Goal: Task Accomplishment & Management: Use online tool/utility

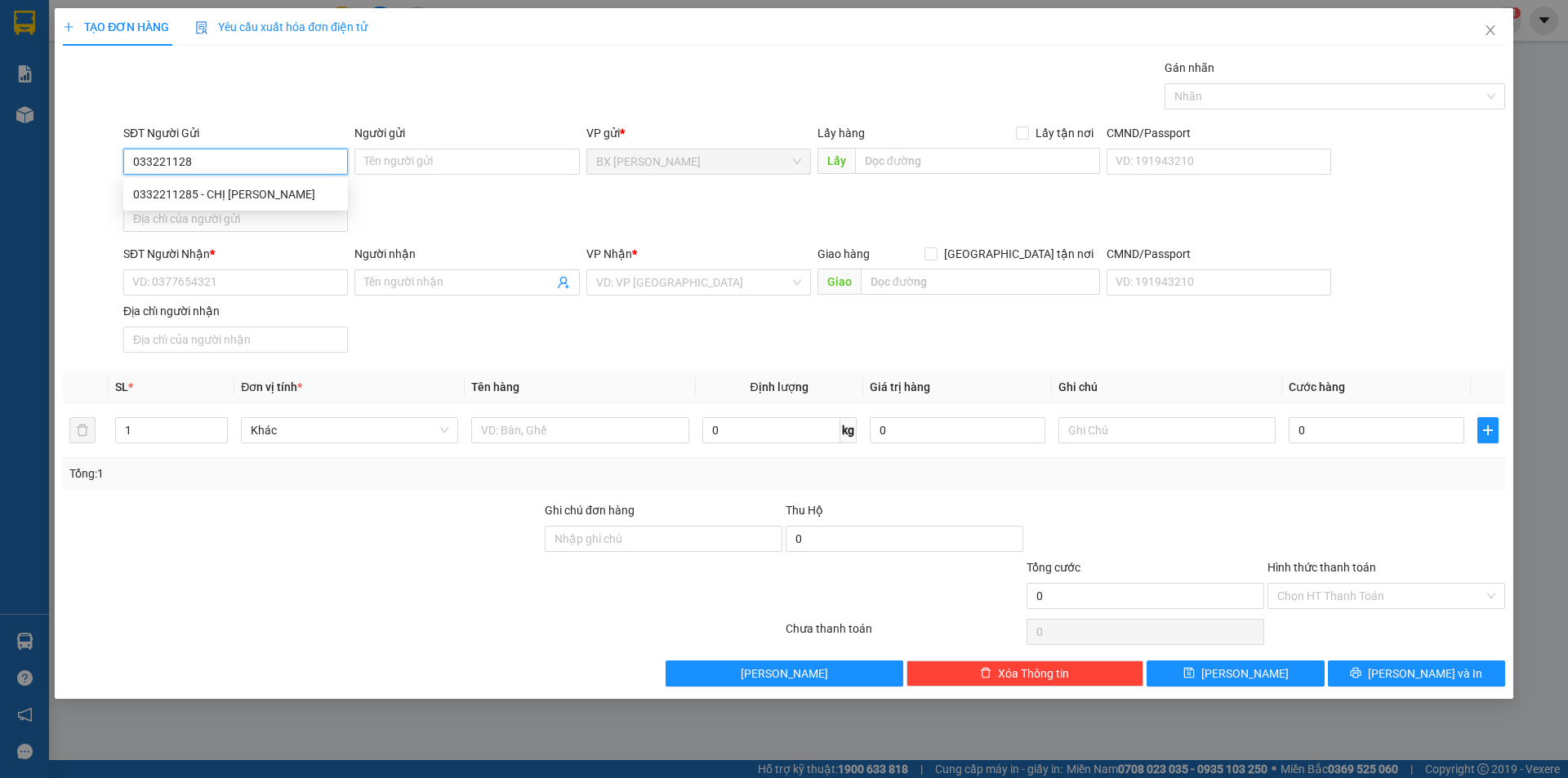
type input "0332211285"
click at [246, 192] on div "0332211285 - CHỊ [PERSON_NAME]" at bounding box center [236, 194] width 205 height 18
type input "CHỊ [PERSON_NAME]"
type input "0332211285"
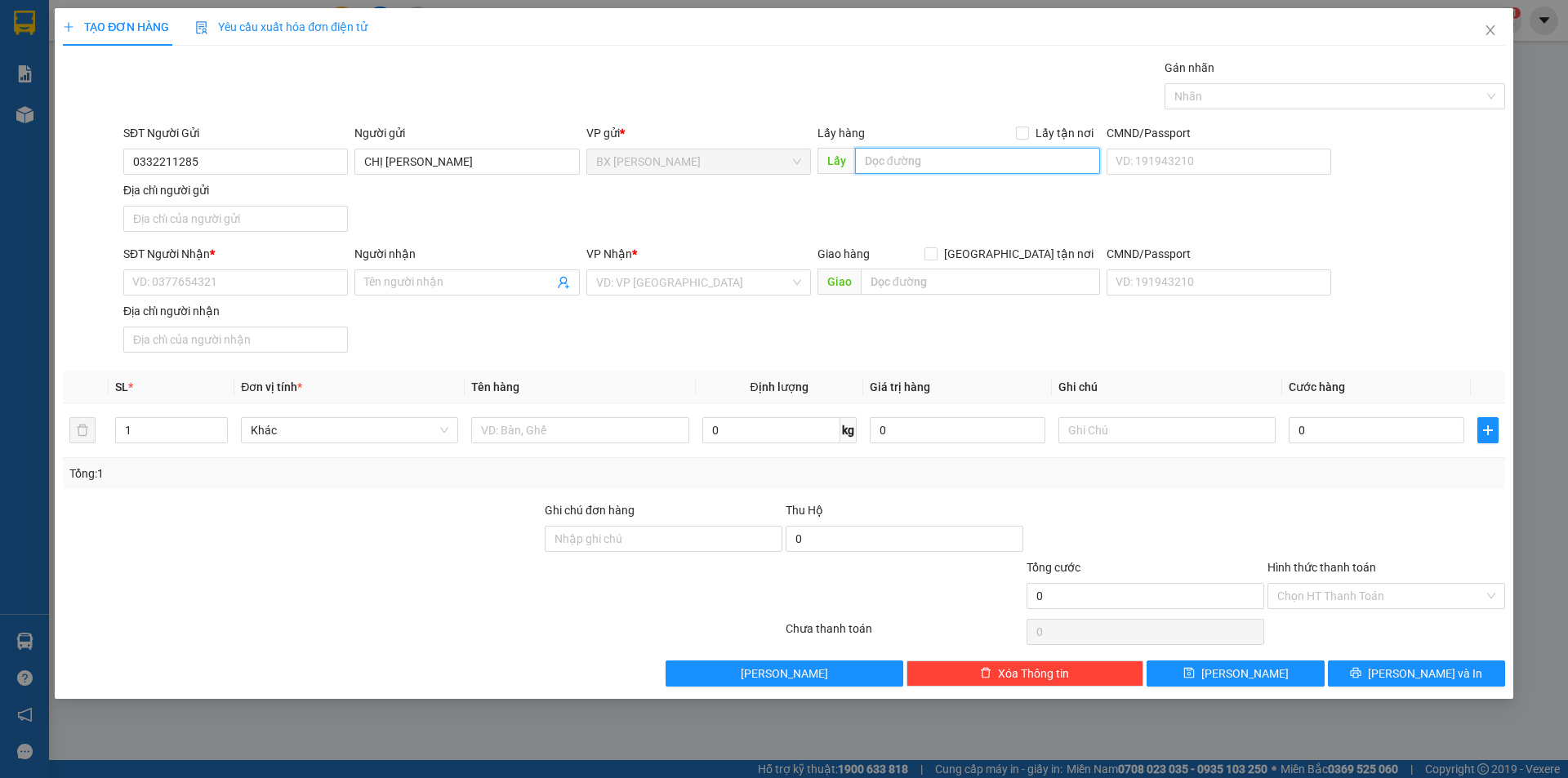
click at [862, 164] on input "text" at bounding box center [977, 161] width 245 height 26
type input "VƯỜN CAM MỸ HỘI"
click at [300, 280] on input "SĐT Người Nhận *" at bounding box center [236, 282] width 225 height 26
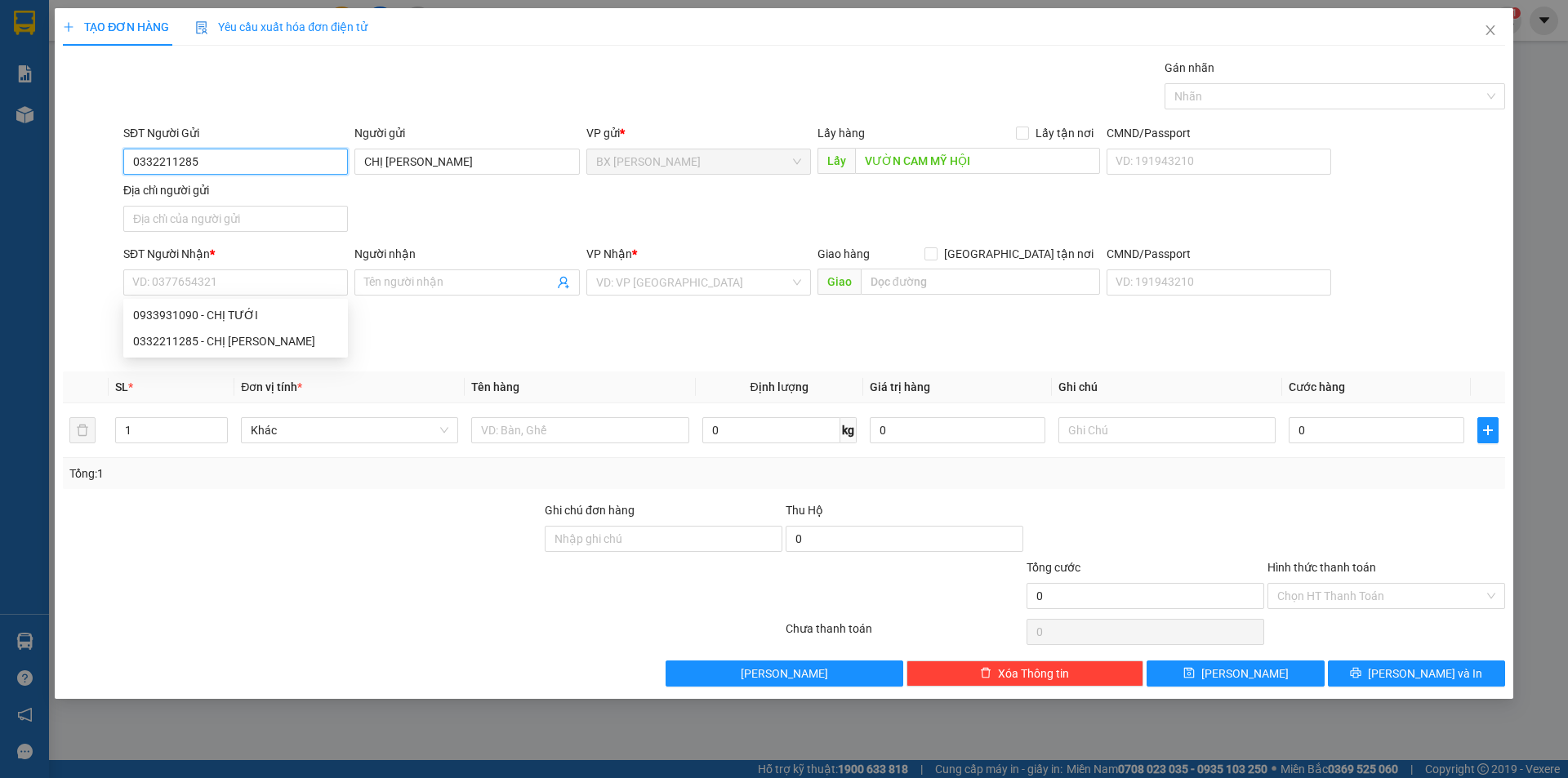
click at [282, 159] on input "0332211285" at bounding box center [236, 162] width 225 height 26
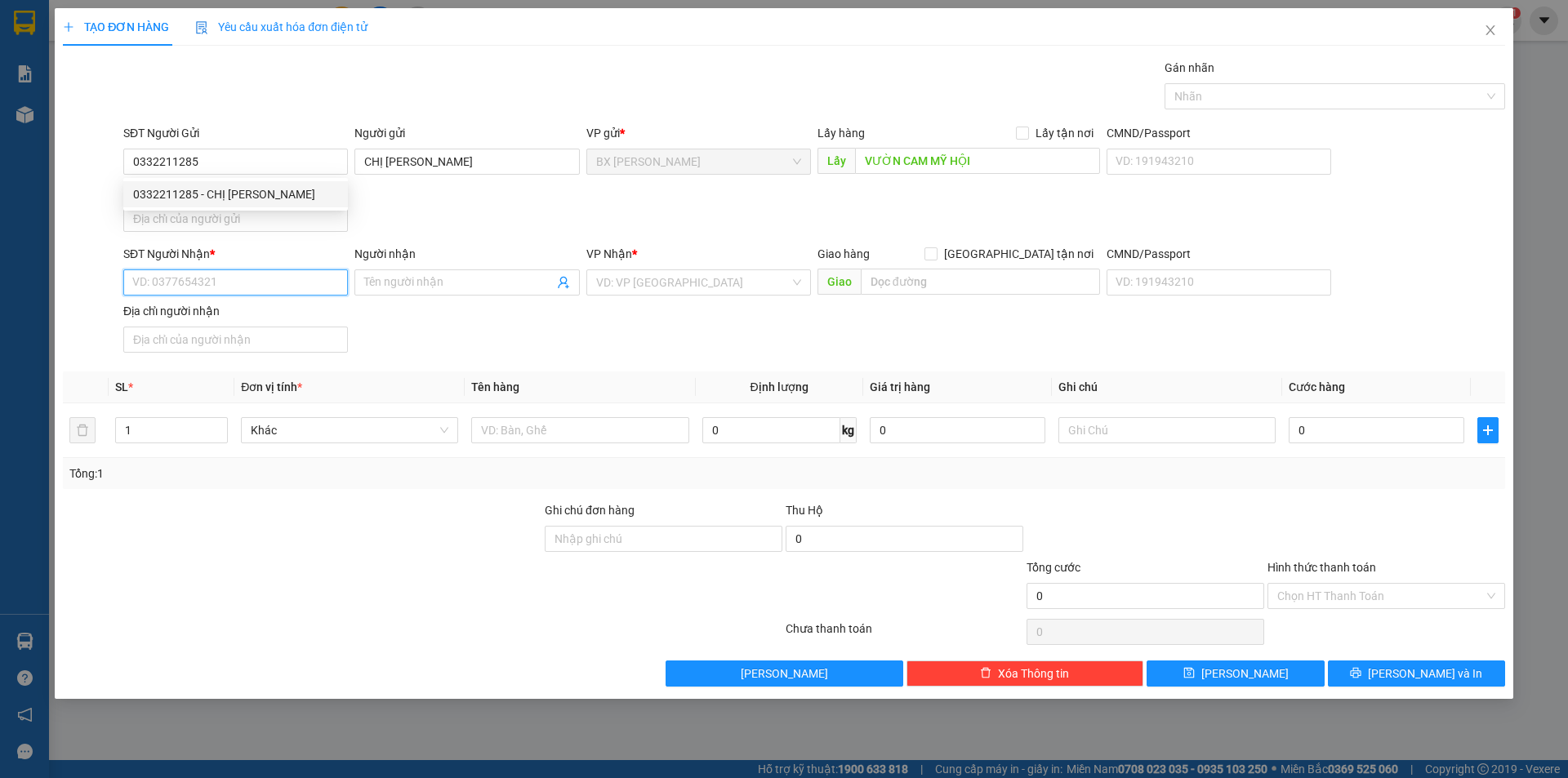
click at [297, 274] on input "SĐT Người Nhận *" at bounding box center [236, 282] width 225 height 26
paste input "0332211285"
type input "0332211285"
click at [296, 312] on div "0332211285 - CHỊ [PERSON_NAME]" at bounding box center [236, 316] width 205 height 18
type input "CHỊ [PERSON_NAME]"
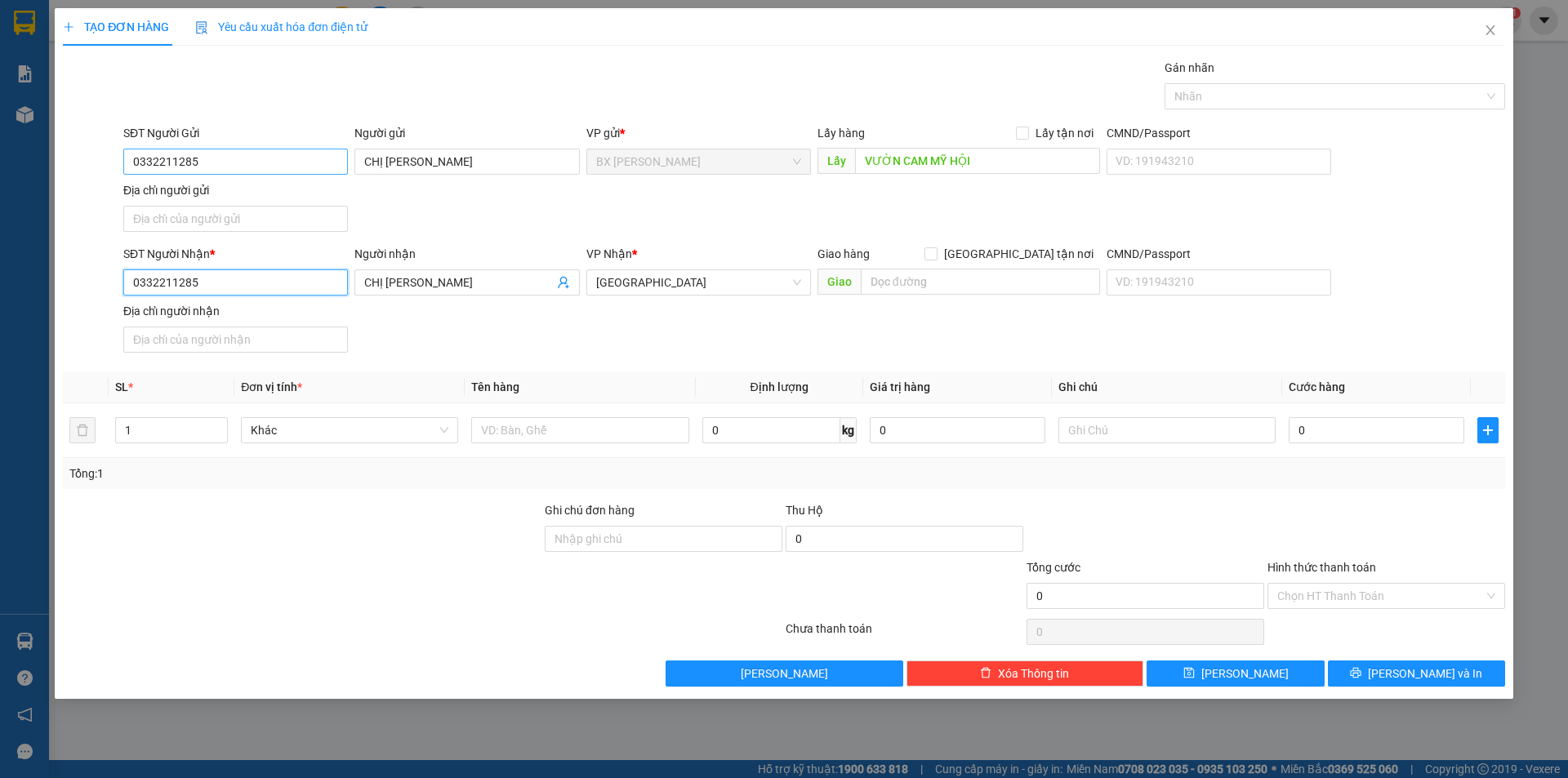
type input "0332211285"
click at [259, 163] on input "0332211285" at bounding box center [236, 162] width 225 height 26
type input "0933931090"
click at [275, 194] on div "0933931090 - CHỊ TƯỚI" at bounding box center [236, 194] width 205 height 18
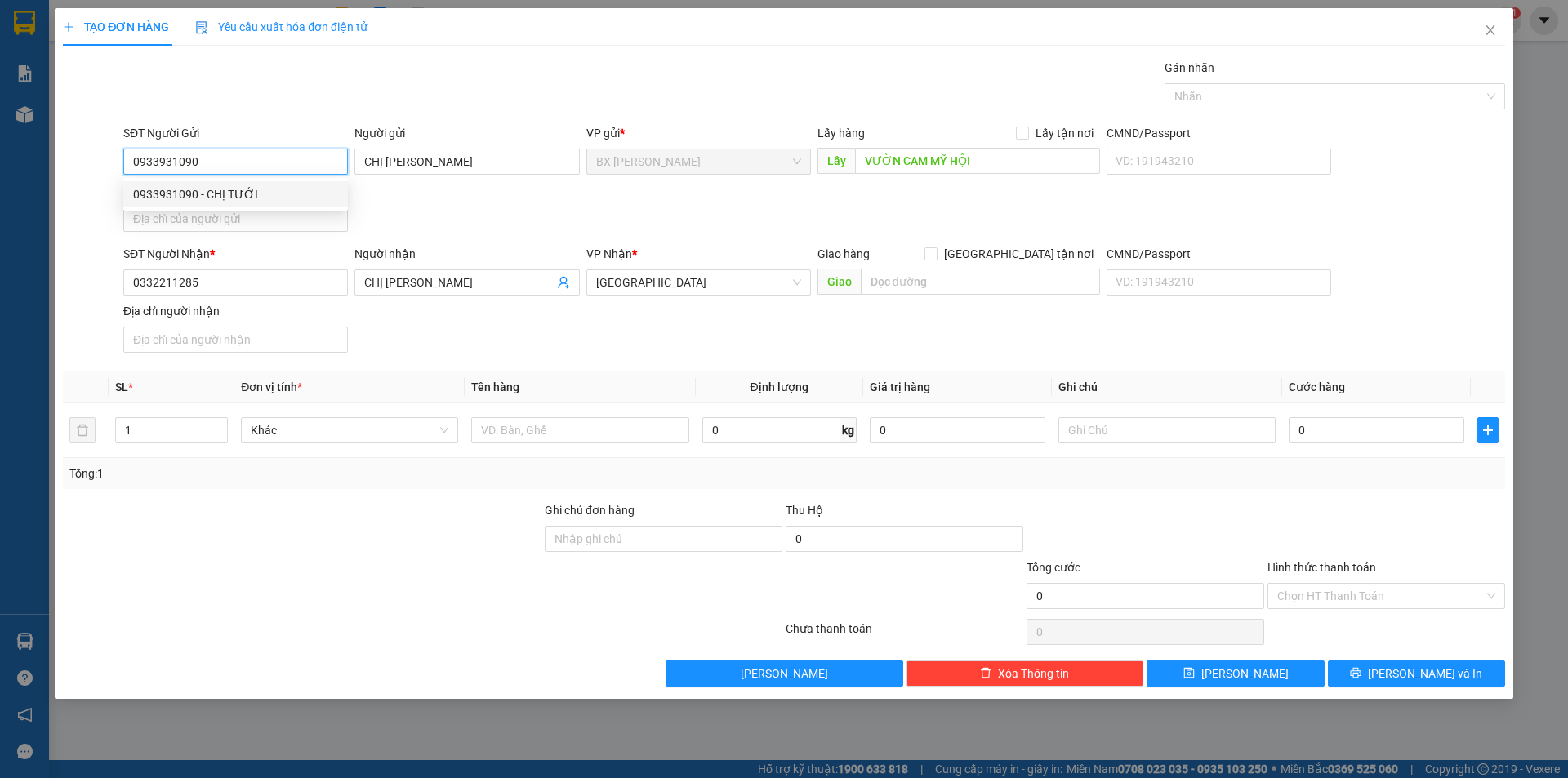
type input "CHỊ TƯỚI"
type input "0933931090"
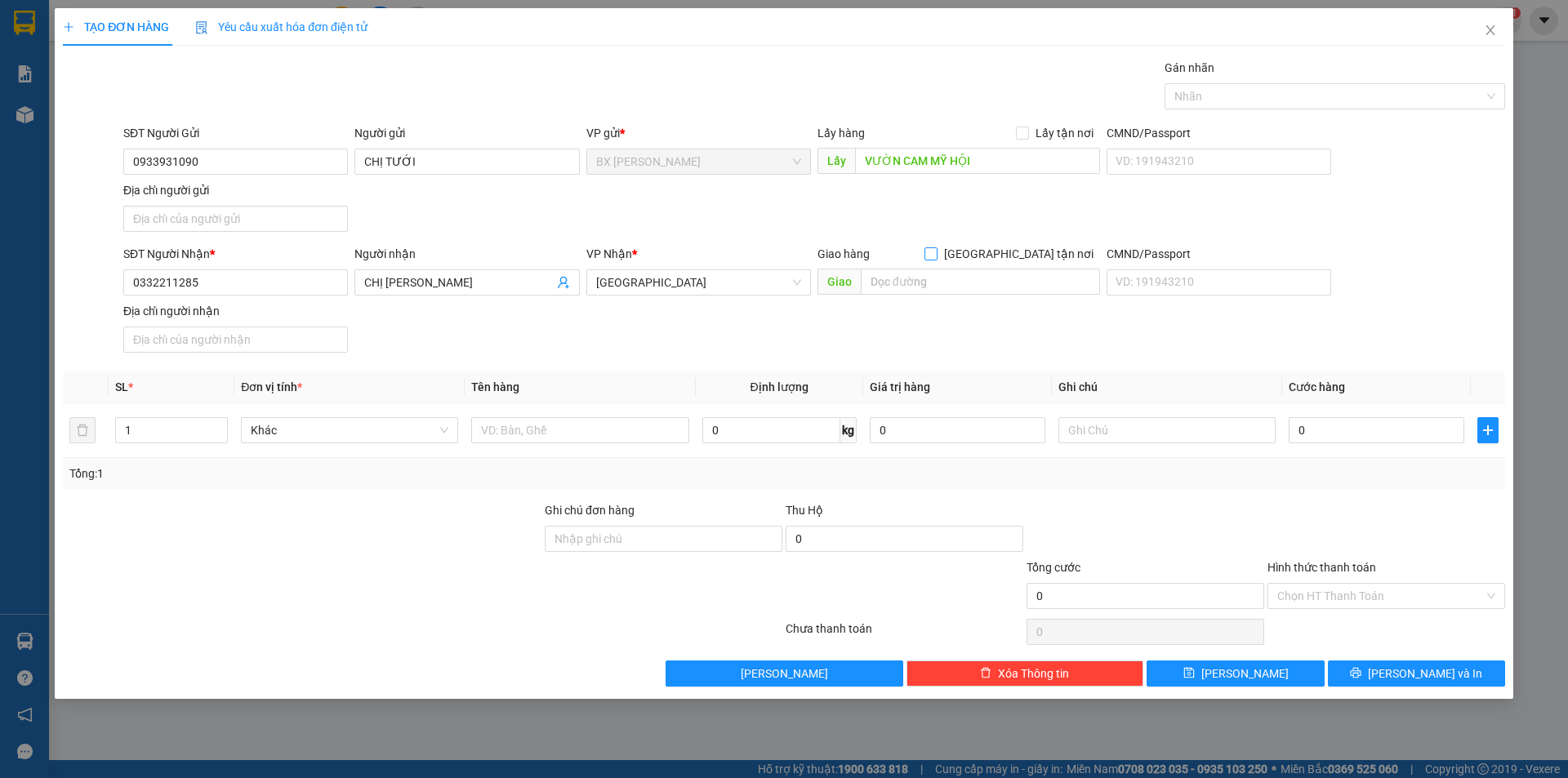
click at [1042, 252] on span "[GEOGRAPHIC_DATA] tận nơi" at bounding box center [1019, 253] width 163 height 18
click at [936, 252] on input "[GEOGRAPHIC_DATA] tận nơi" at bounding box center [930, 253] width 12 height 12
checkbox input "true"
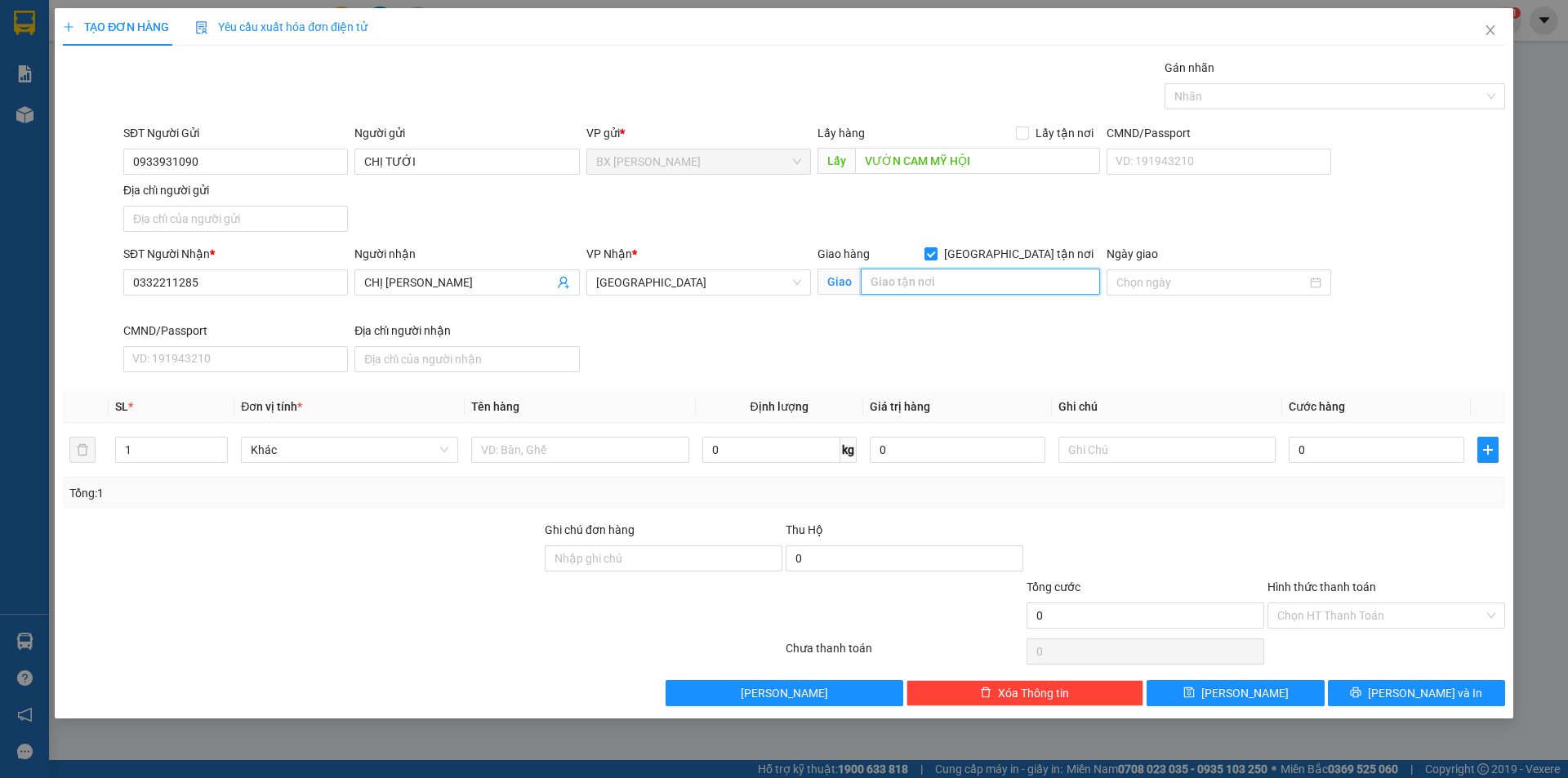
click at [1024, 285] on input "text" at bounding box center [980, 281] width 240 height 26
type input "86/34/6 ĐƯỜNG SỐ 14 P8"
click at [580, 449] on input "text" at bounding box center [580, 450] width 217 height 26
type input "THÙNG"
click at [1364, 688] on button "[PERSON_NAME] và In" at bounding box center [1416, 693] width 178 height 26
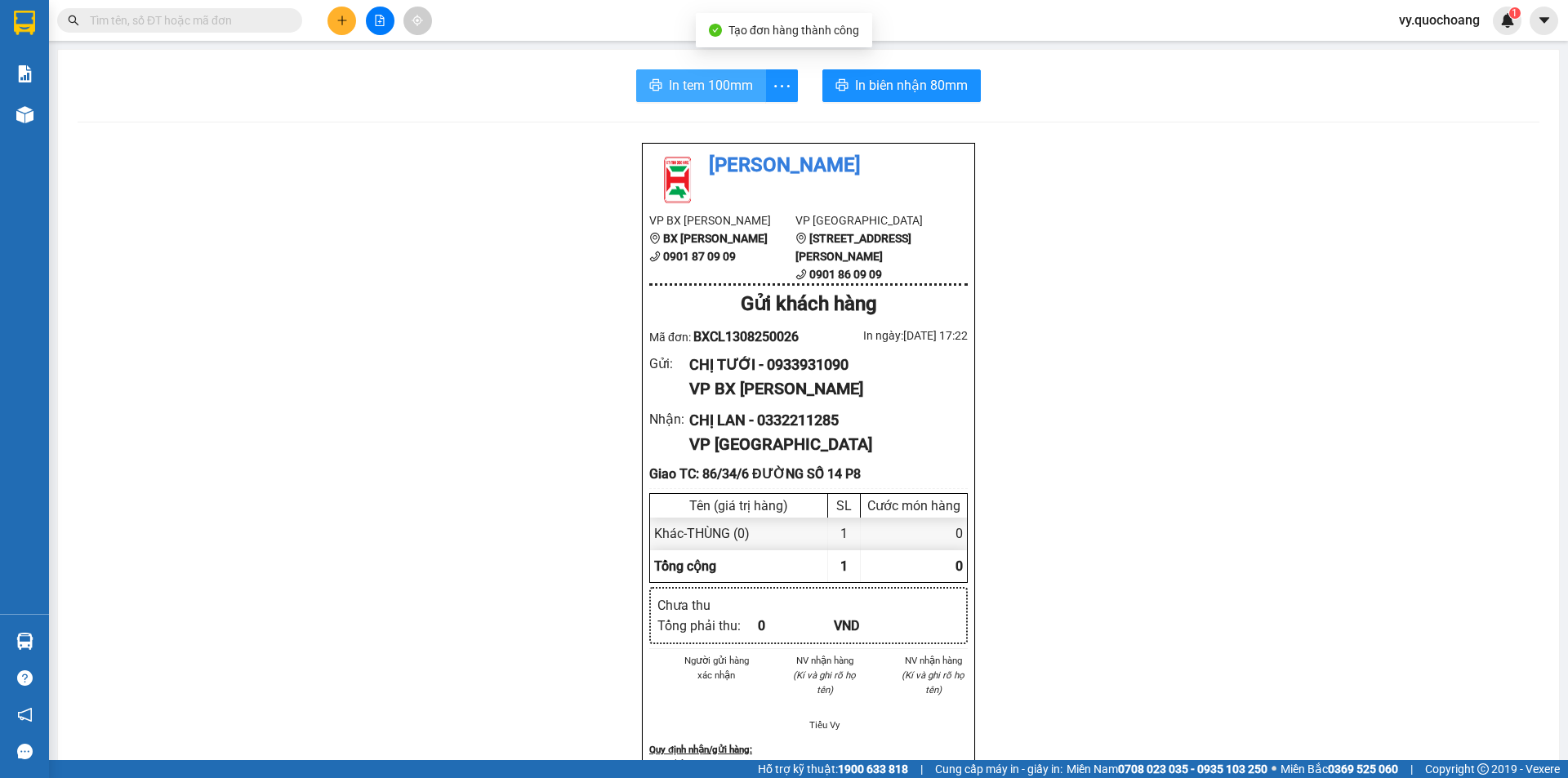
click at [670, 97] on button "In tem 100mm" at bounding box center [701, 85] width 130 height 33
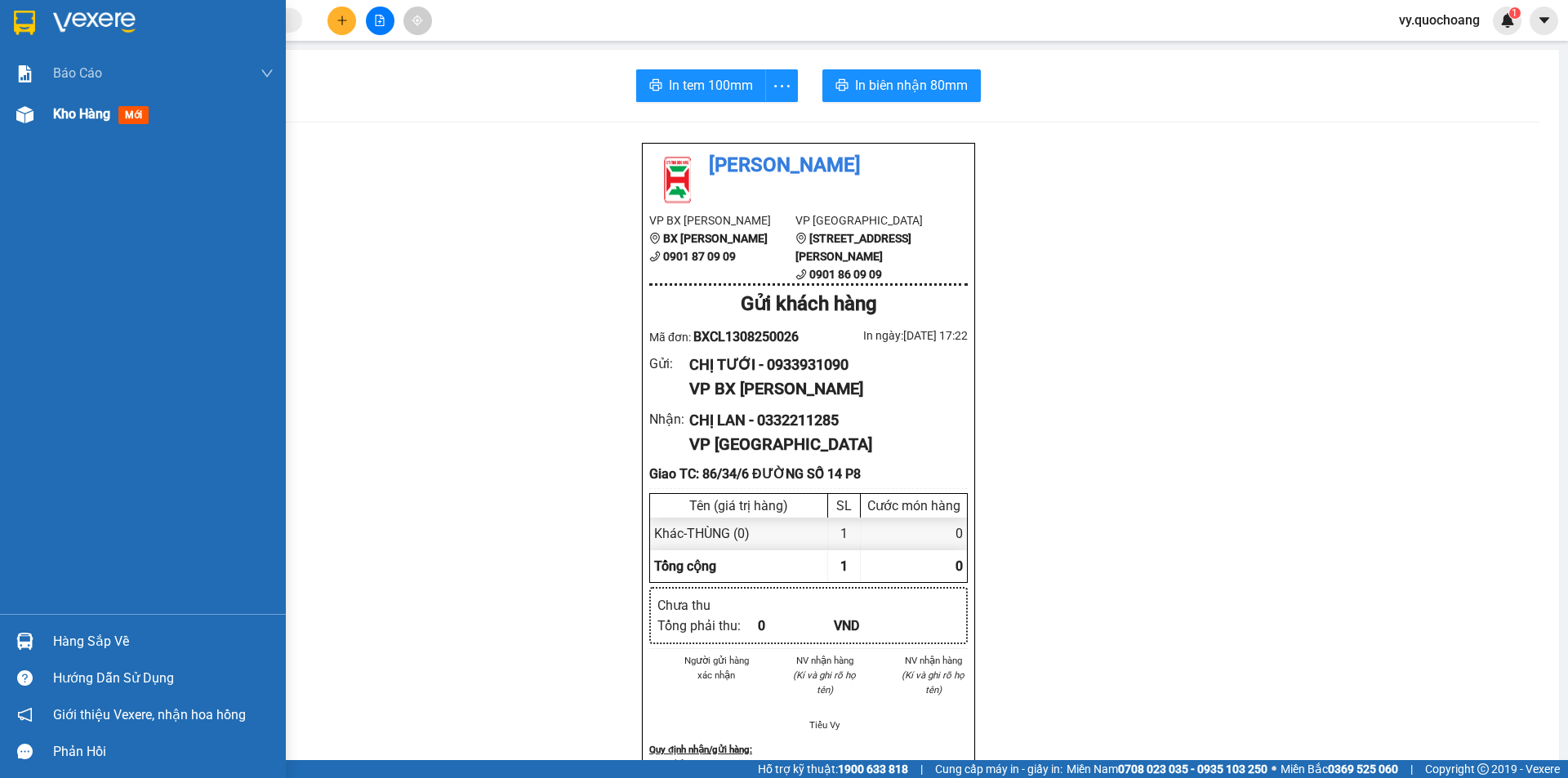
click at [55, 125] on div "Kho hàng mới" at bounding box center [164, 113] width 221 height 40
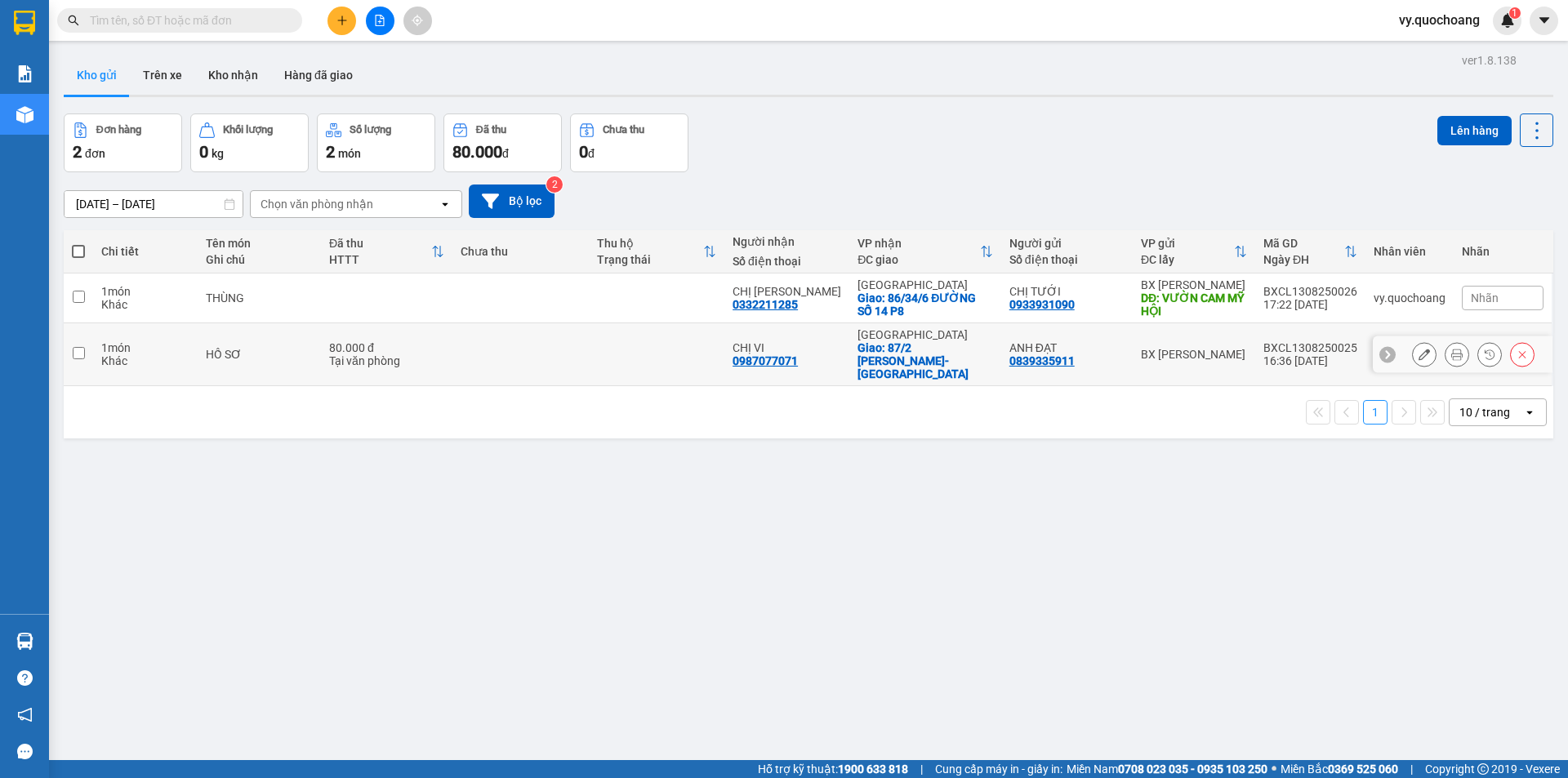
click at [647, 349] on td at bounding box center [656, 355] width 135 height 63
checkbox input "true"
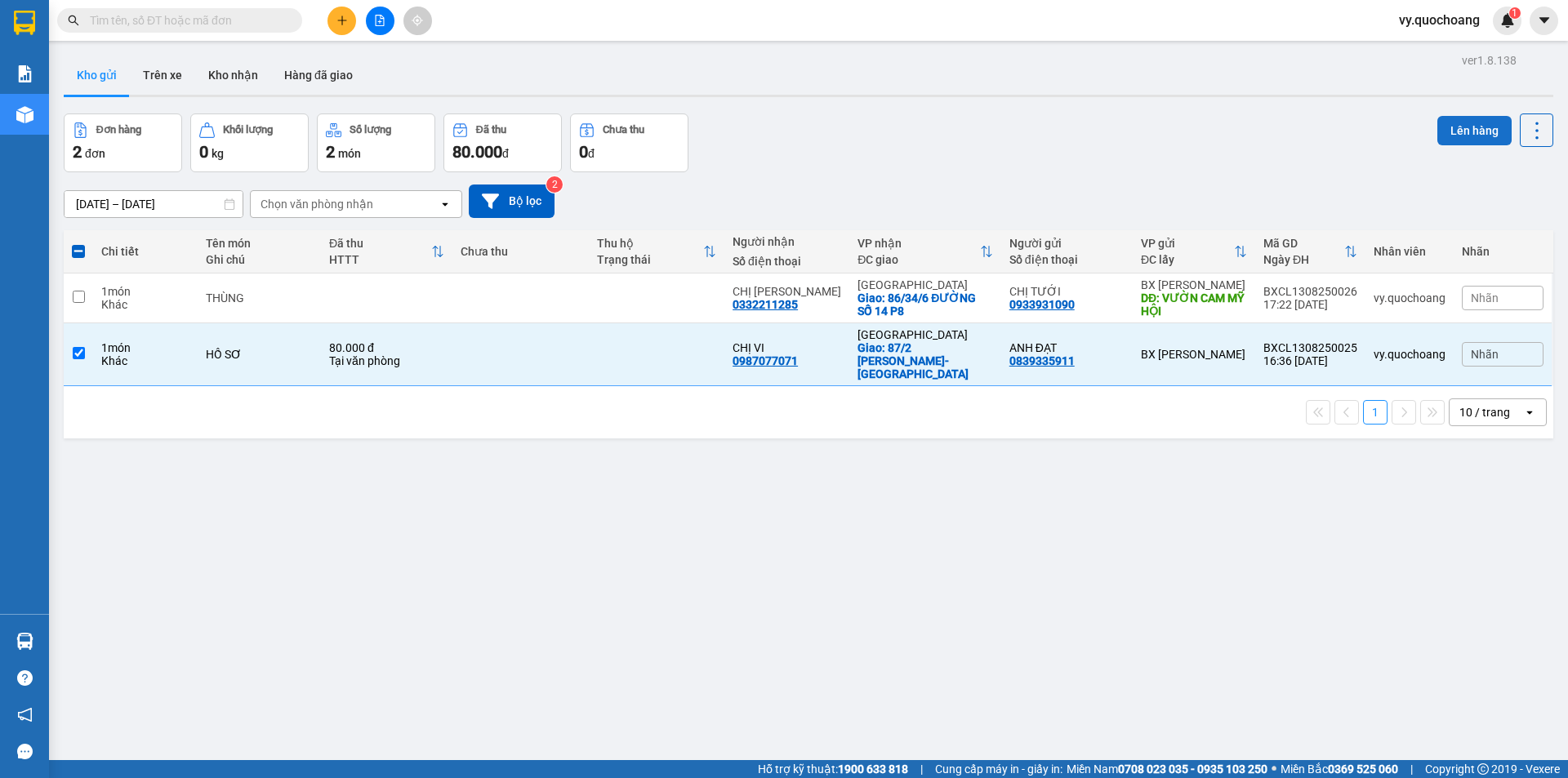
click at [1475, 120] on button "Lên hàng" at bounding box center [1473, 131] width 74 height 30
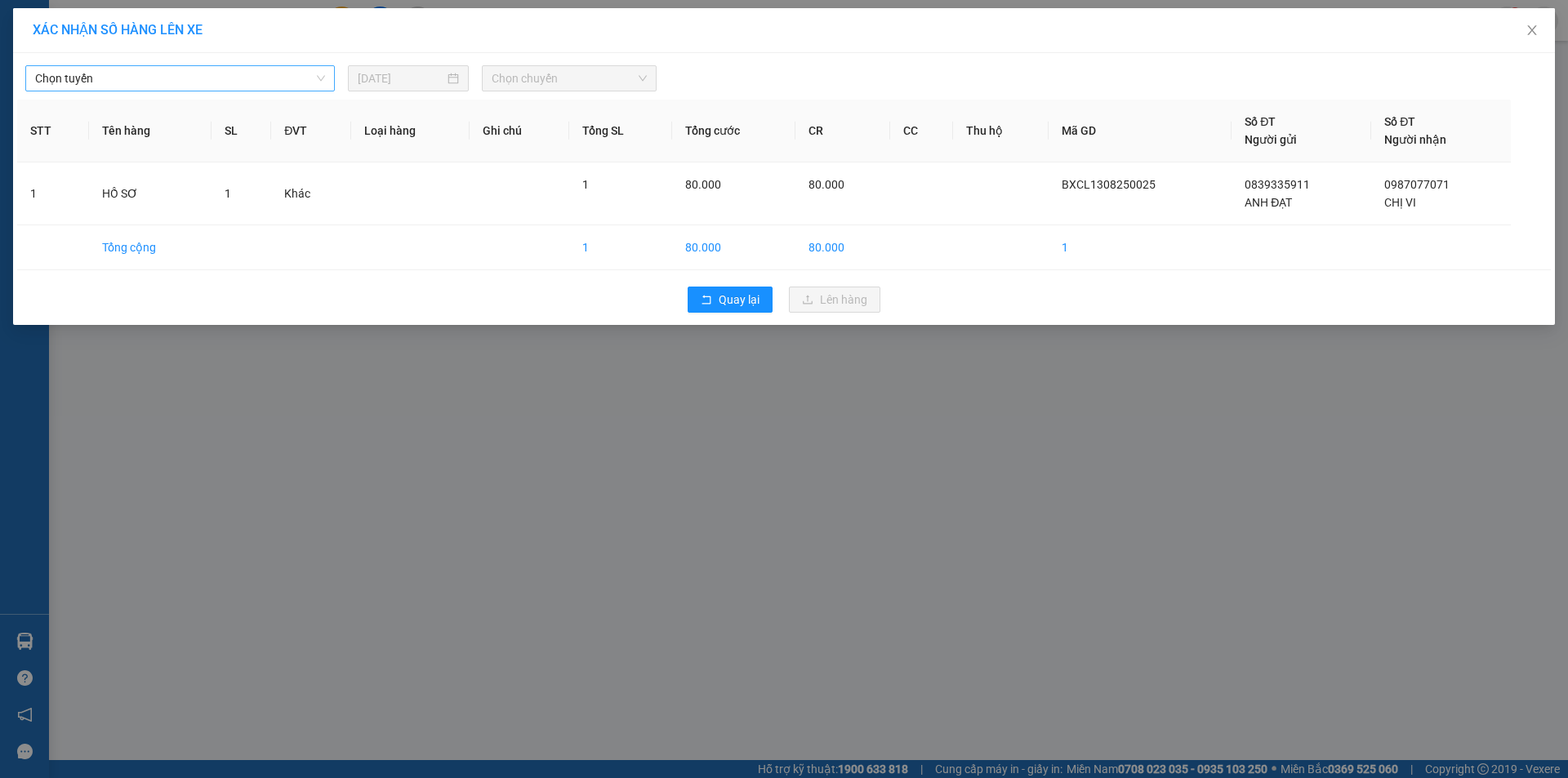
click at [252, 78] on span "Chọn tuyến" at bounding box center [180, 78] width 290 height 25
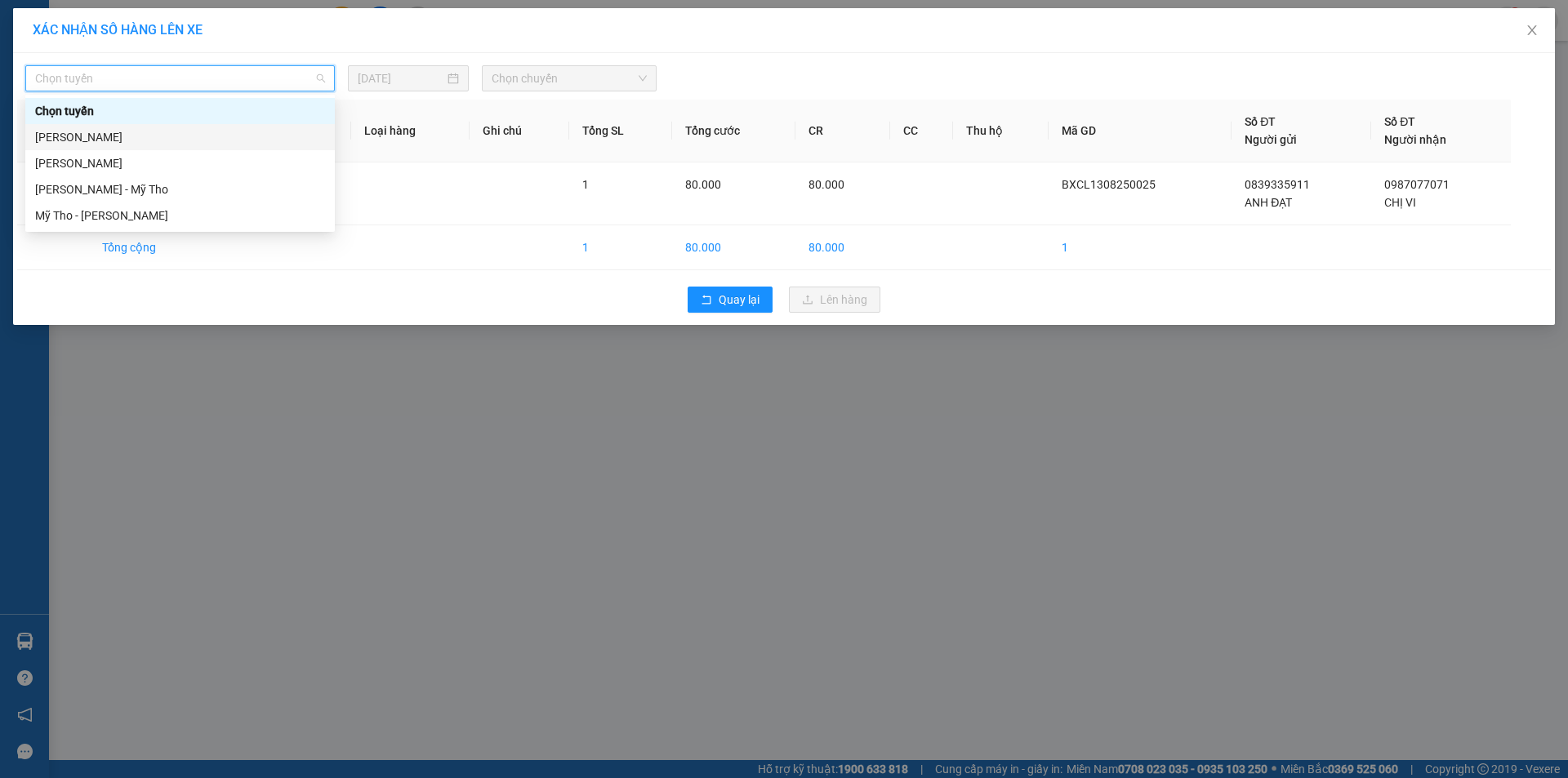
click at [240, 127] on div "[PERSON_NAME]" at bounding box center [180, 137] width 310 height 26
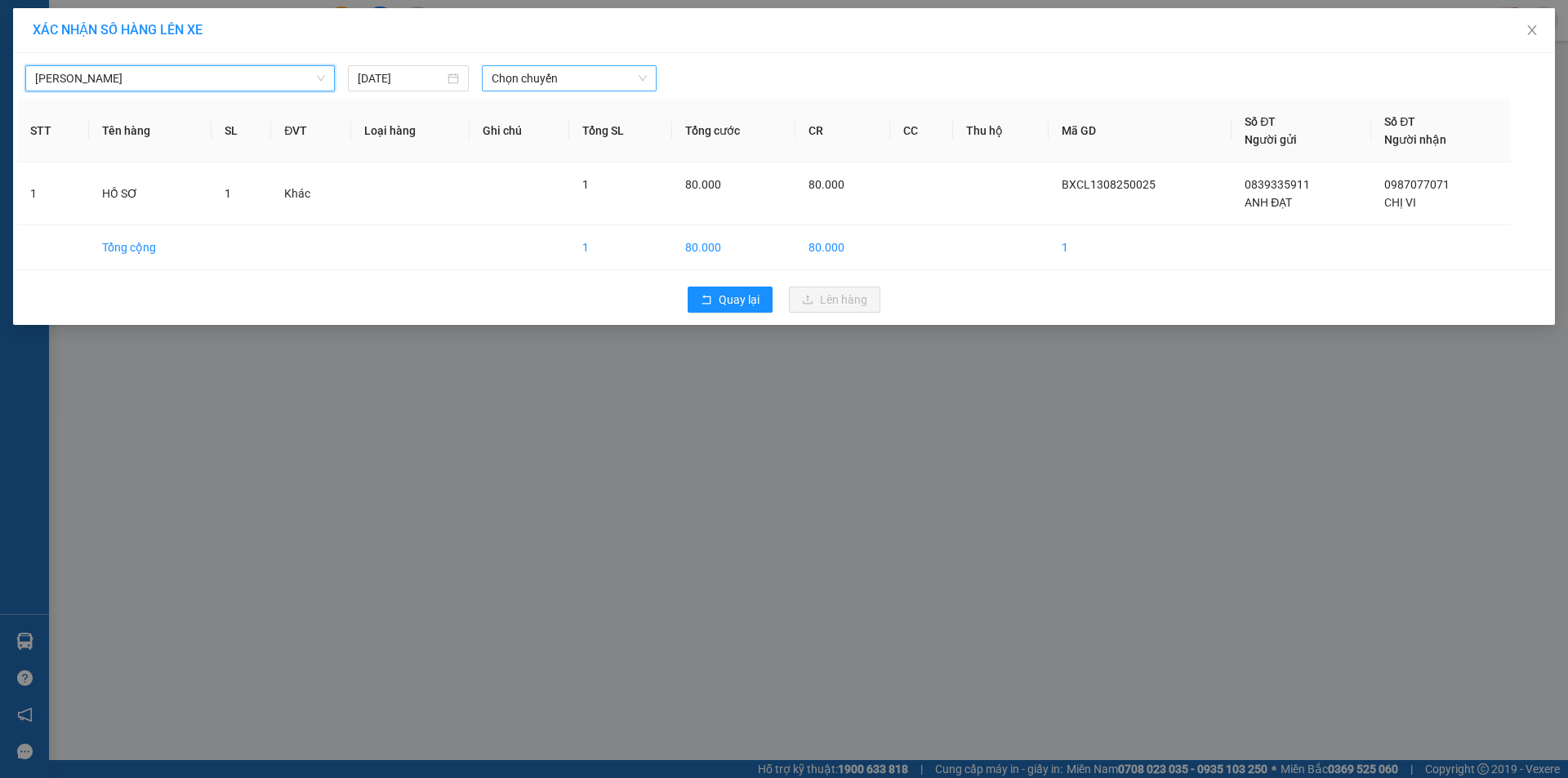
click at [559, 77] on span "Chọn chuyến" at bounding box center [568, 78] width 155 height 25
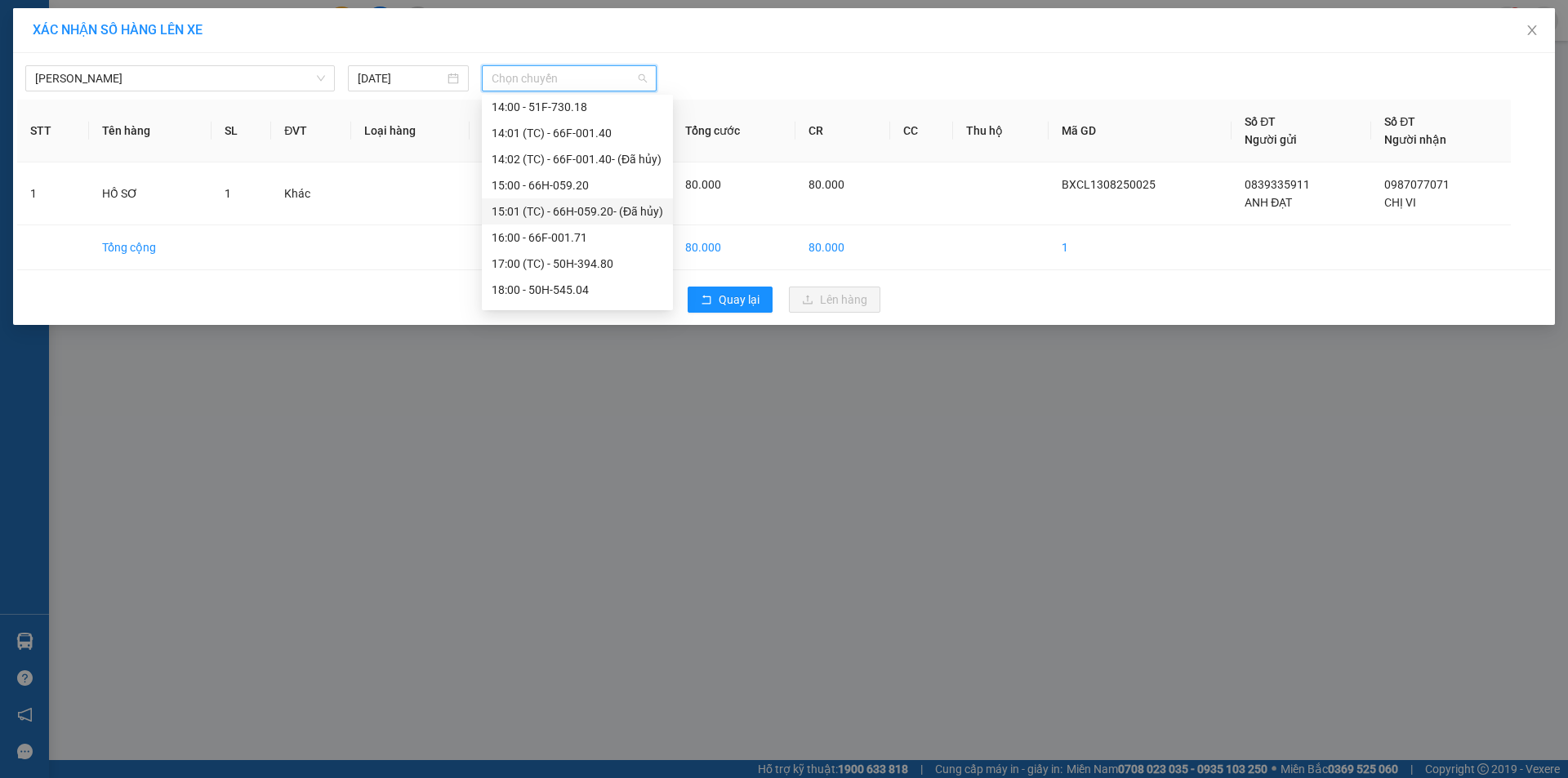
scroll to position [732, 0]
click at [568, 233] on div "17:00 (TC) - 50H-394.80" at bounding box center [577, 242] width 172 height 18
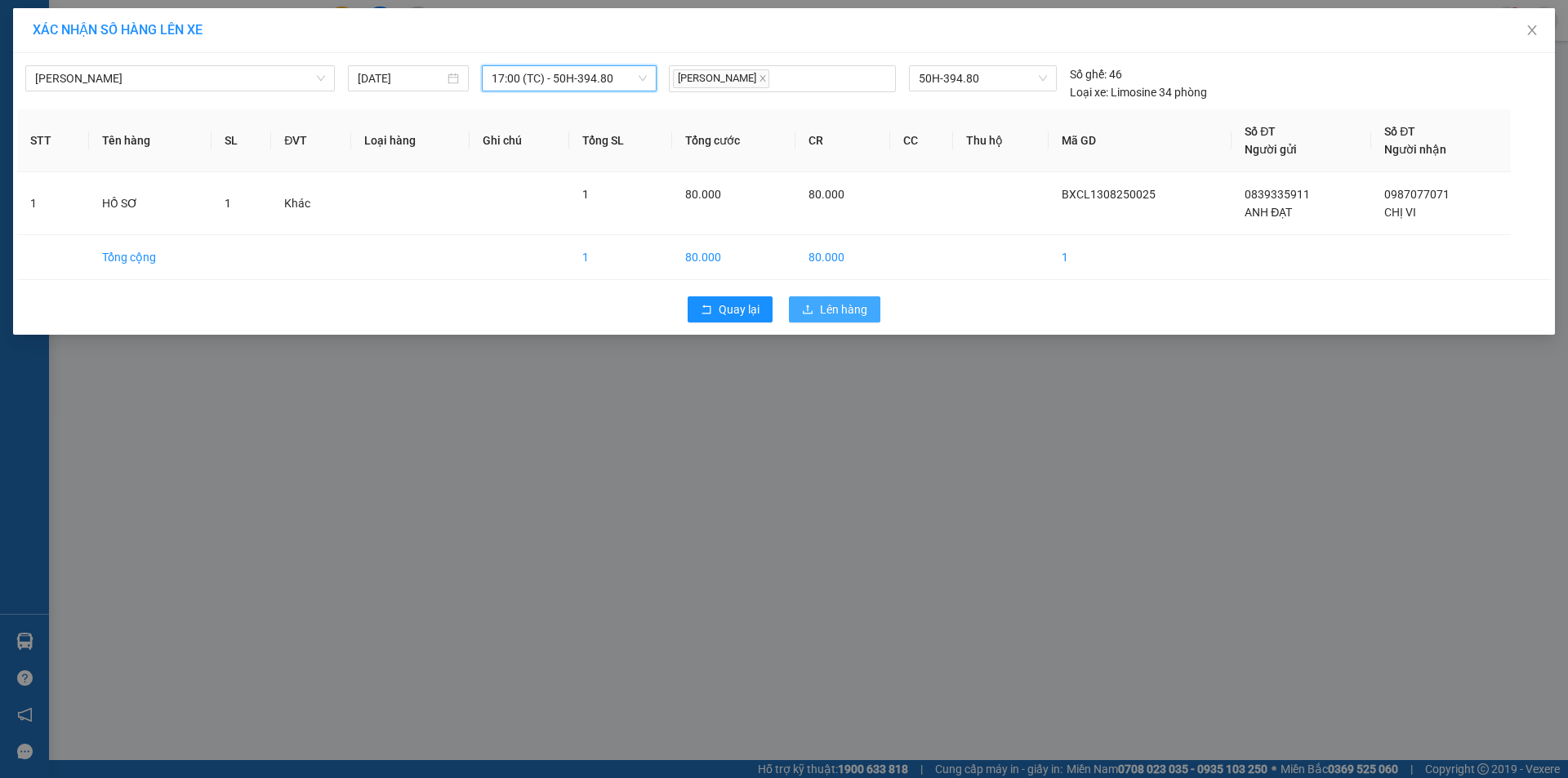
click at [879, 311] on button "Lên hàng" at bounding box center [834, 310] width 92 height 26
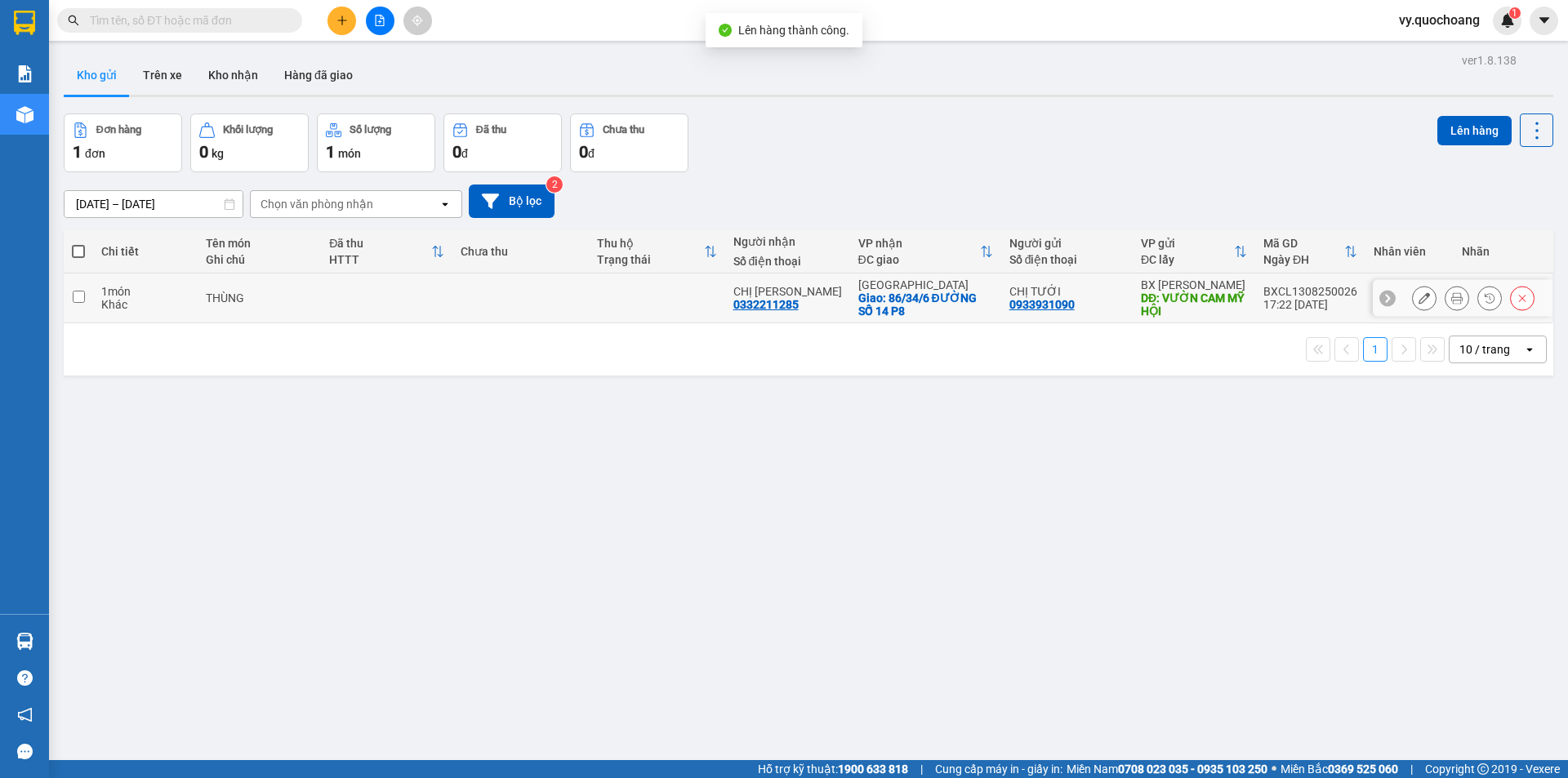
click at [833, 299] on div "CHỊ LAN 0332211285" at bounding box center [788, 298] width 108 height 26
checkbox input "true"
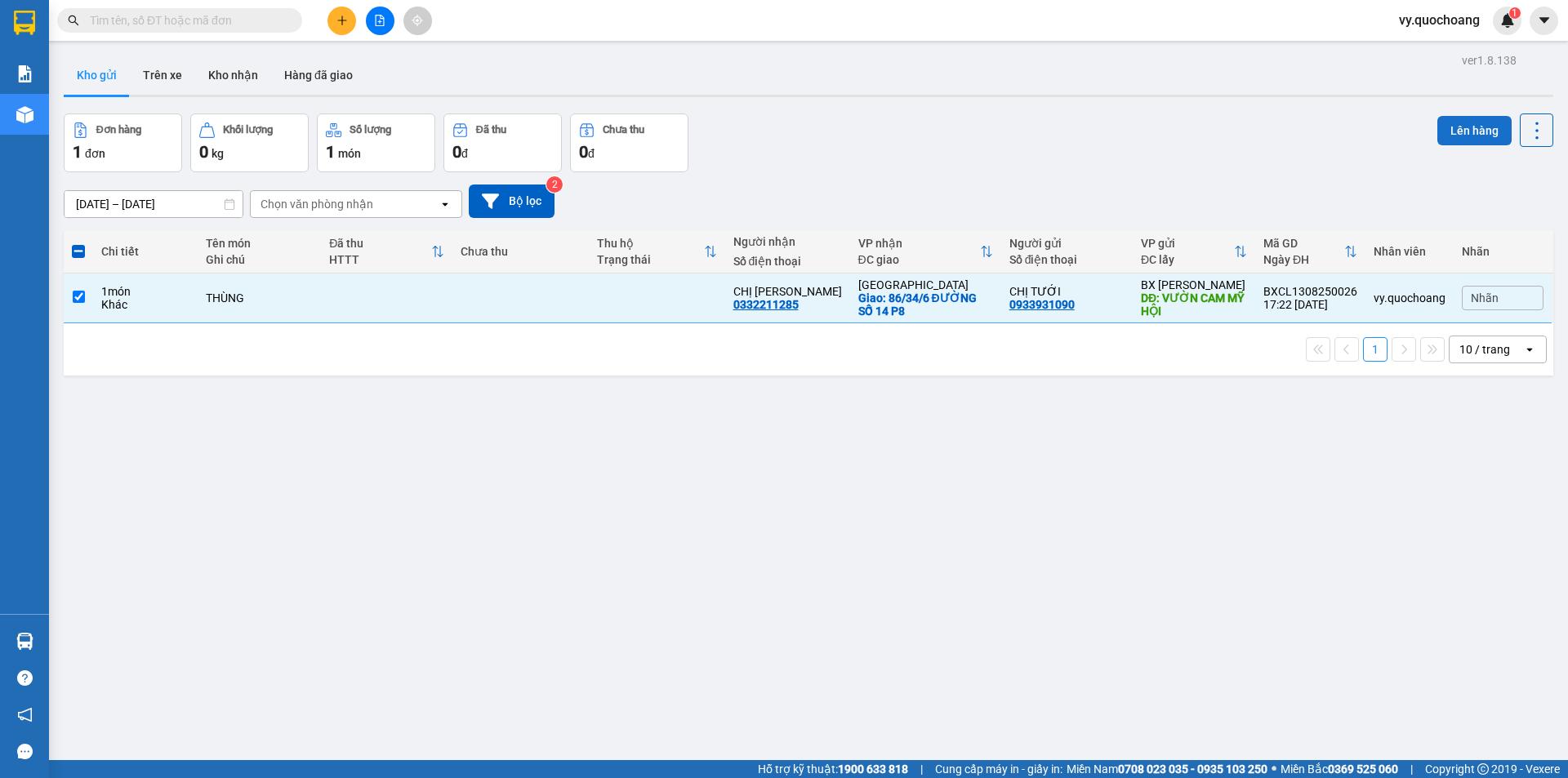
click at [1451, 127] on button "Lên hàng" at bounding box center [1473, 131] width 74 height 30
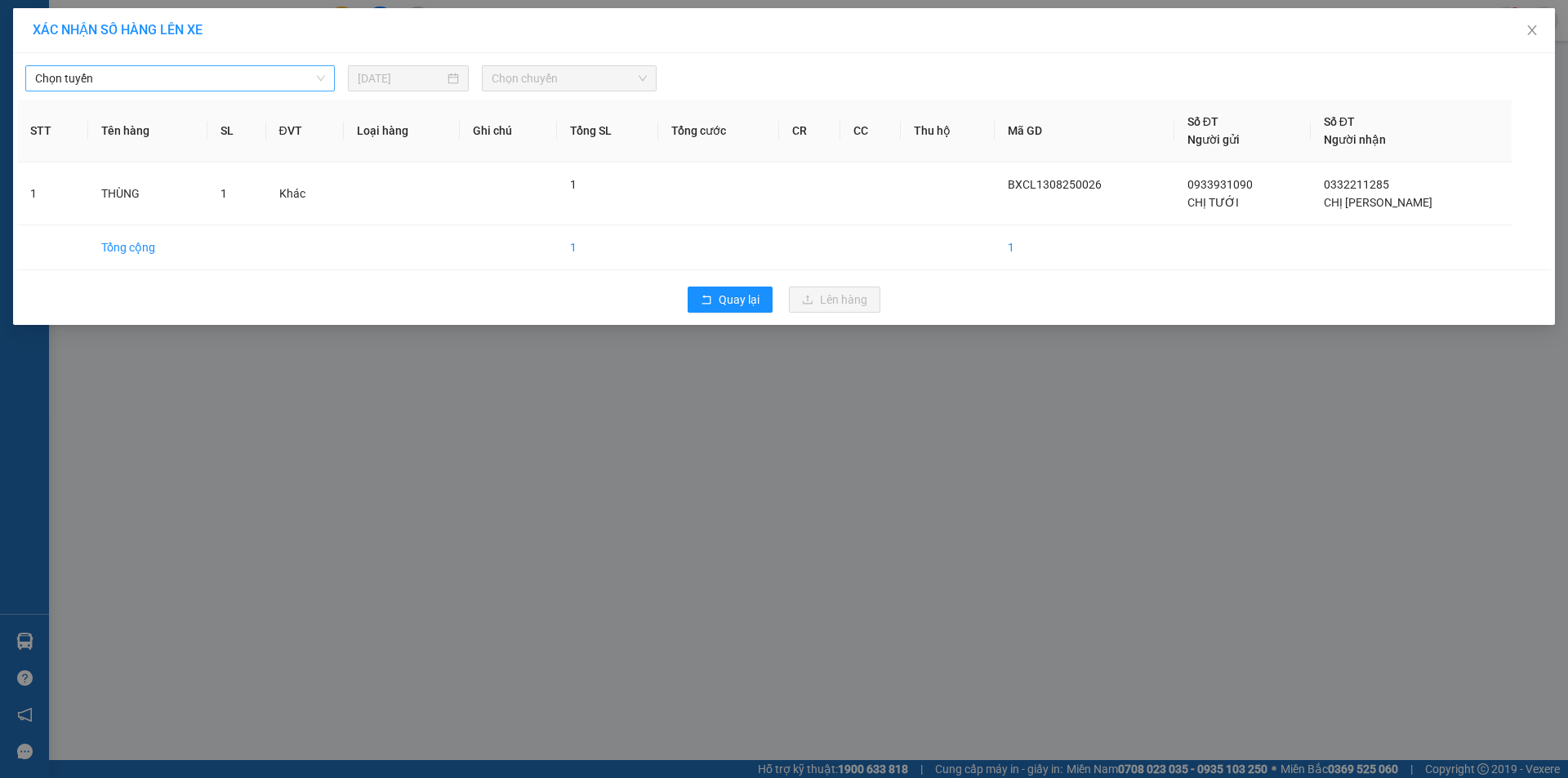
click at [86, 83] on span "Chọn tuyến" at bounding box center [180, 78] width 290 height 25
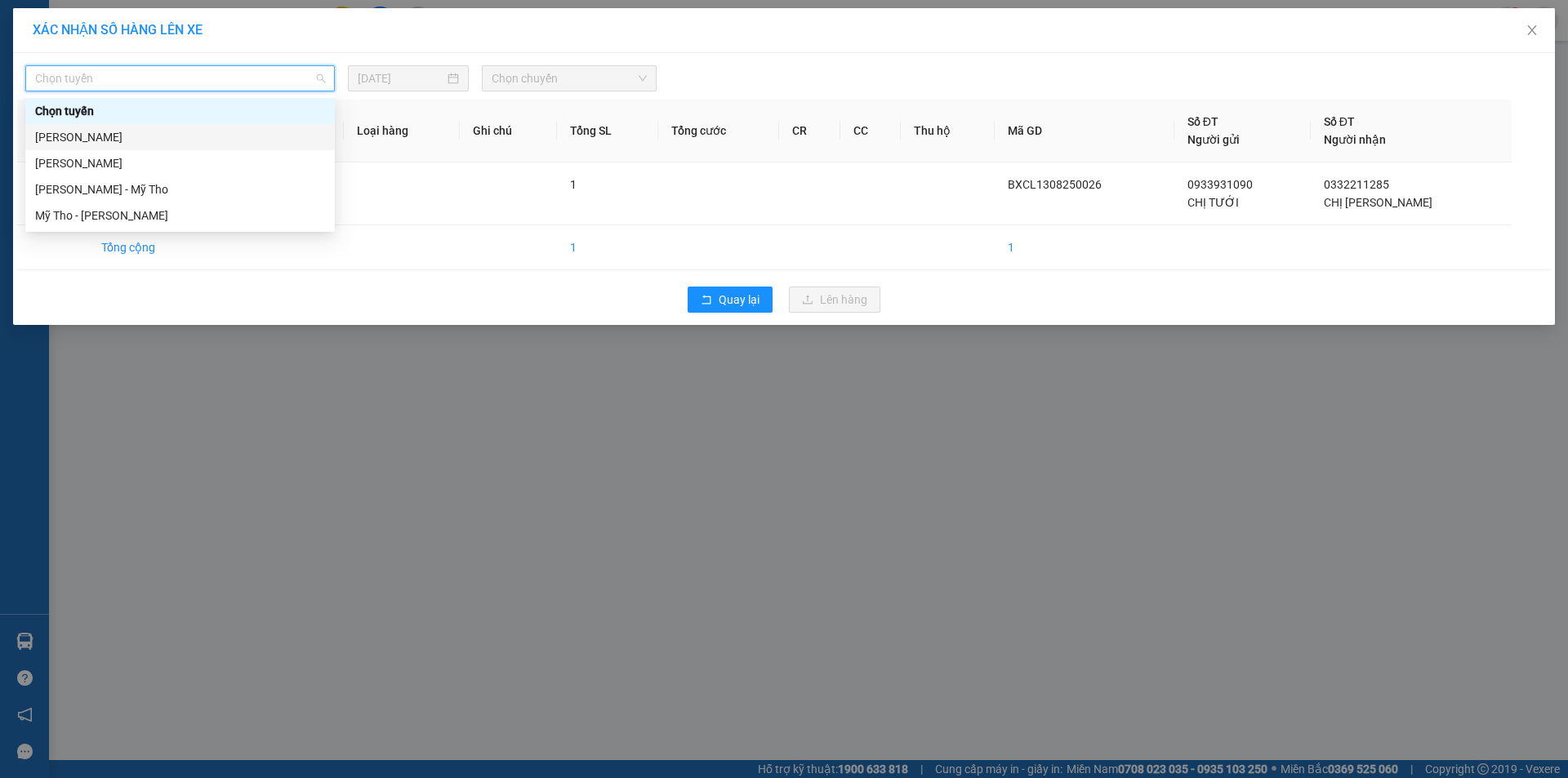
click at [109, 147] on div "[PERSON_NAME]" at bounding box center [180, 137] width 310 height 26
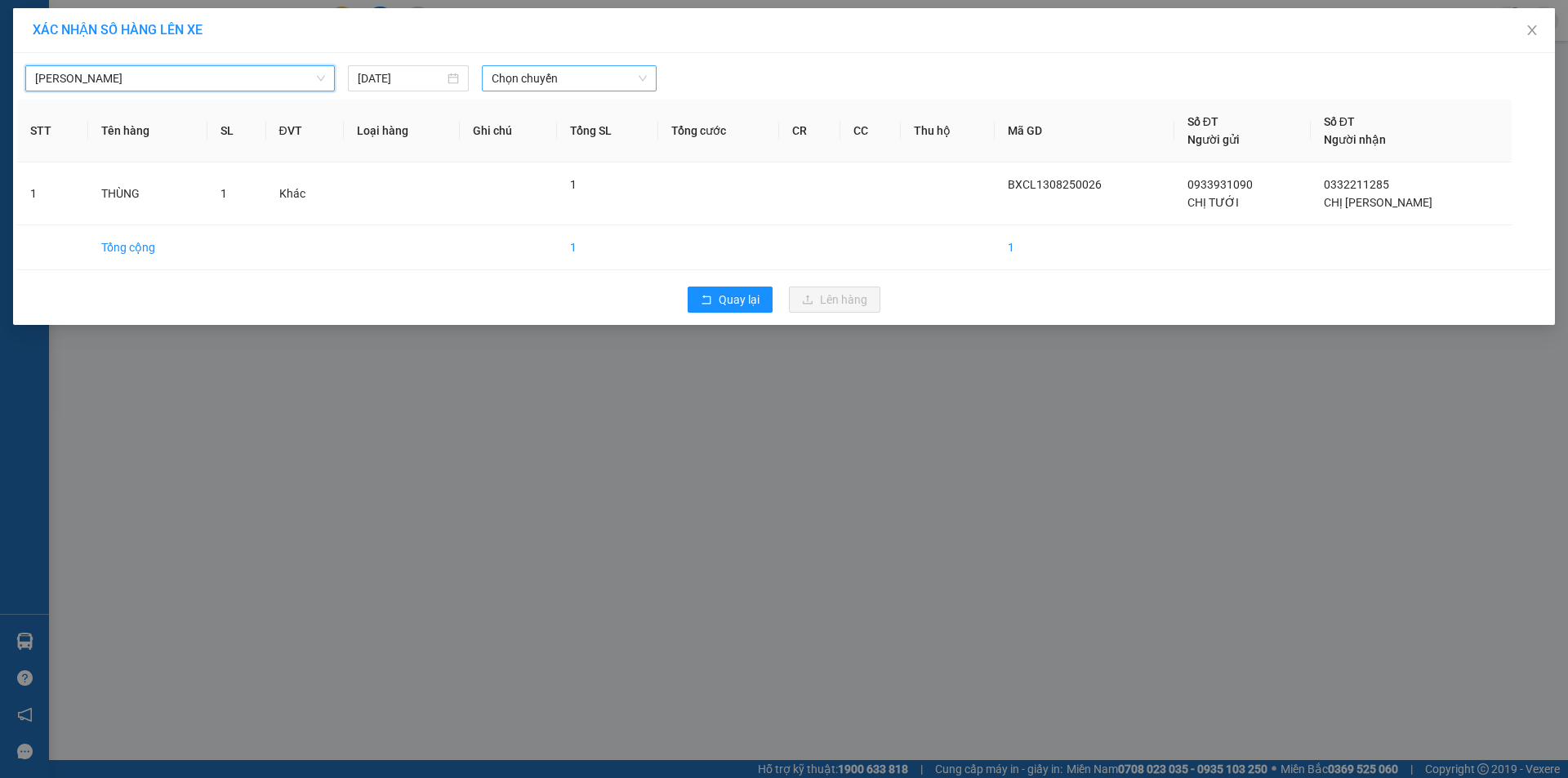
click at [558, 83] on span "Chọn chuyến" at bounding box center [568, 78] width 155 height 25
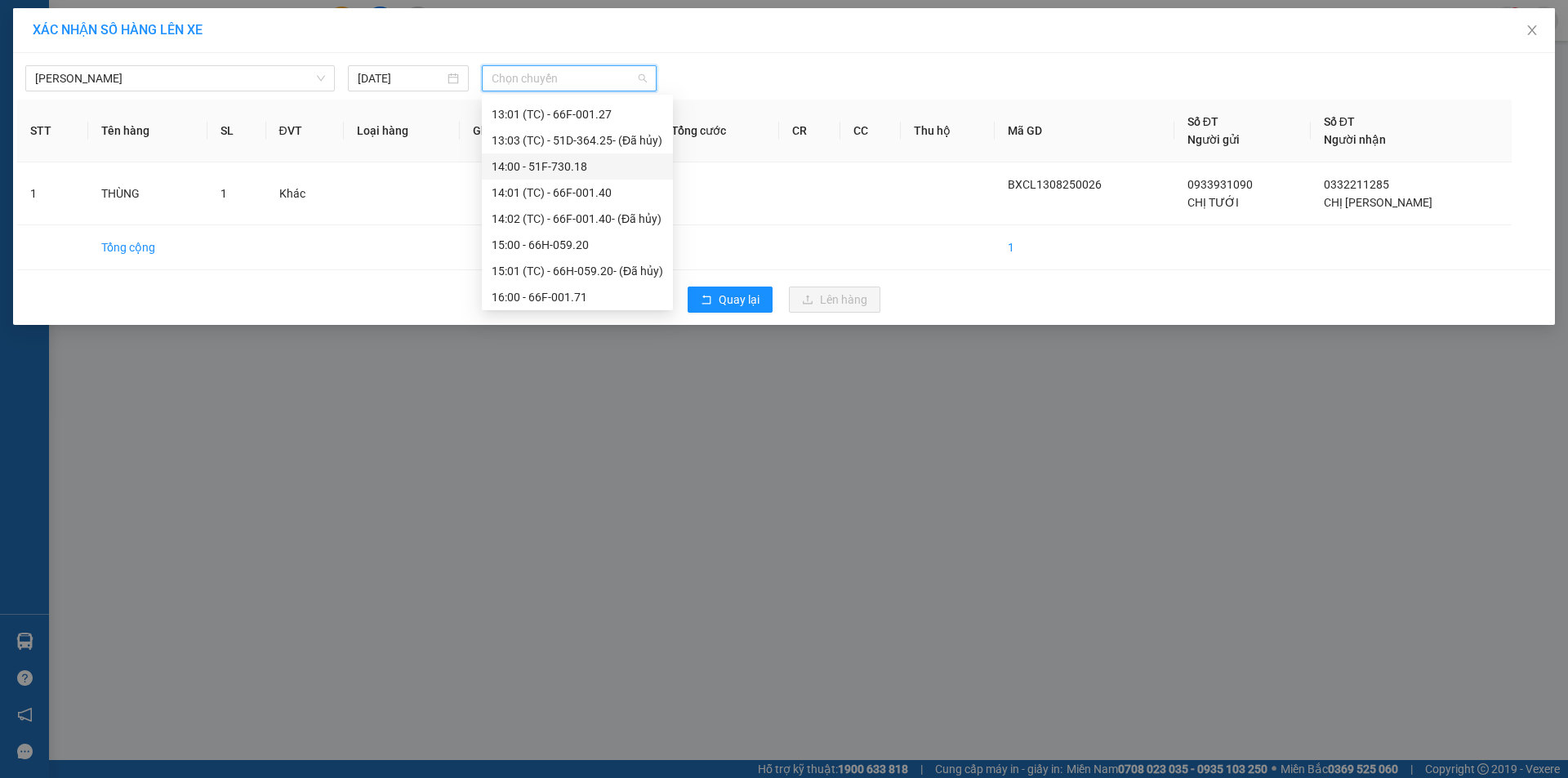
scroll to position [732, 0]
click at [564, 267] on div "18:00 - 50H-545.04" at bounding box center [577, 267] width 172 height 18
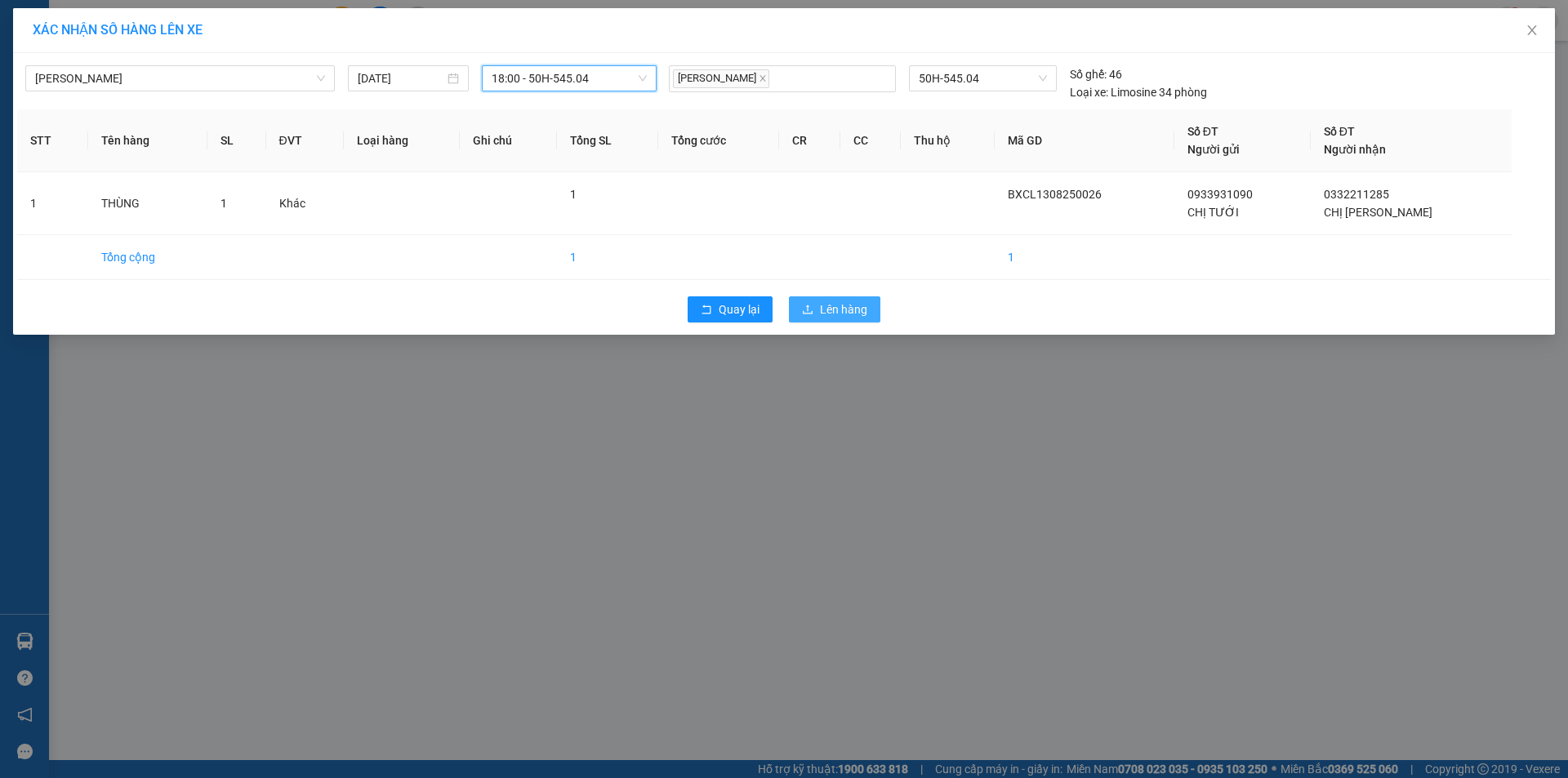
click at [817, 297] on button "Lên hàng" at bounding box center [834, 310] width 92 height 26
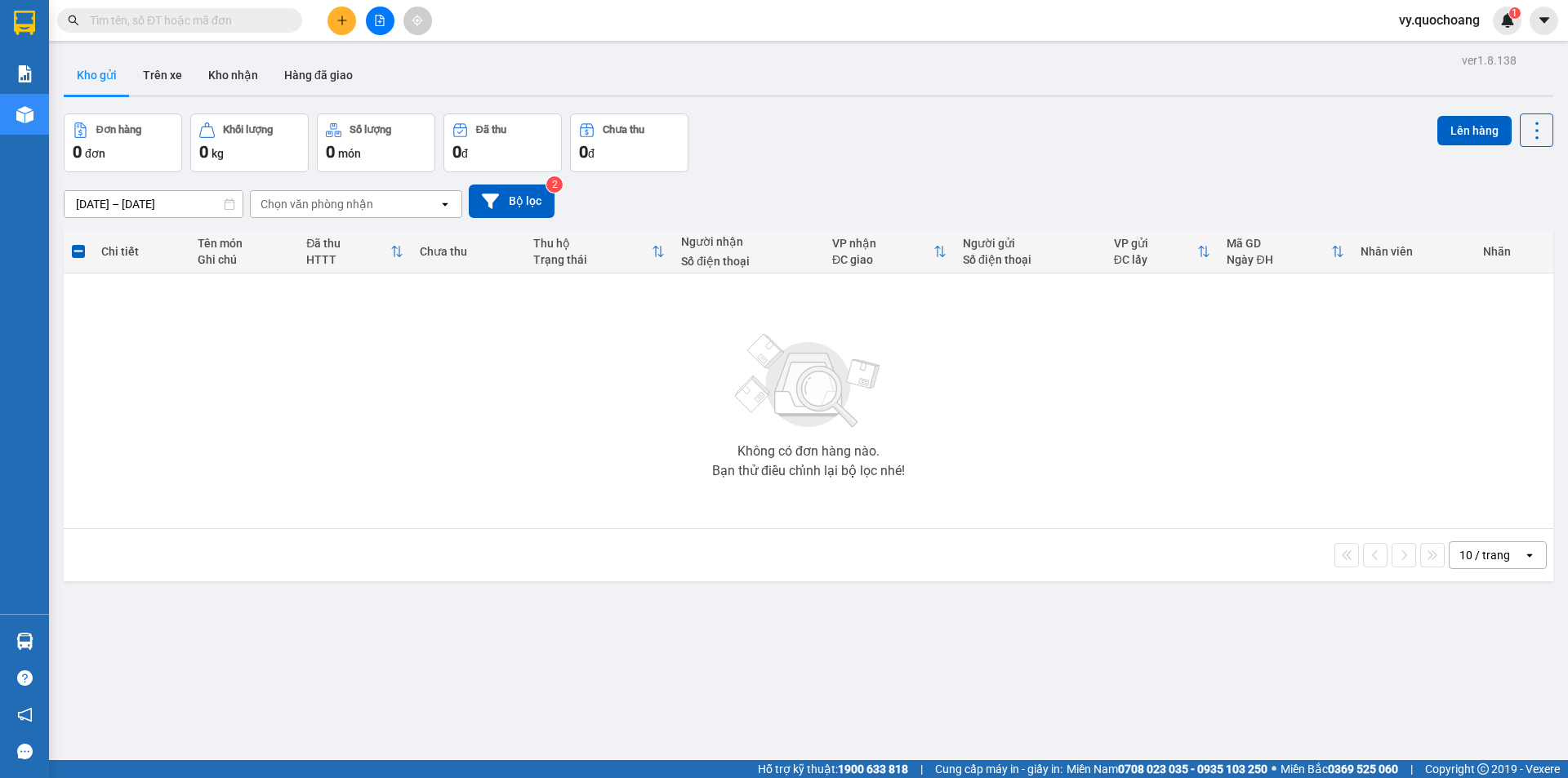
click at [330, 31] on div at bounding box center [380, 21] width 122 height 29
click at [336, 18] on icon "plus" at bounding box center [342, 21] width 12 height 12
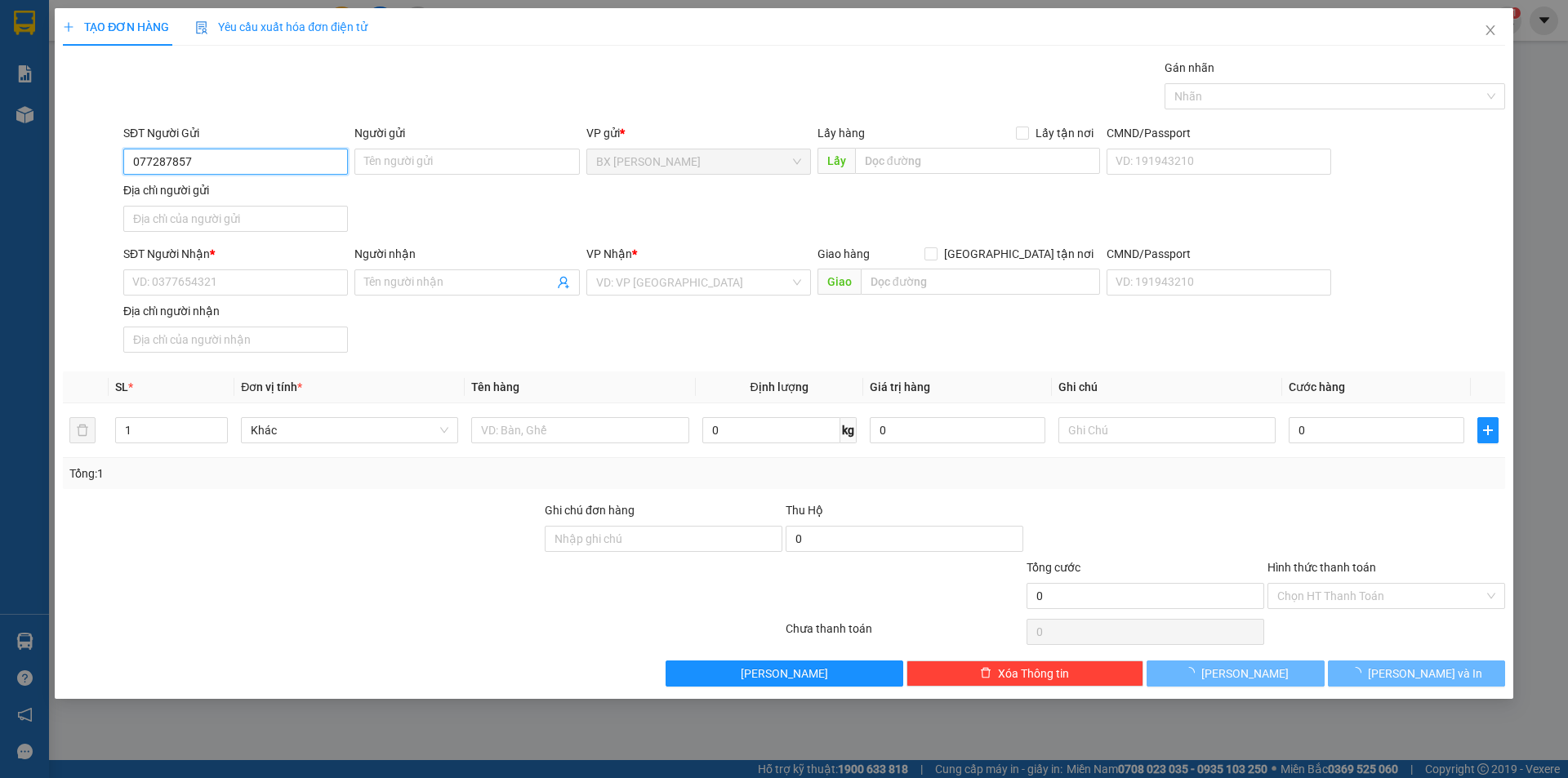
type input "0772878579"
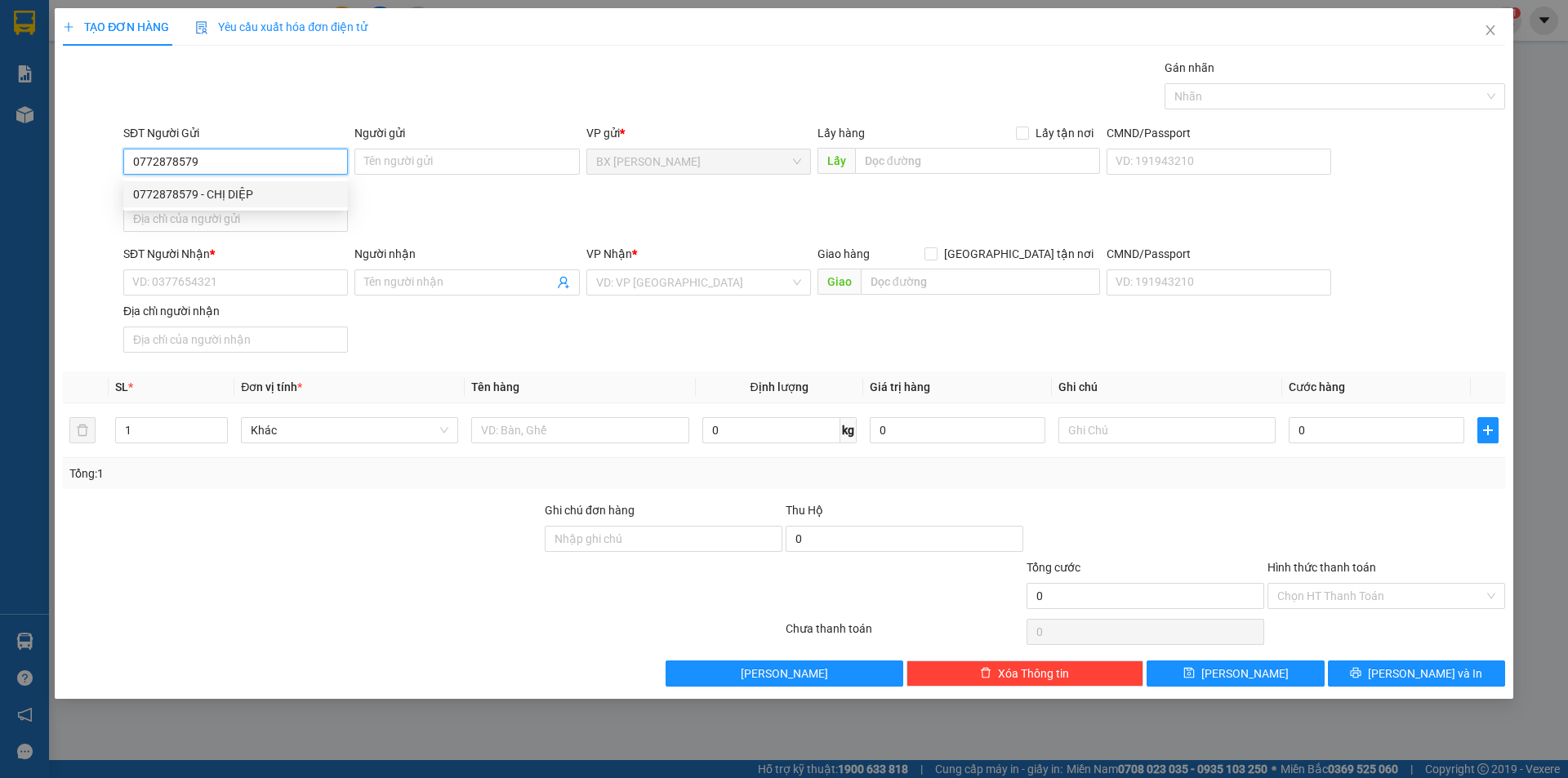
drag, startPoint x: 273, startPoint y: 189, endPoint x: 310, endPoint y: 180, distance: 38.1
click at [273, 190] on div "0772878579 - CHỊ DIỆP" at bounding box center [236, 194] width 205 height 18
type input "CHỊ DIỆP"
type input "0772878579"
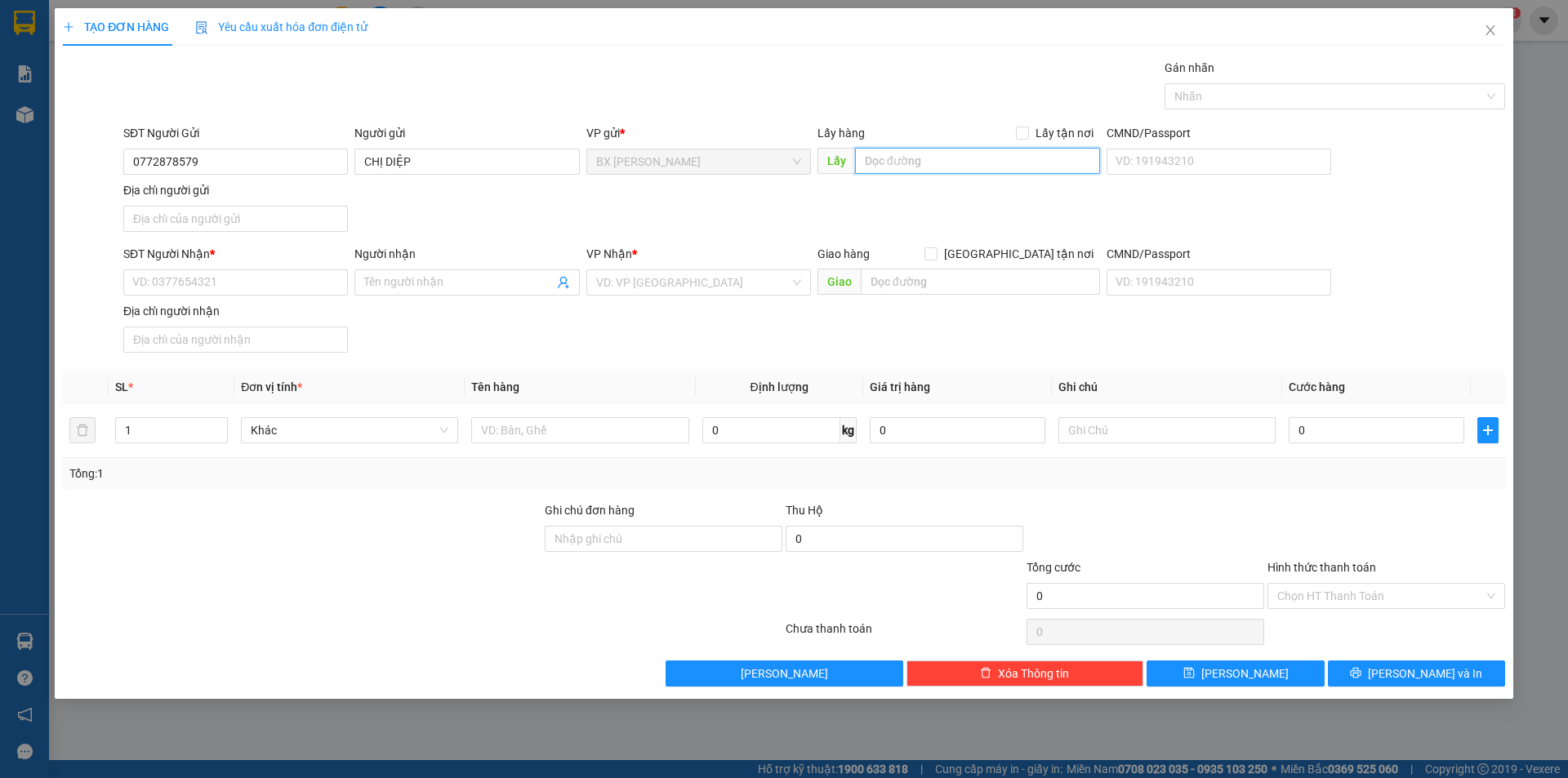
click at [1010, 163] on input "text" at bounding box center [977, 161] width 245 height 26
type input "PT ÔNG BẦU"
click at [302, 275] on input "SĐT Người Nhận *" at bounding box center [236, 282] width 225 height 26
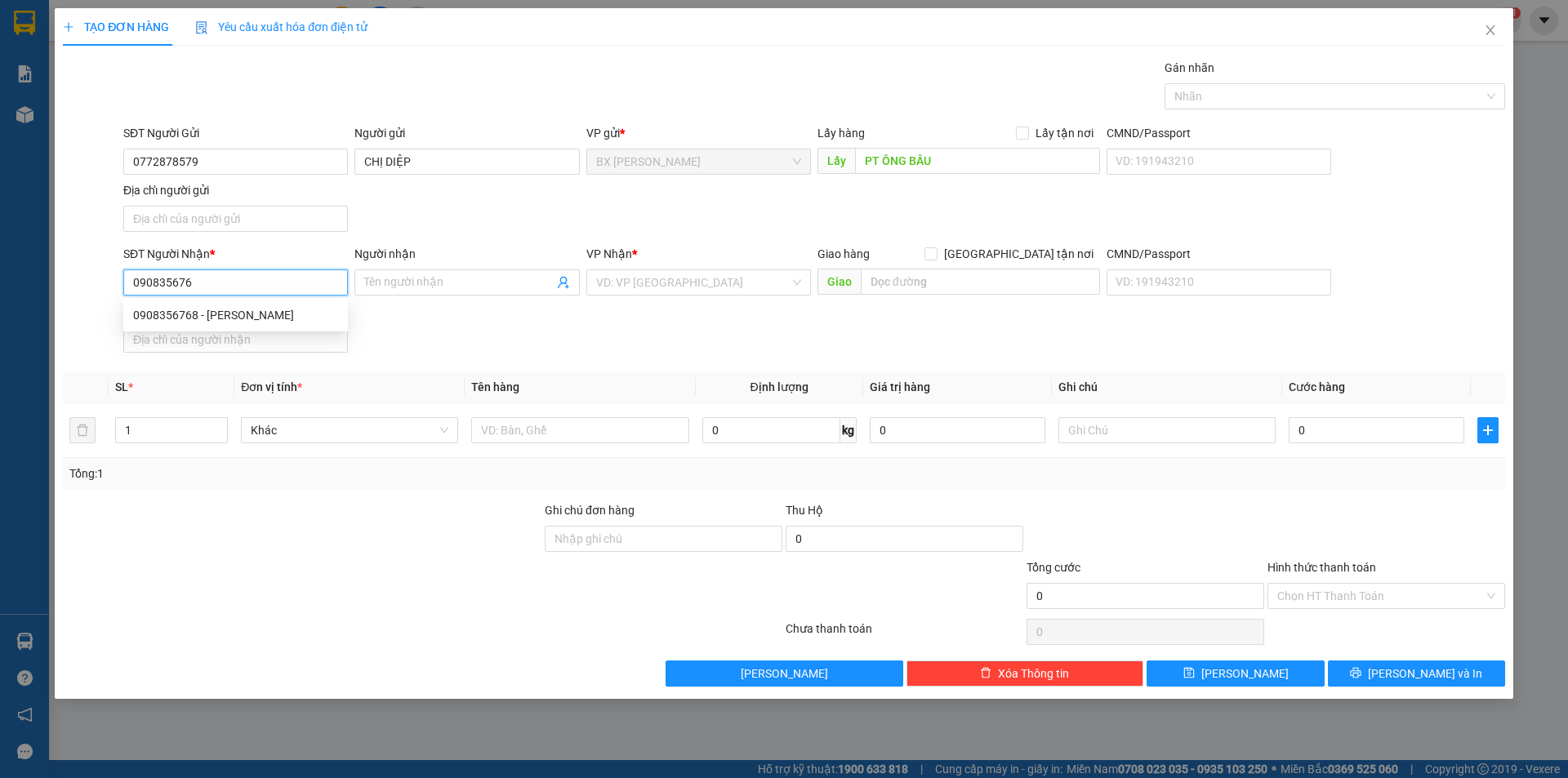
type input "0908356768"
click at [262, 320] on div "0908356768 - [PERSON_NAME]" at bounding box center [236, 316] width 205 height 18
type input "ANH PHONG"
type input "0908356768"
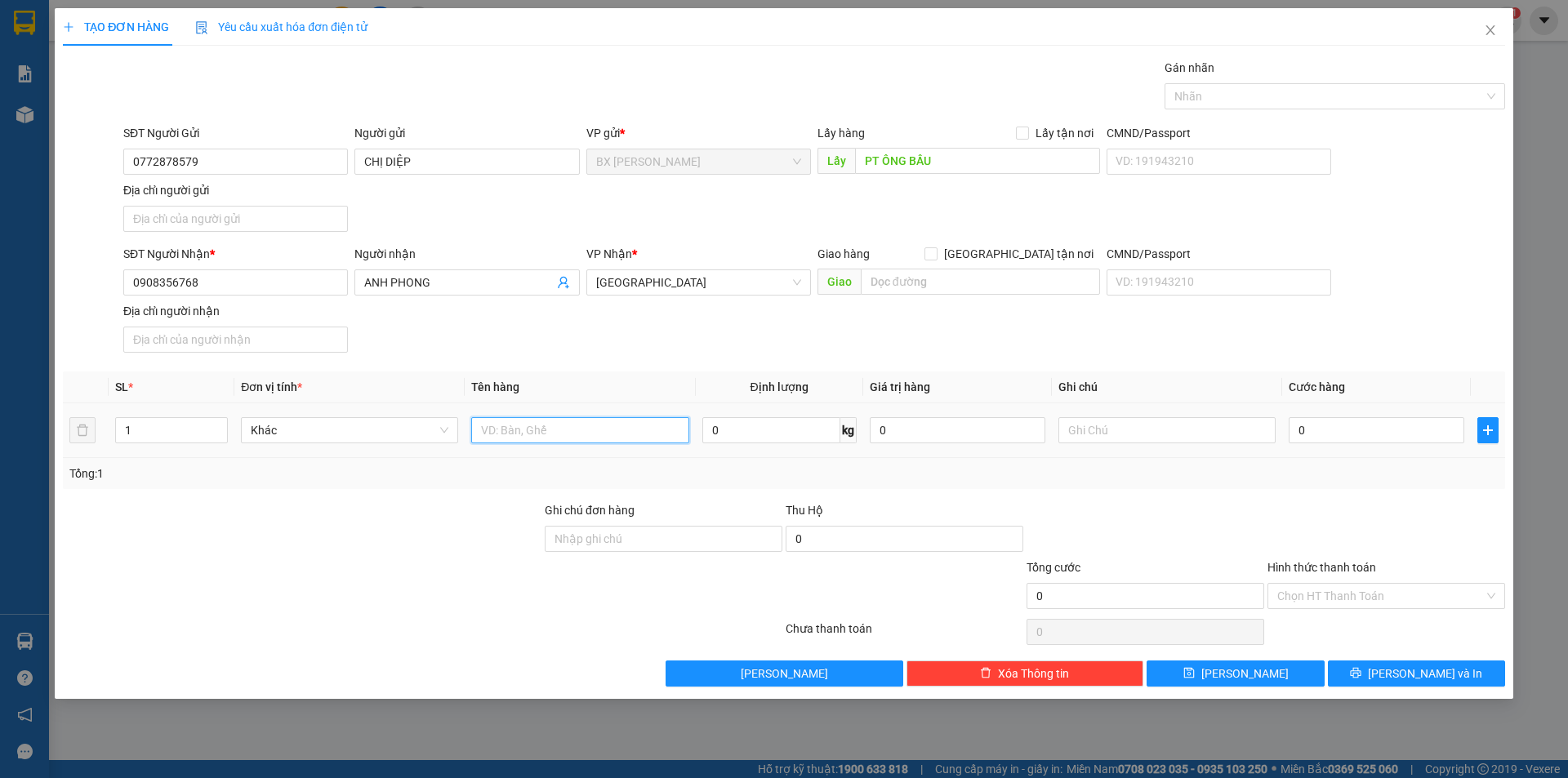
click at [569, 425] on input "text" at bounding box center [580, 430] width 217 height 26
type input "THÙNG"
click at [1361, 668] on icon "printer" at bounding box center [1356, 673] width 12 height 12
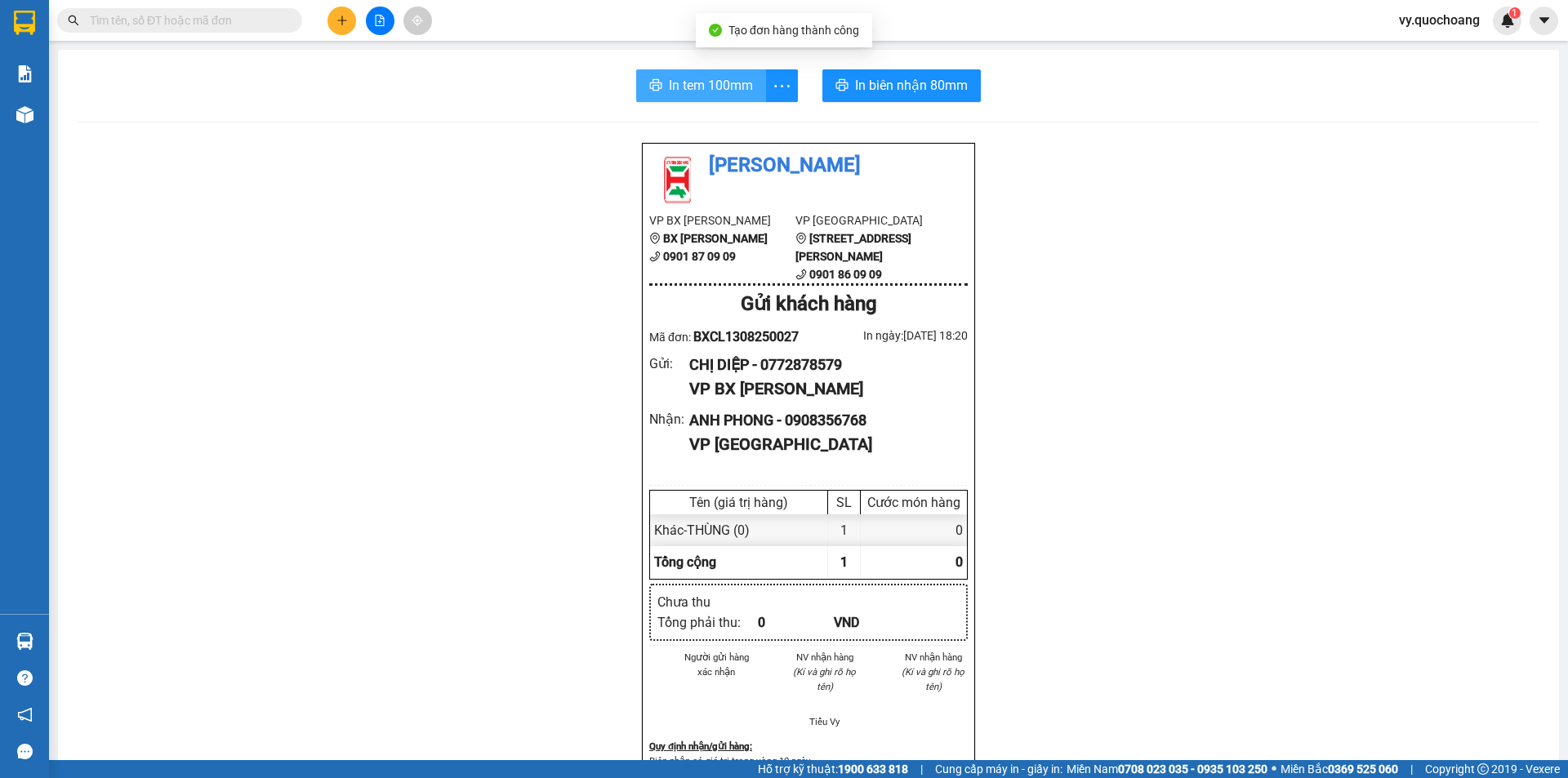
click at [733, 78] on span "In tem 100mm" at bounding box center [710, 85] width 84 height 21
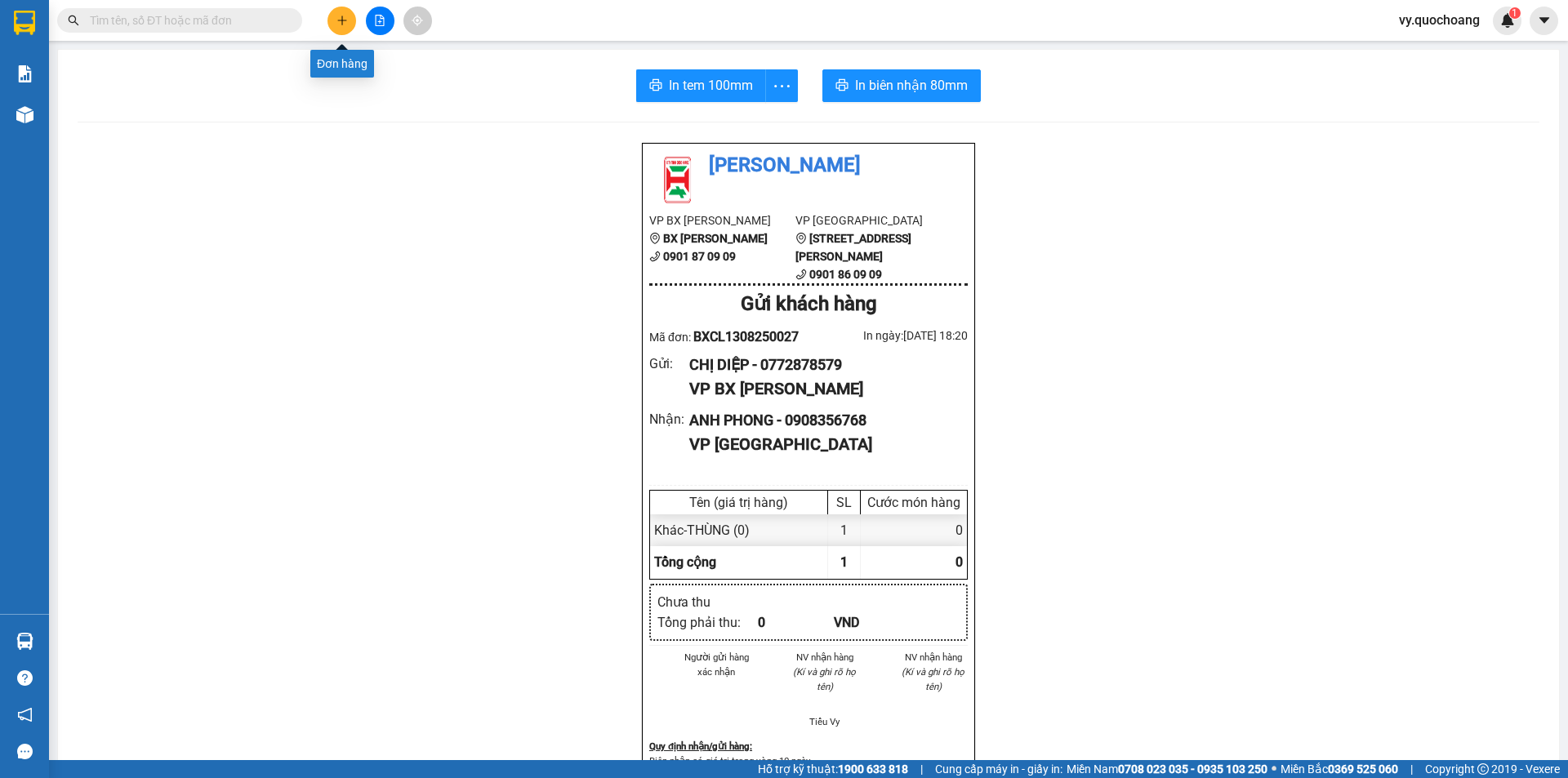
click at [338, 24] on icon "plus" at bounding box center [342, 21] width 12 height 12
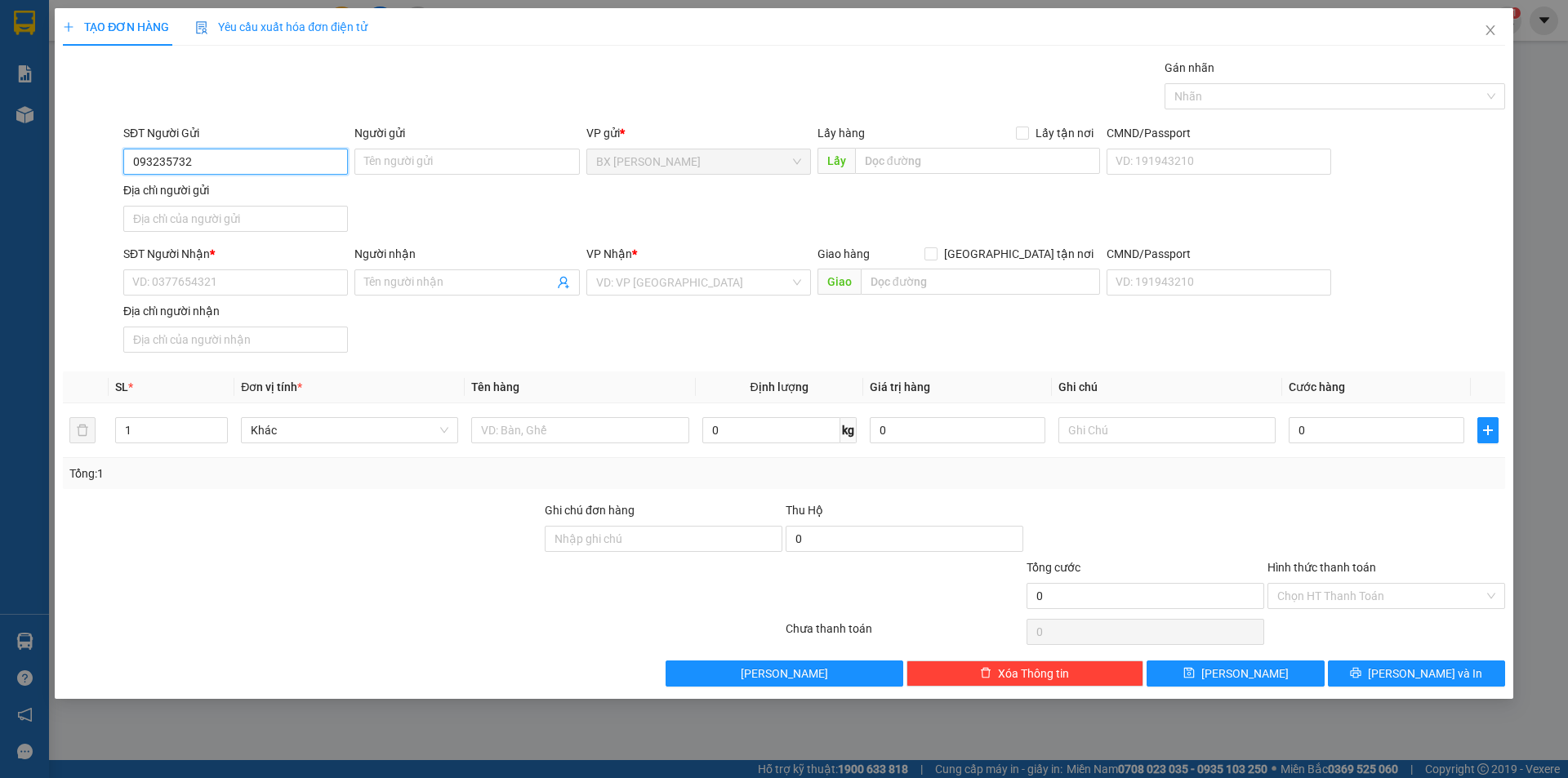
type input "0932357322"
click at [215, 192] on div "0932357322 - [PERSON_NAME]" at bounding box center [236, 194] width 205 height 18
type input "[PERSON_NAME]"
type input "0932357322"
click at [233, 277] on input "SĐT Người Nhận *" at bounding box center [236, 282] width 225 height 26
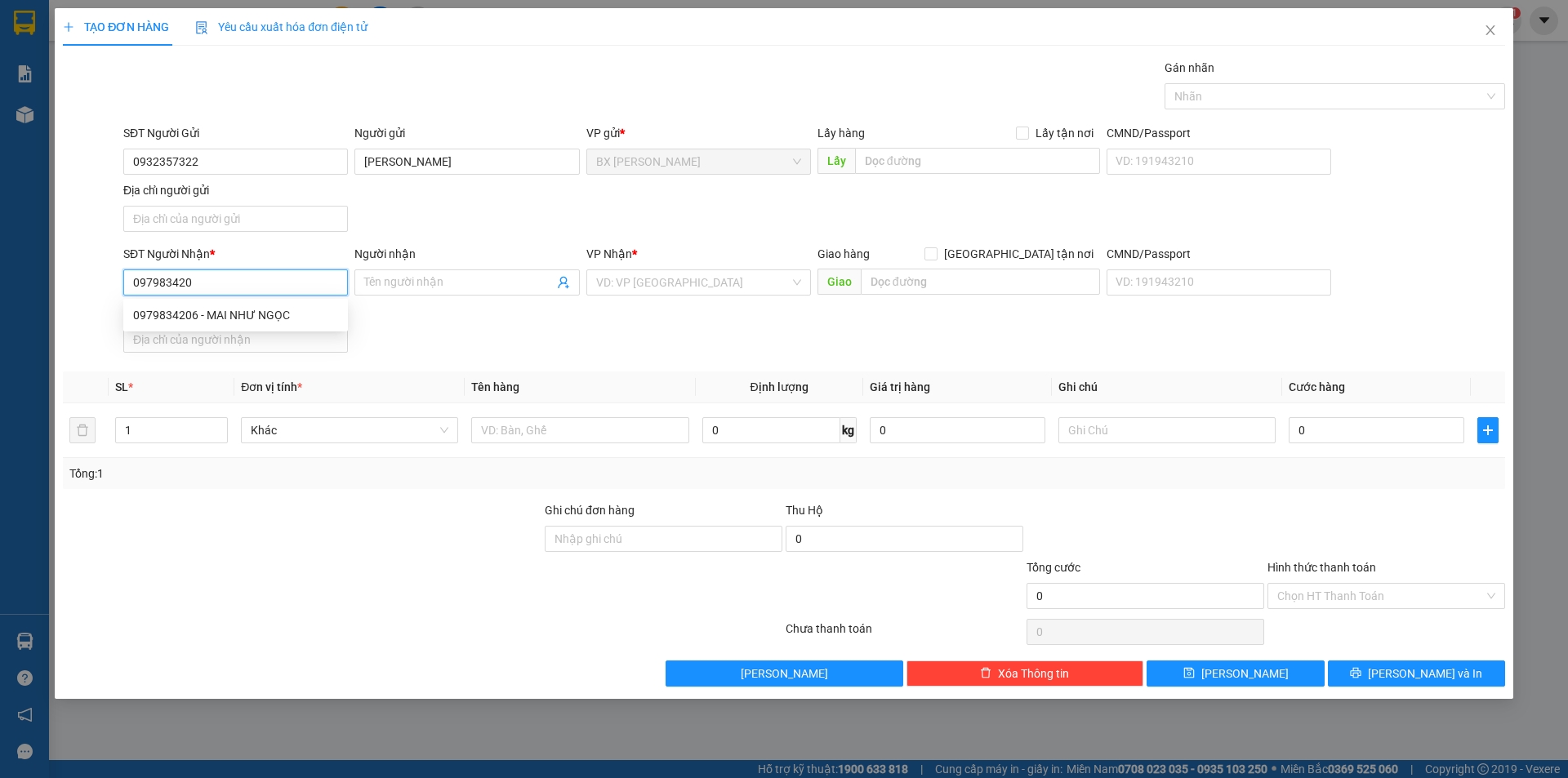
type input "0979834206"
click at [291, 311] on div "0979834206 - MAI NHƯ NGỌC" at bounding box center [236, 316] width 205 height 18
type input "[PERSON_NAME]"
type input "0979834206"
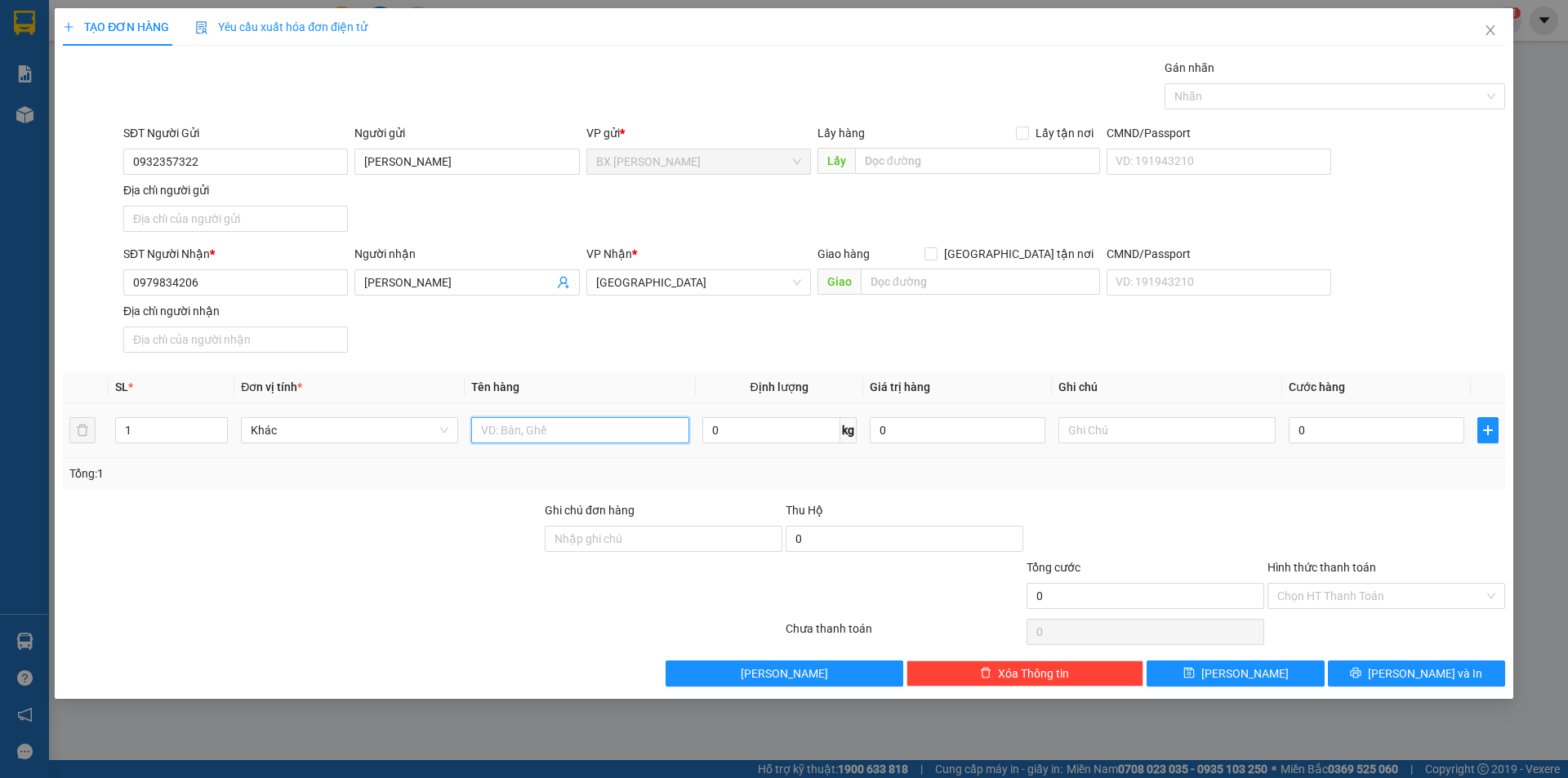
click at [520, 425] on input "text" at bounding box center [580, 430] width 217 height 26
type input "BAO THƯ"
click at [1413, 670] on span "[PERSON_NAME] và In" at bounding box center [1425, 673] width 114 height 18
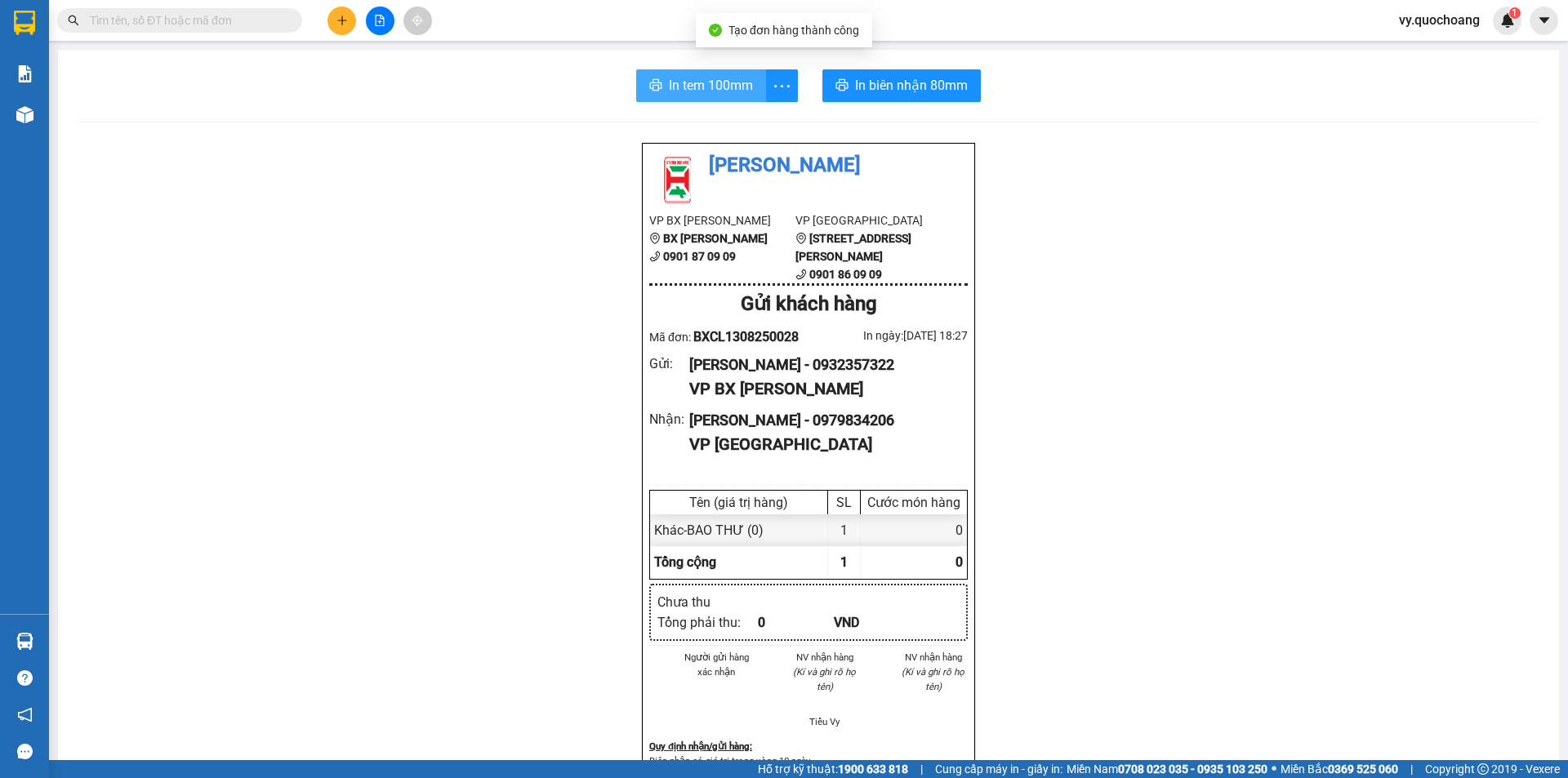
click at [716, 86] on span "In tem 100mm" at bounding box center [710, 85] width 84 height 21
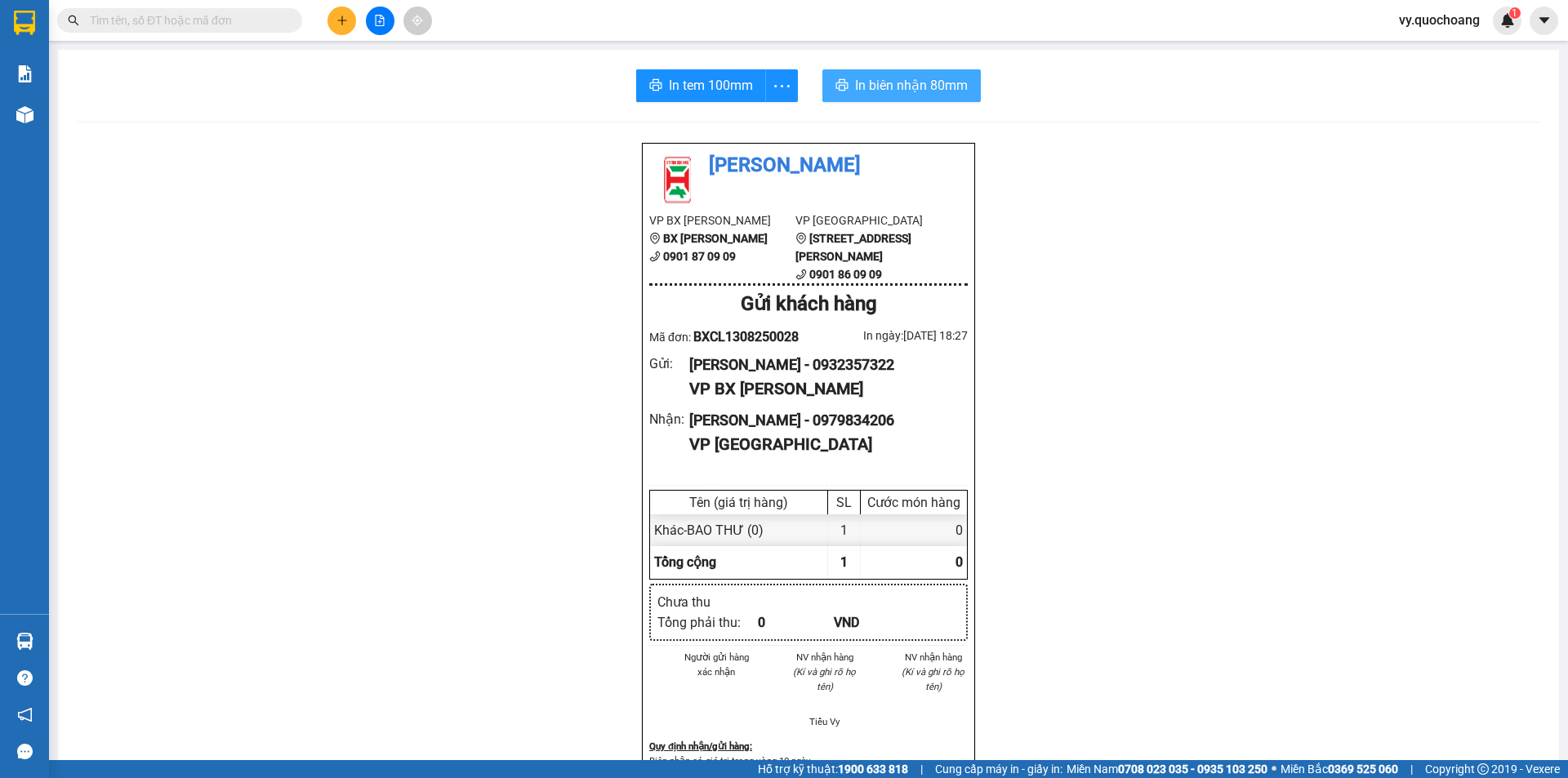
click at [890, 92] on span "In biên nhận 80mm" at bounding box center [911, 85] width 112 height 21
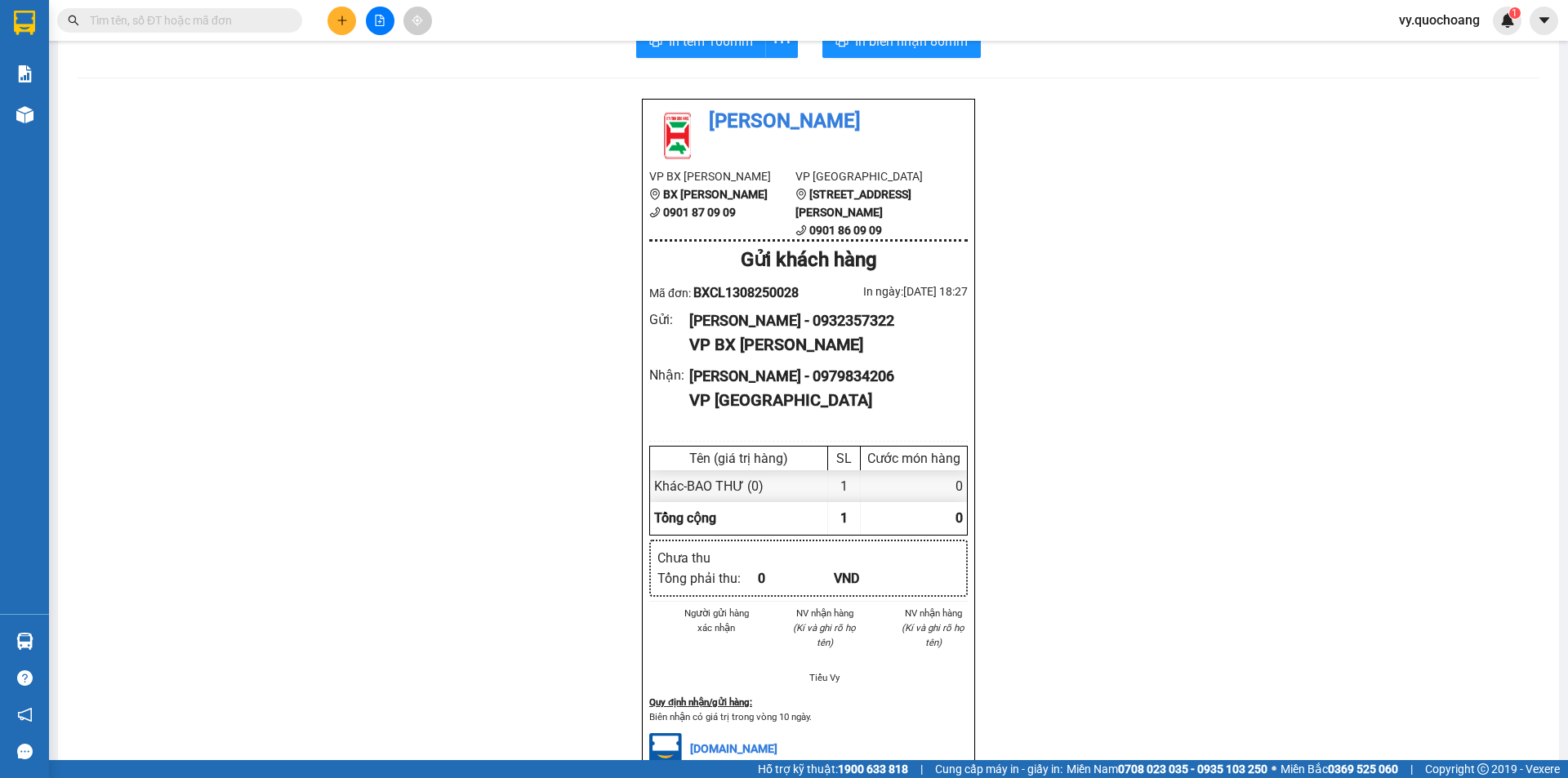
scroll to position [82, 0]
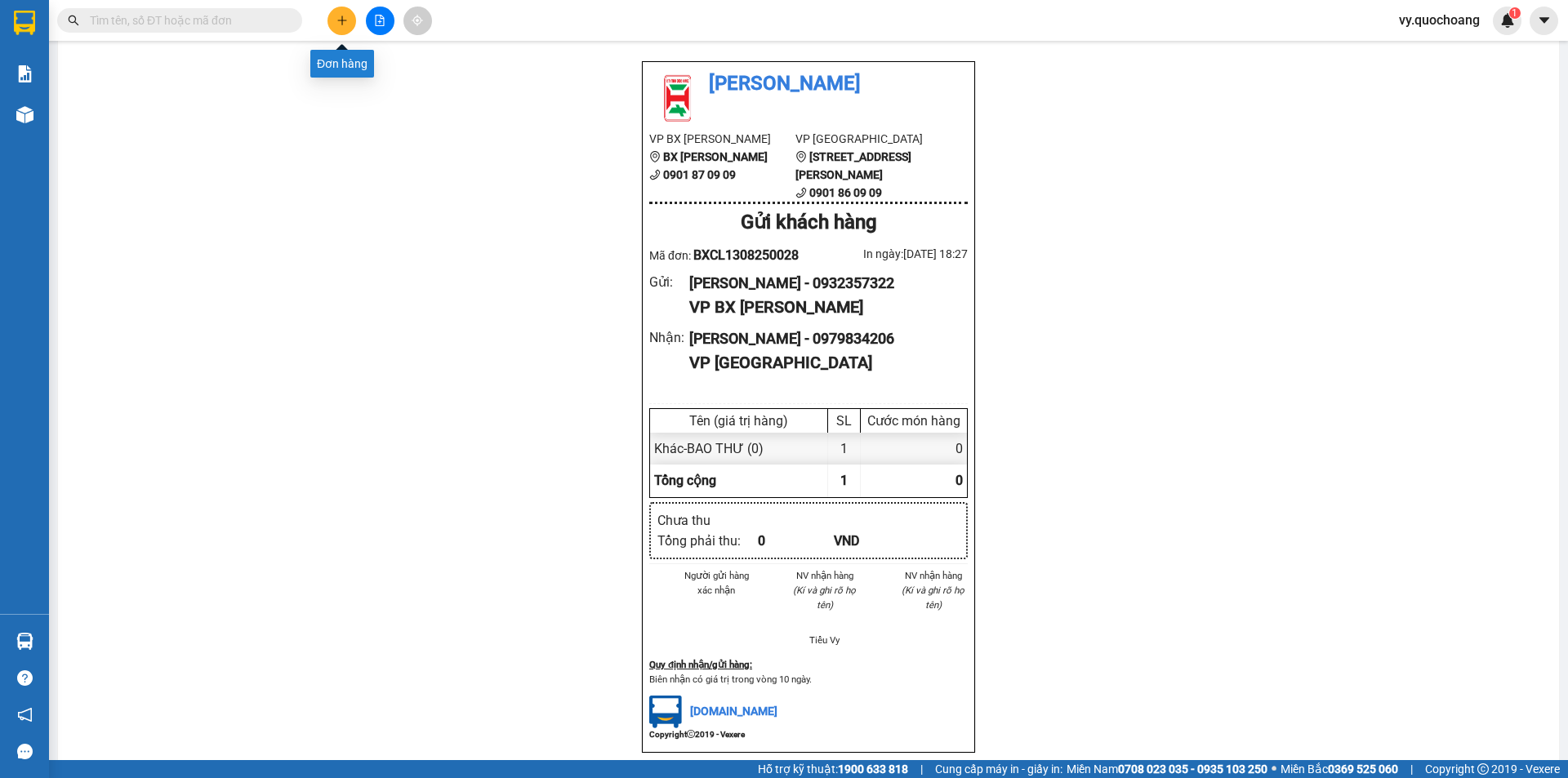
click at [336, 16] on icon "plus" at bounding box center [342, 21] width 12 height 12
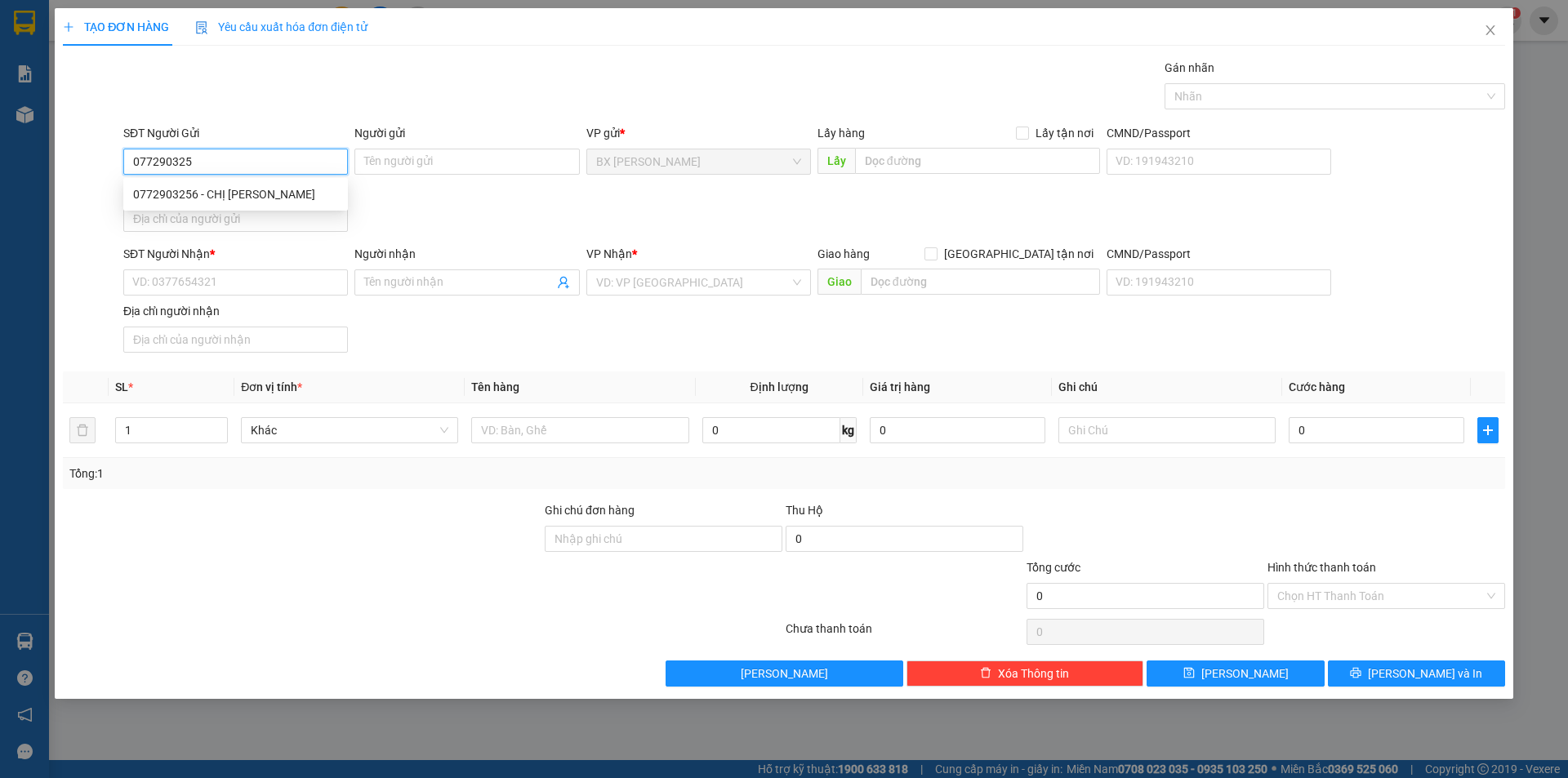
type input "0772903256"
click at [192, 196] on div "0772903256 - CHỊ [PERSON_NAME]" at bounding box center [236, 194] width 205 height 18
type input "CHỊ [PERSON_NAME]"
type input "0772903256"
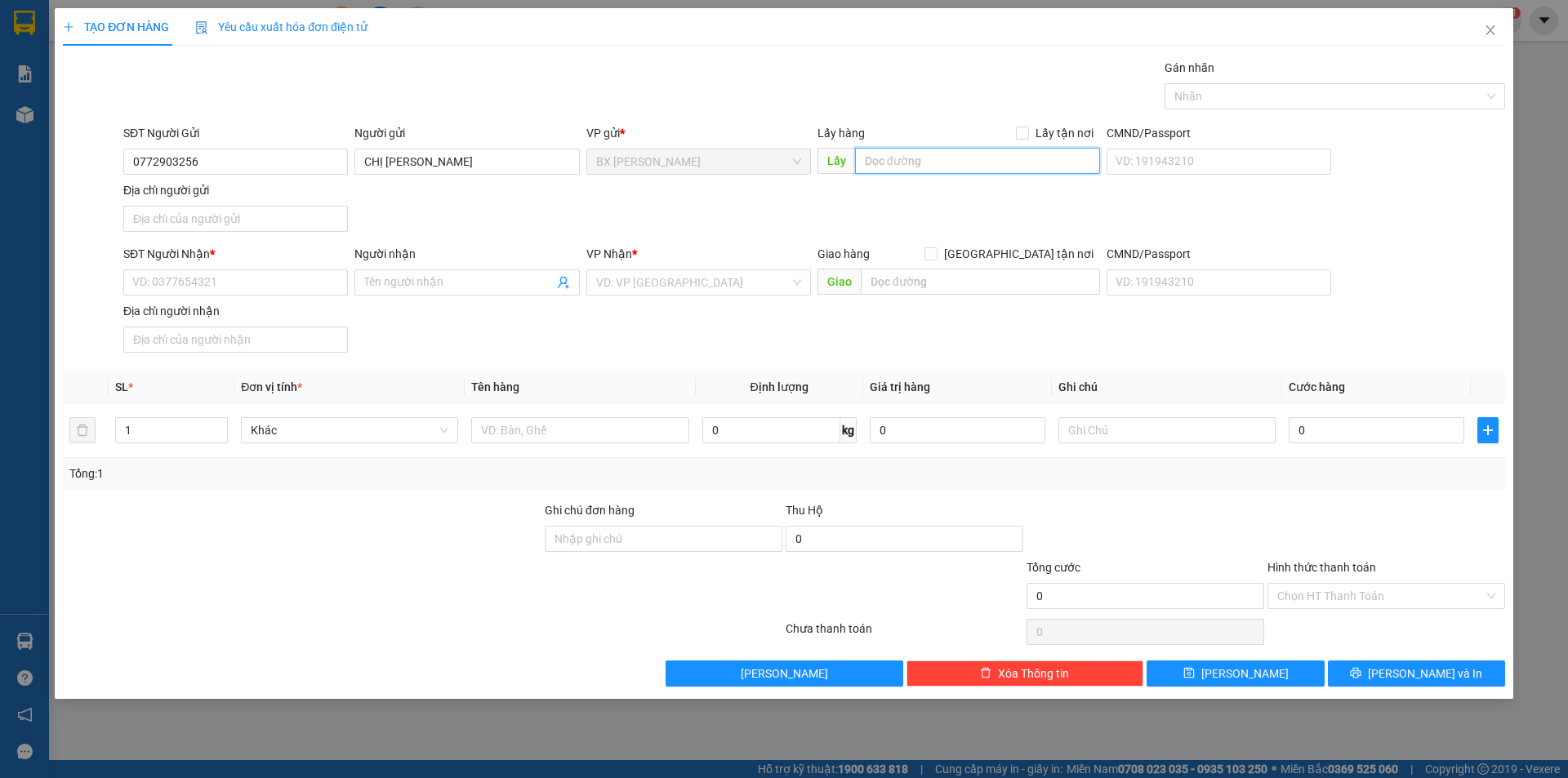
click at [948, 169] on input "text" at bounding box center [977, 161] width 245 height 26
type input "A"
type input "ÁO CƯỚI PHI LONG"
click at [265, 295] on input "SĐT Người Nhận *" at bounding box center [236, 282] width 225 height 26
type input "0909941821"
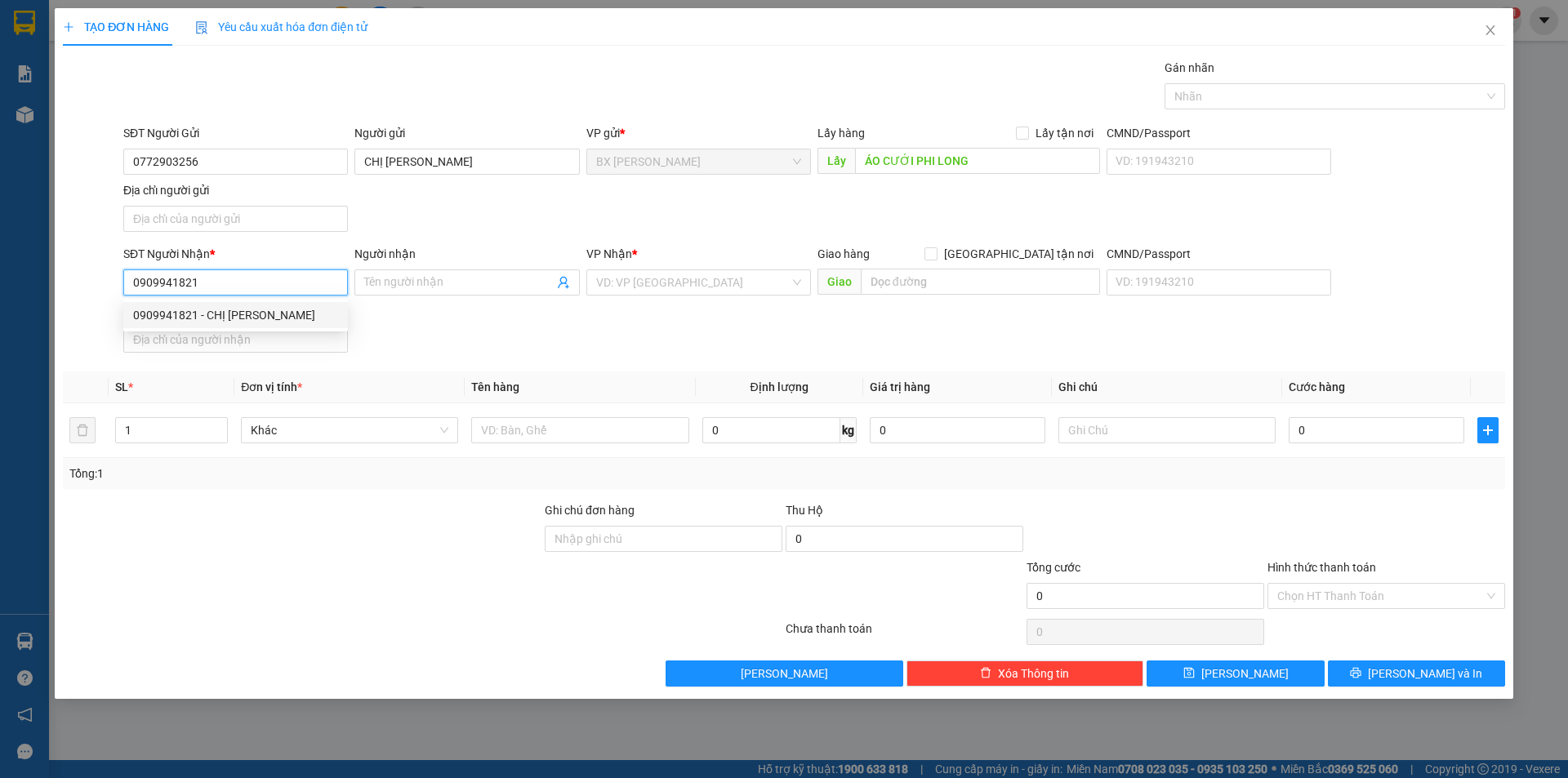
click at [248, 324] on div "0909941821 - CHỊ [PERSON_NAME]" at bounding box center [236, 315] width 225 height 26
type input "CHỊ [PERSON_NAME]"
type input "0909941821"
click at [248, 324] on div "Địa chỉ người nhận" at bounding box center [236, 314] width 225 height 25
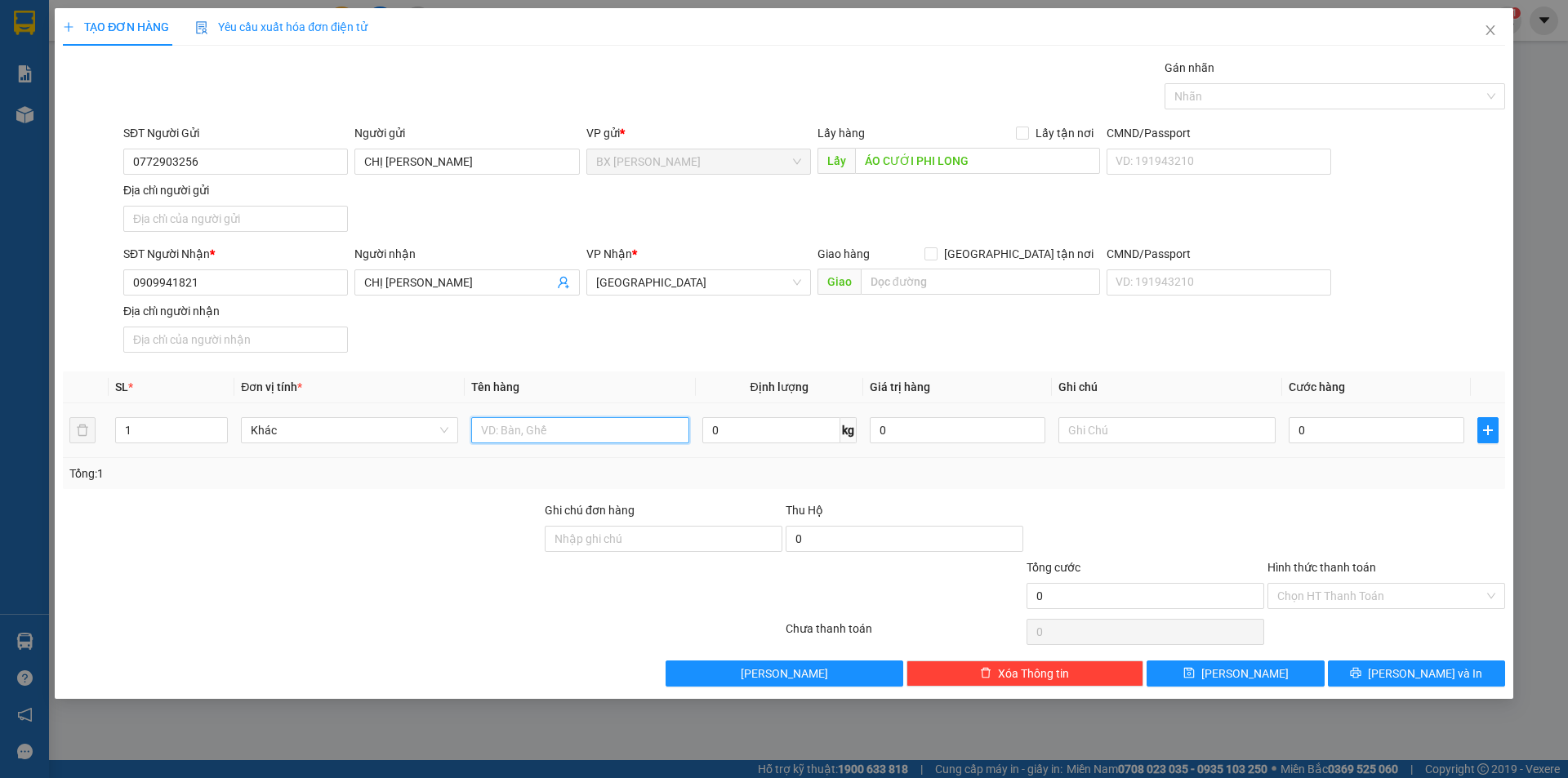
click at [541, 429] on input "text" at bounding box center [580, 430] width 217 height 26
type input "THÙNG"
click at [1400, 658] on div "Transit Pickup Surcharge Ids Transit Deliver Surcharge Ids Transit Deliver Surc…" at bounding box center [784, 373] width 1442 height 628
click at [1370, 669] on button "[PERSON_NAME] và In" at bounding box center [1416, 673] width 178 height 26
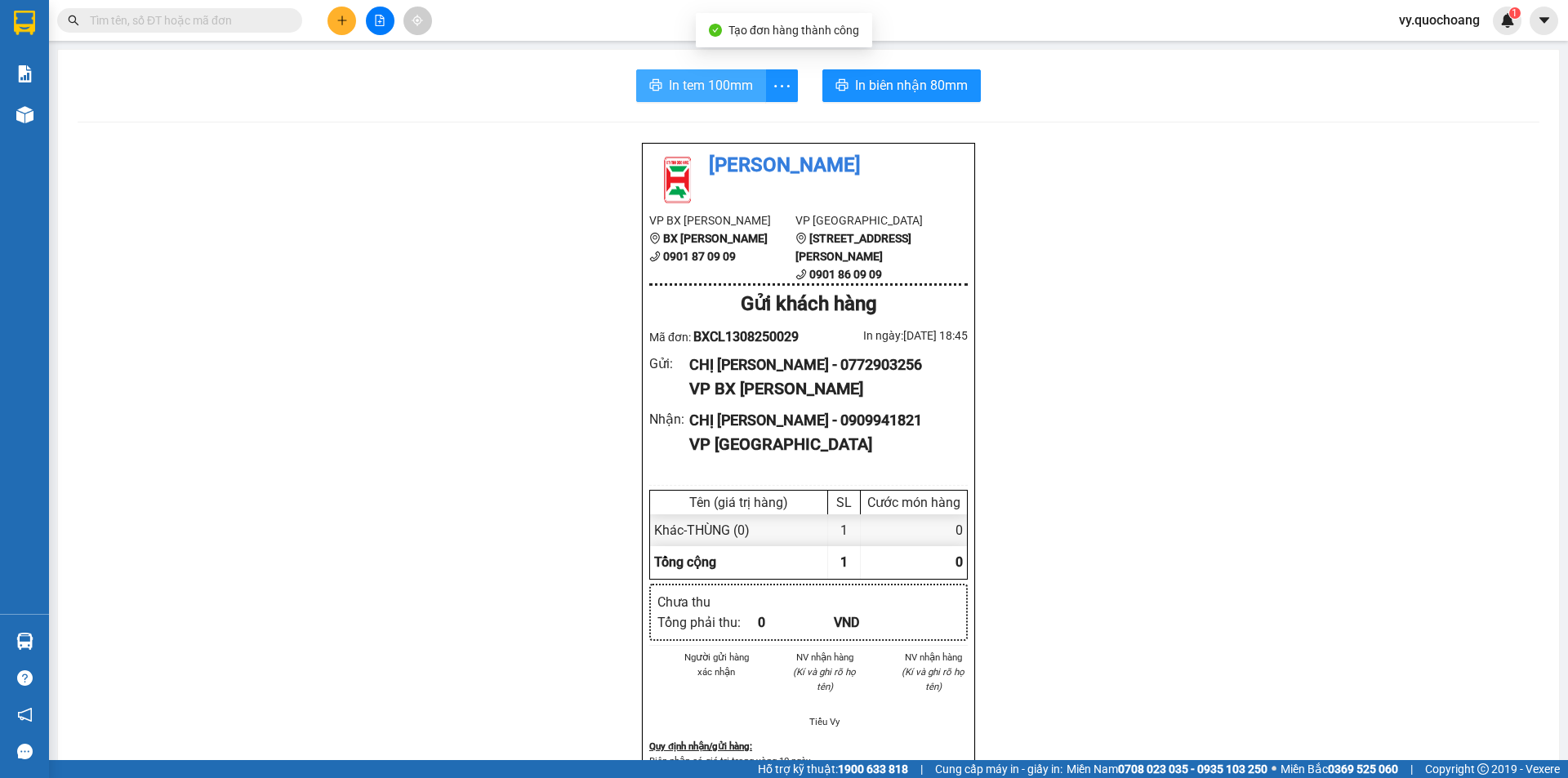
click at [659, 86] on button "In tem 100mm" at bounding box center [701, 85] width 130 height 33
click at [342, 22] on icon "plus" at bounding box center [341, 20] width 1 height 9
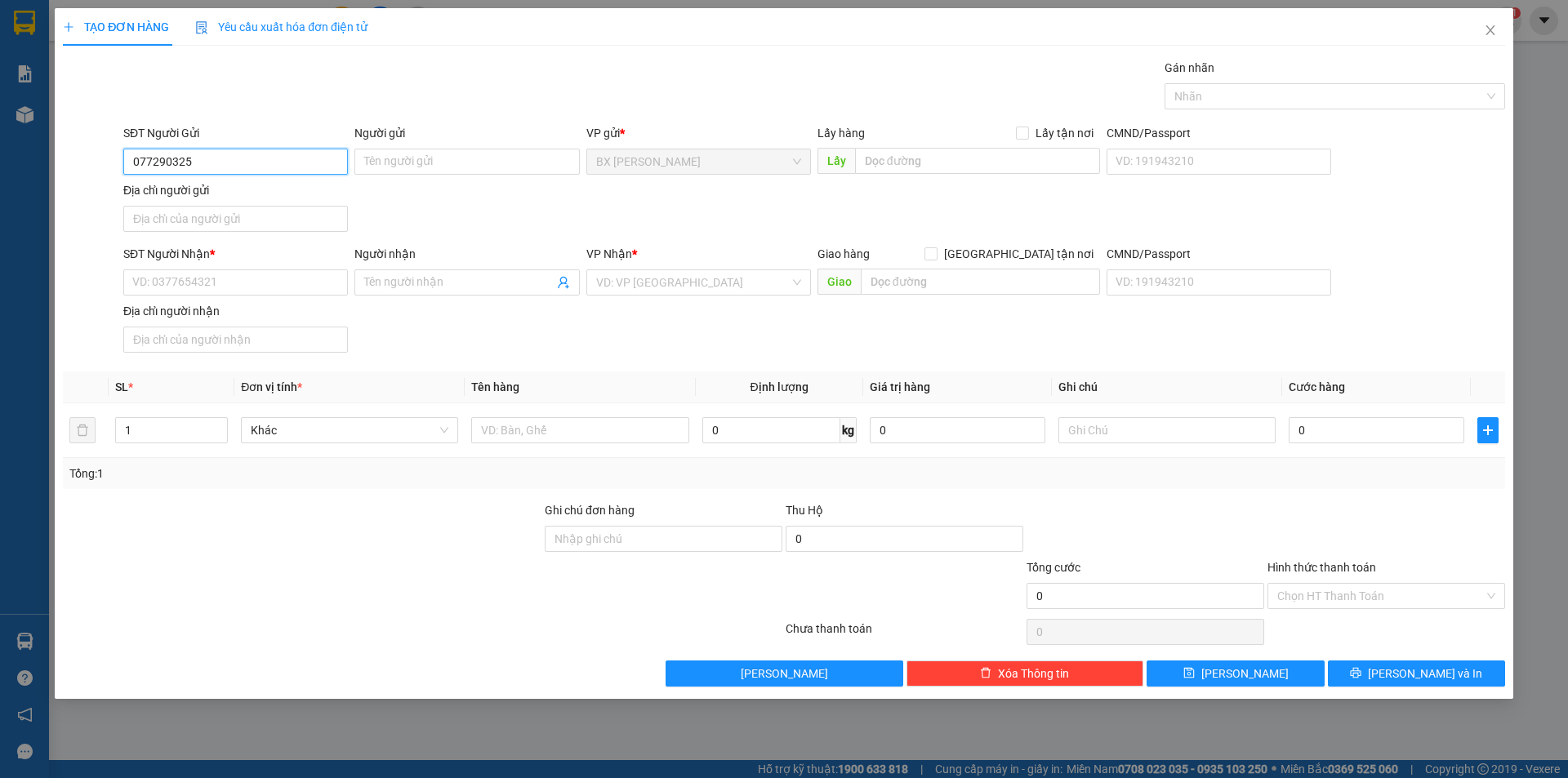
type input "0772903256"
click at [298, 202] on div "0772903256 - CHỊ [PERSON_NAME]" at bounding box center [236, 194] width 205 height 18
type input "CHỊ [PERSON_NAME]"
type input "0772903256"
click at [952, 176] on div "Lấy hàng Lấy tận nơi Lấy" at bounding box center [959, 153] width 283 height 57
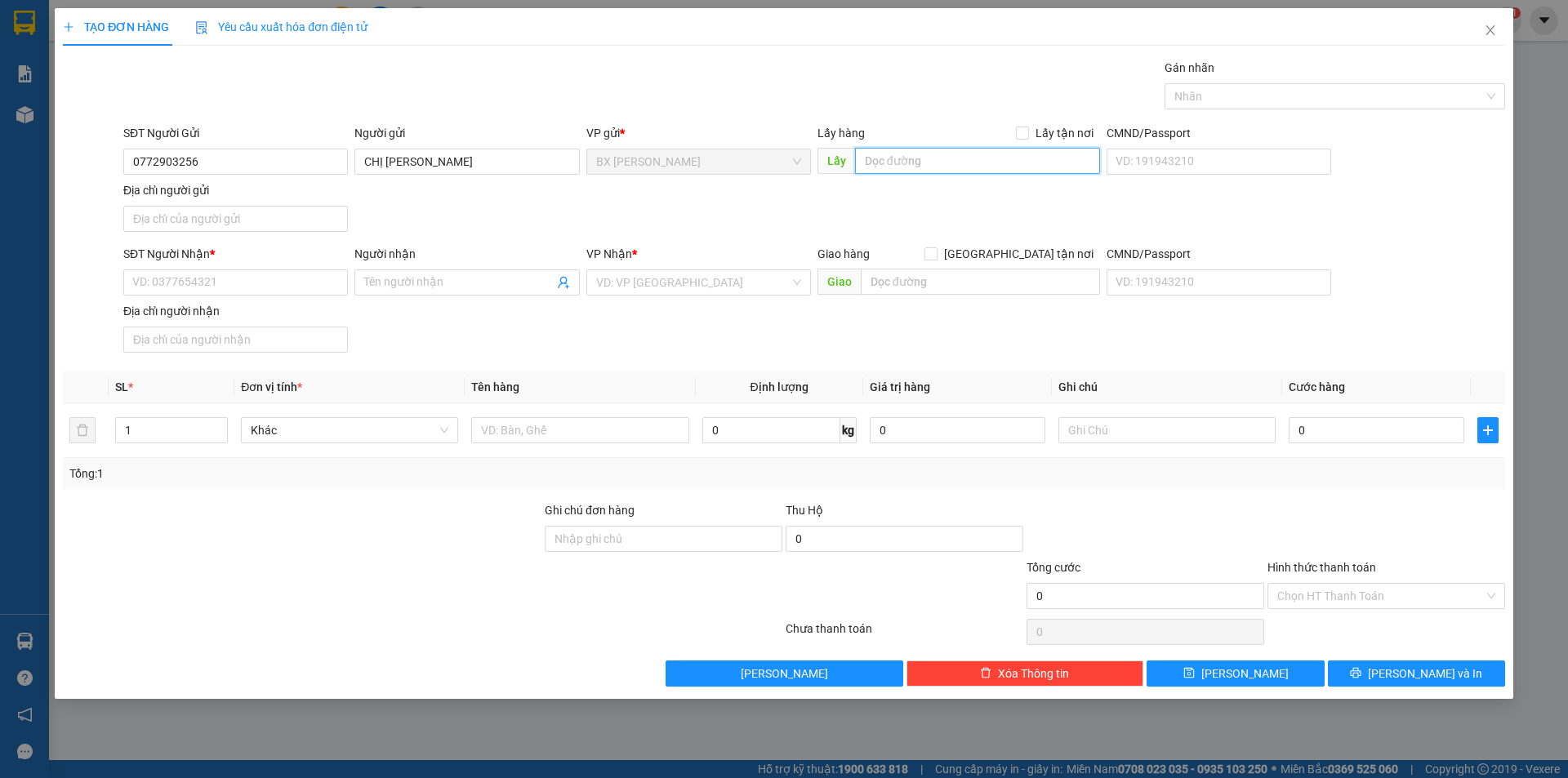
click at [957, 157] on input "text" at bounding box center [977, 161] width 245 height 26
type input "A"
type input "ÁO CƯỚI PHI LONG"
click at [202, 278] on input "SĐT Người Nhận *" at bounding box center [236, 282] width 225 height 26
type input "0338104694"
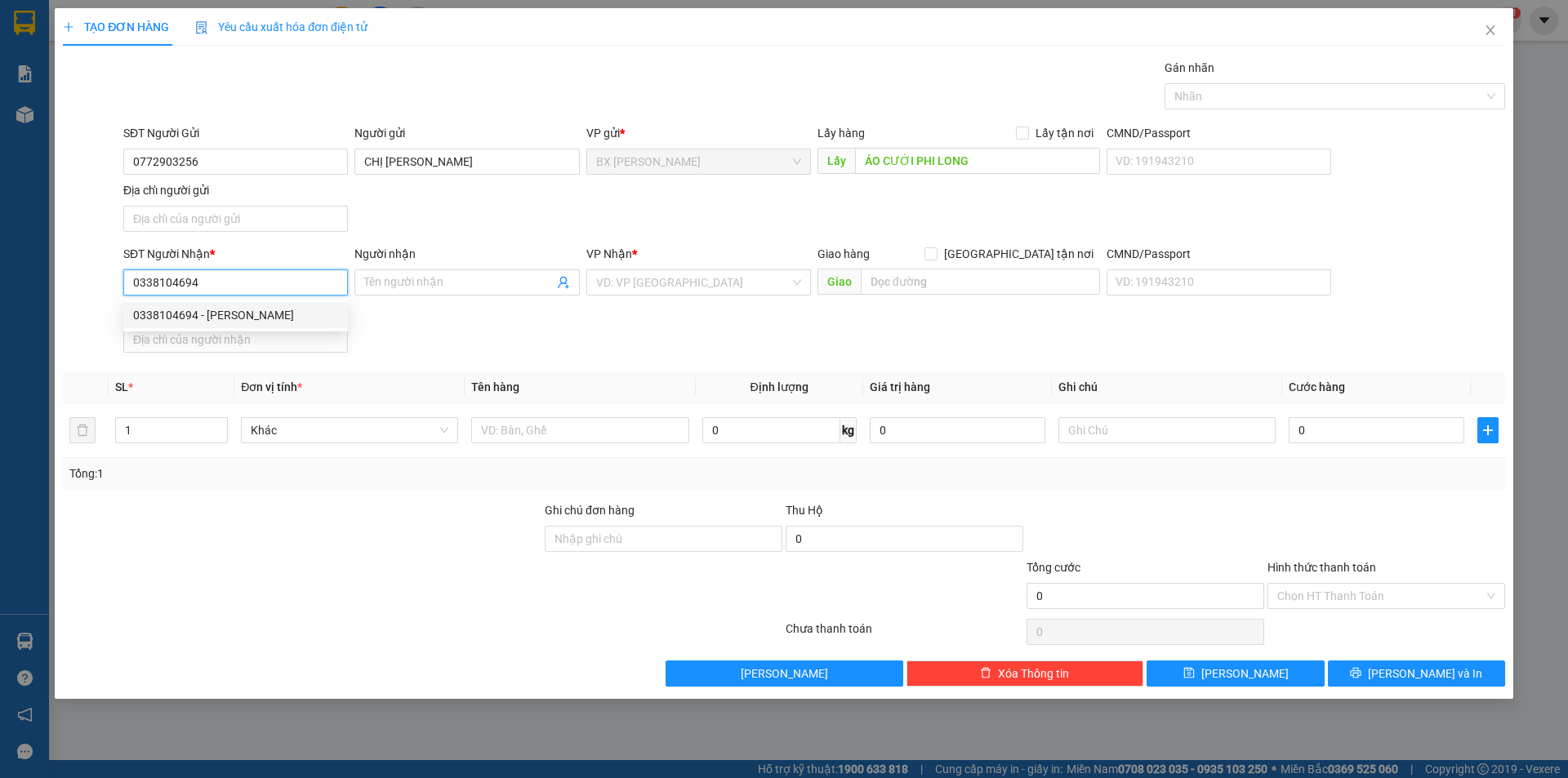
click at [219, 311] on div "0338104694 - [PERSON_NAME]" at bounding box center [236, 316] width 205 height 18
type input "[PERSON_NAME]"
type input "0338104694"
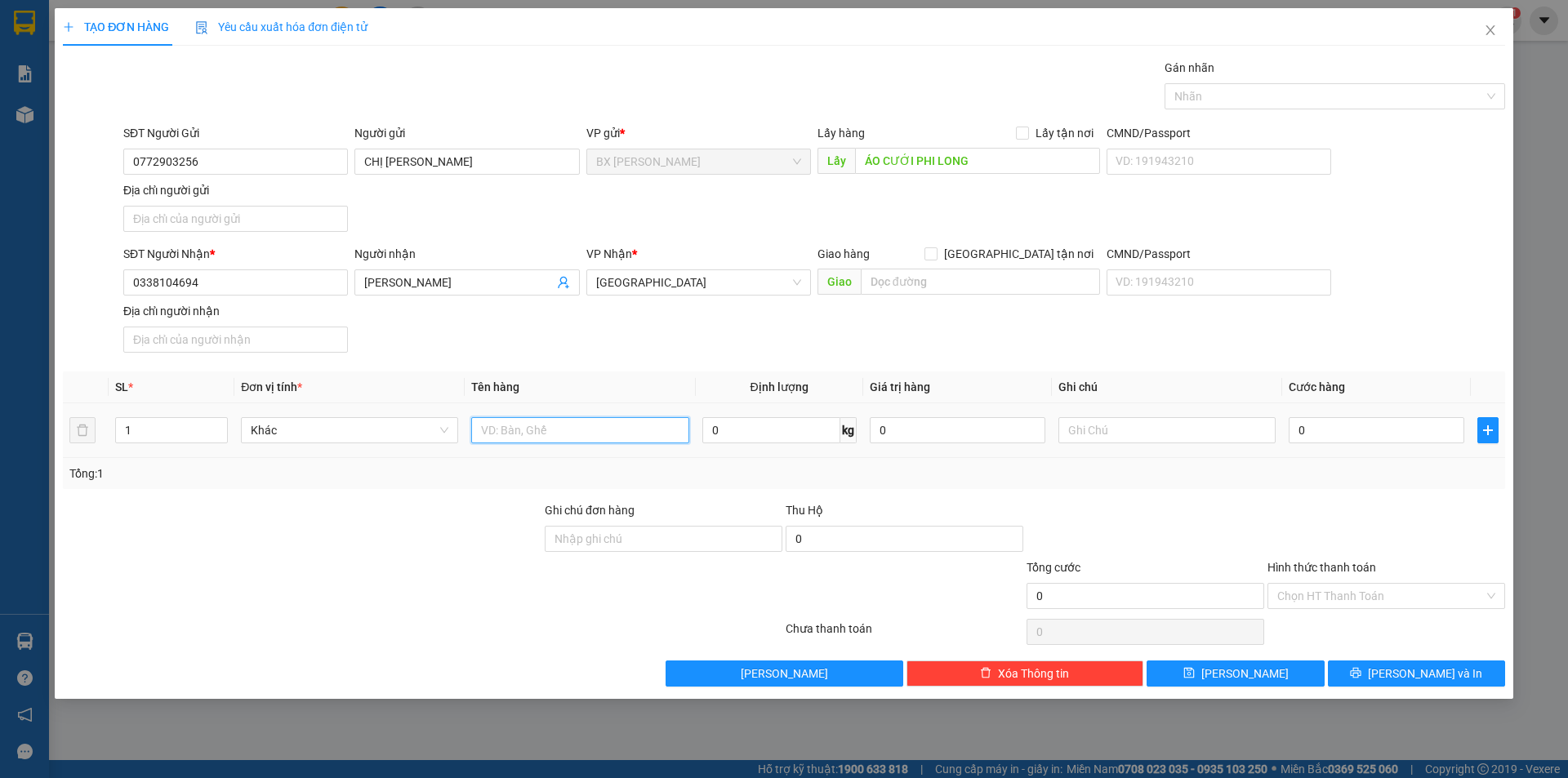
click at [547, 441] on input "text" at bounding box center [580, 430] width 217 height 26
type input "BAO"
click at [1399, 679] on button "[PERSON_NAME] và In" at bounding box center [1416, 673] width 178 height 26
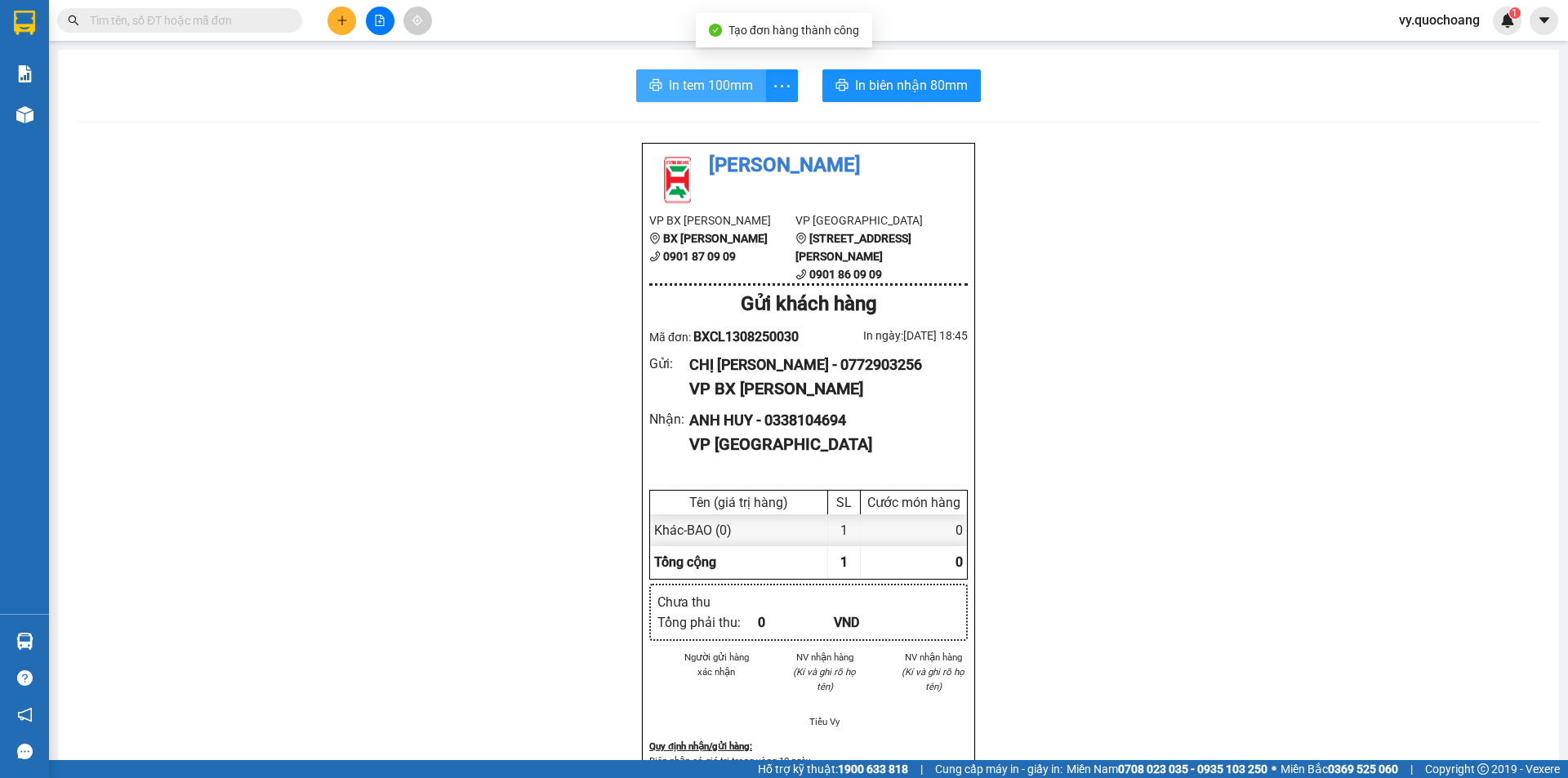
click at [708, 84] on span "In tem 100mm" at bounding box center [710, 85] width 84 height 21
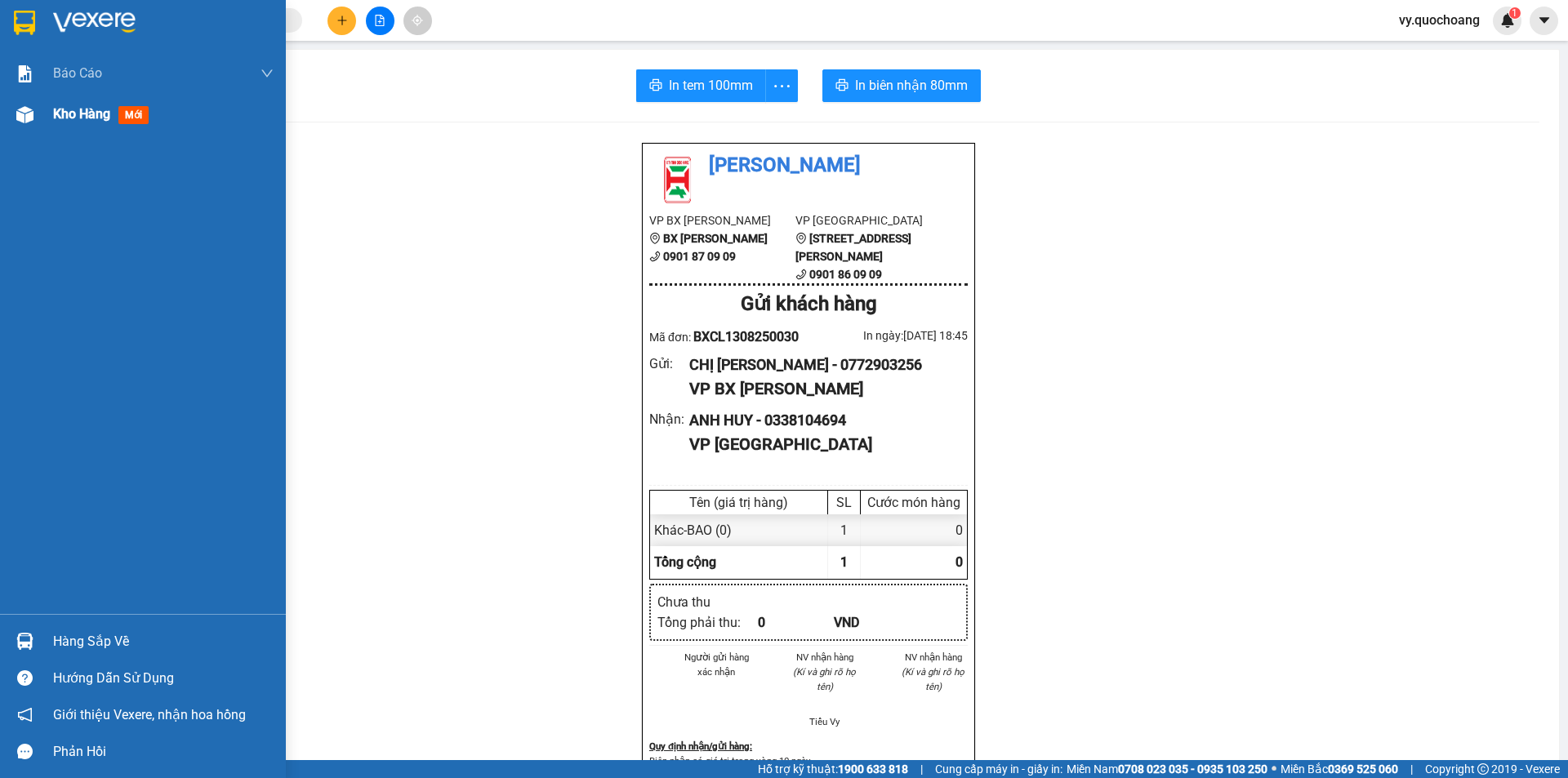
click at [78, 114] on span "Kho hàng" at bounding box center [82, 114] width 57 height 16
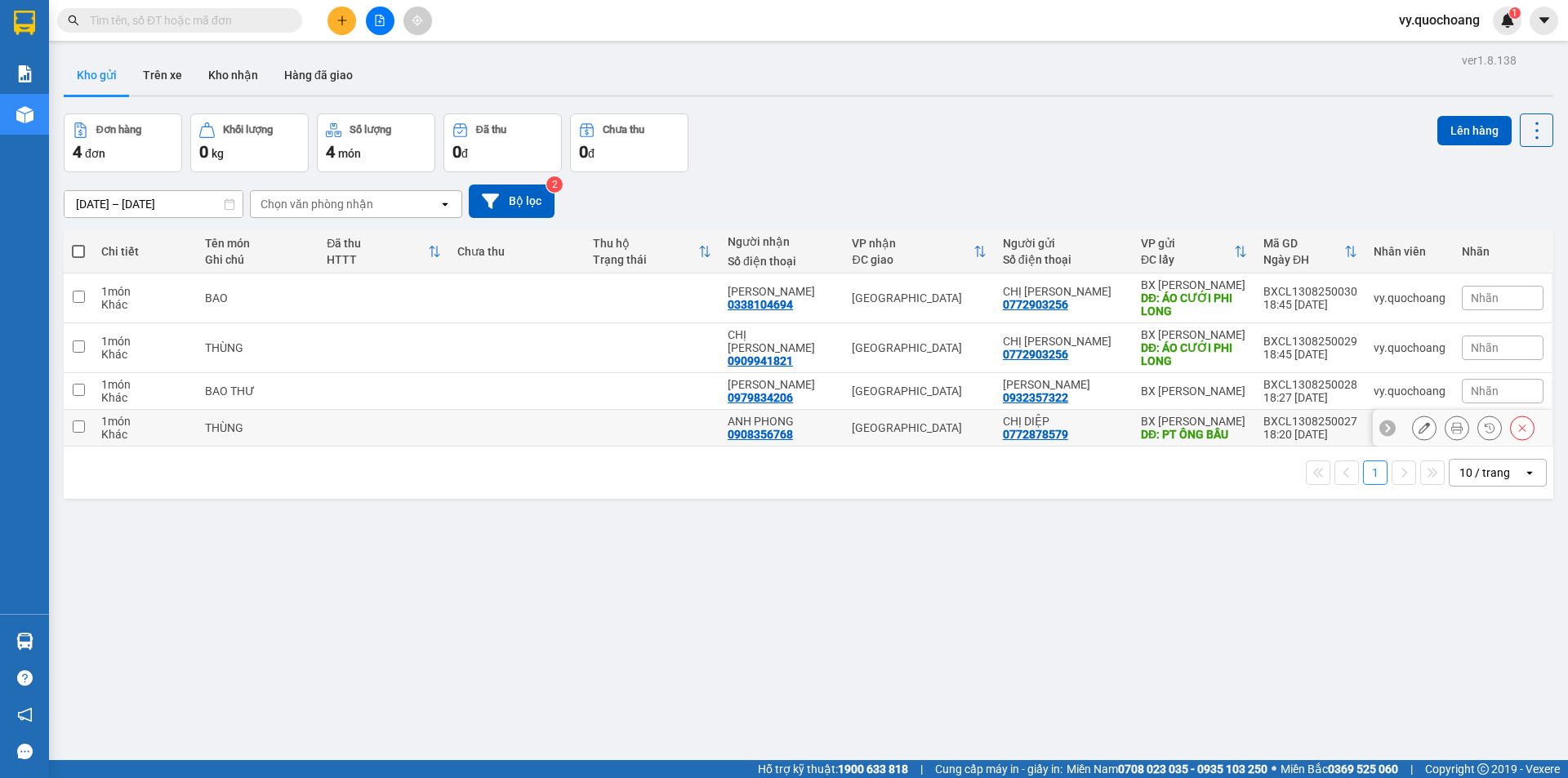
click at [596, 431] on td at bounding box center [652, 428] width 135 height 36
checkbox input "true"
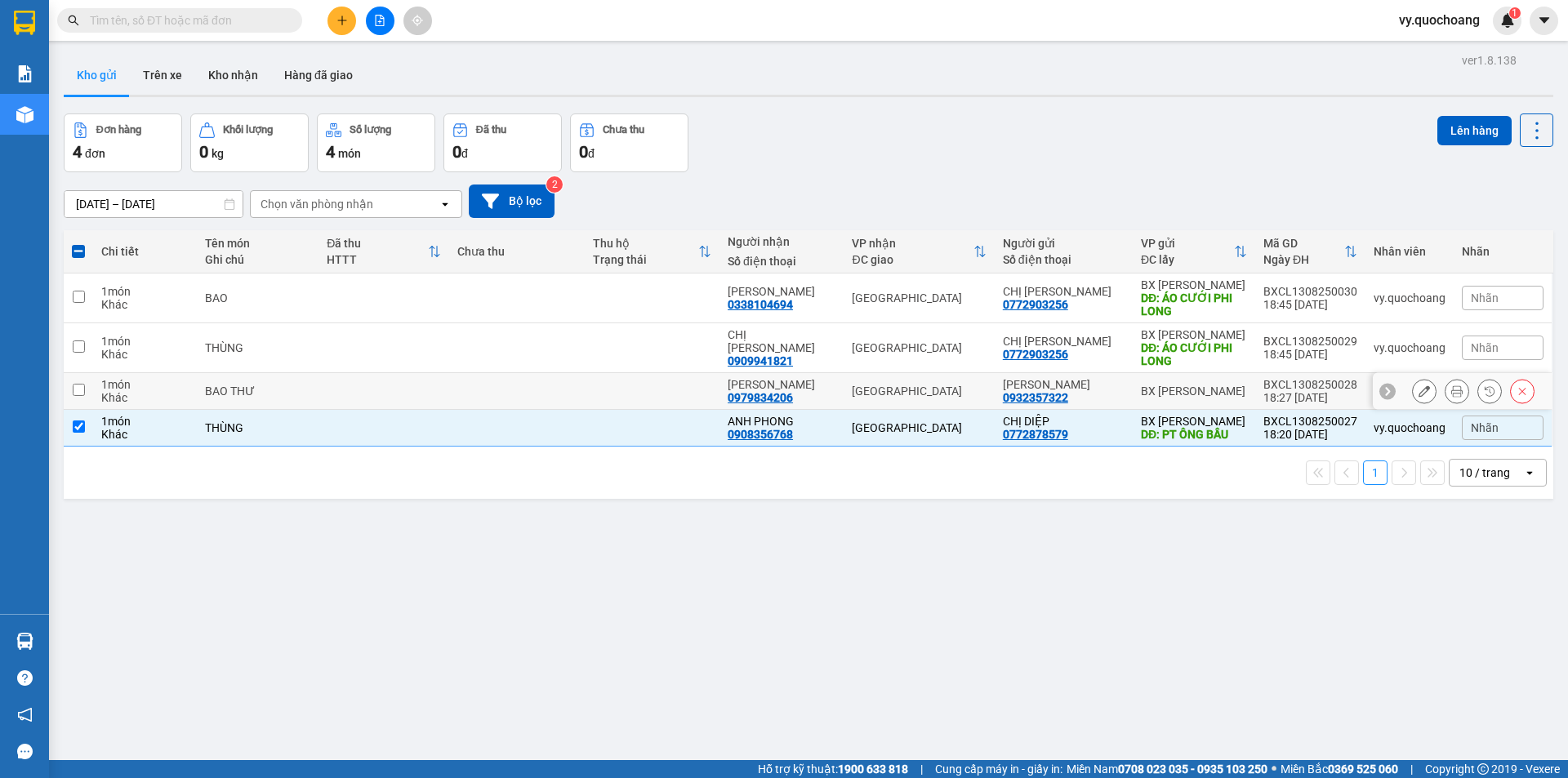
click at [602, 393] on td at bounding box center [652, 390] width 135 height 36
checkbox input "true"
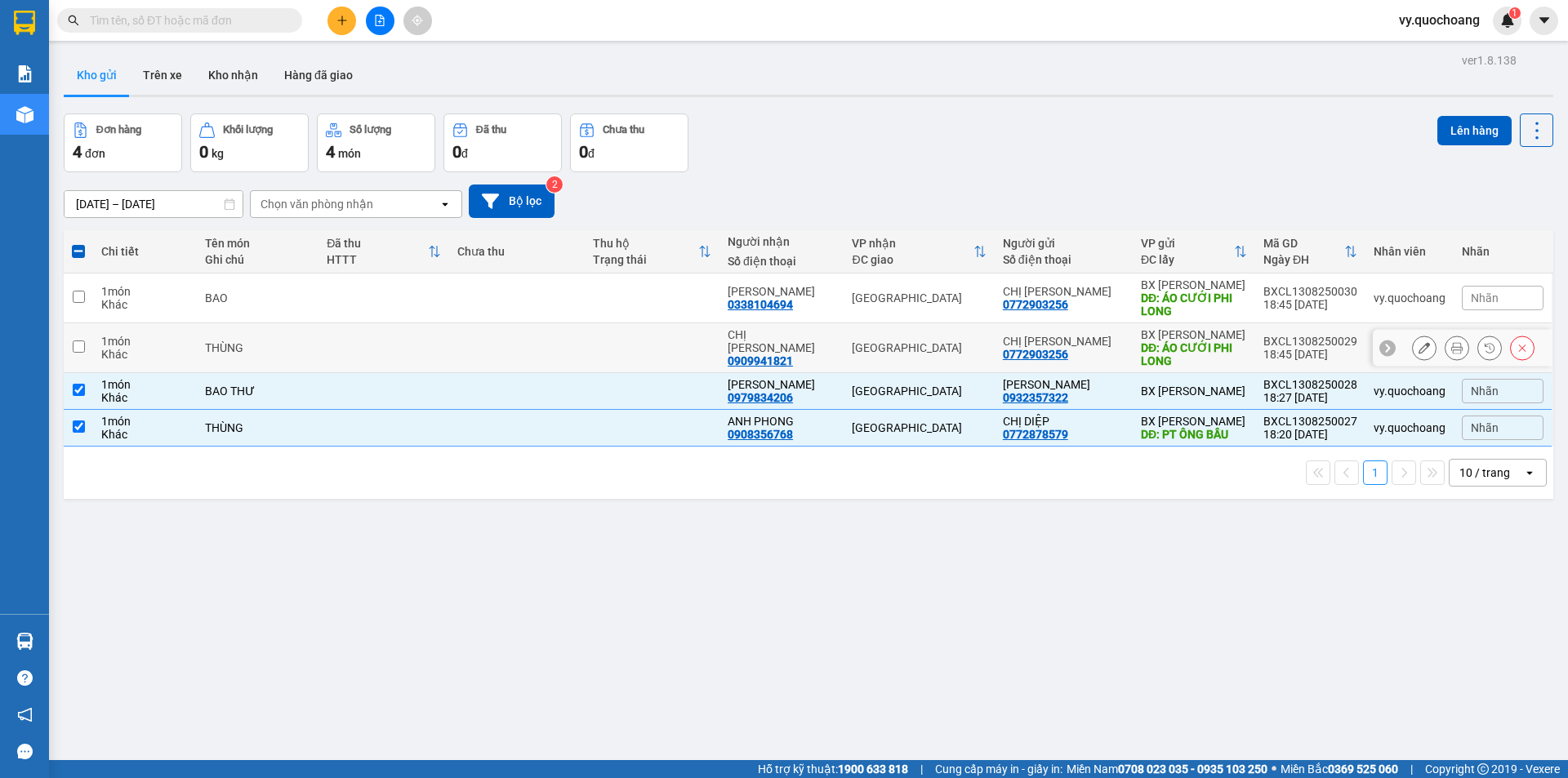
click at [600, 346] on td at bounding box center [652, 348] width 135 height 50
checkbox input "true"
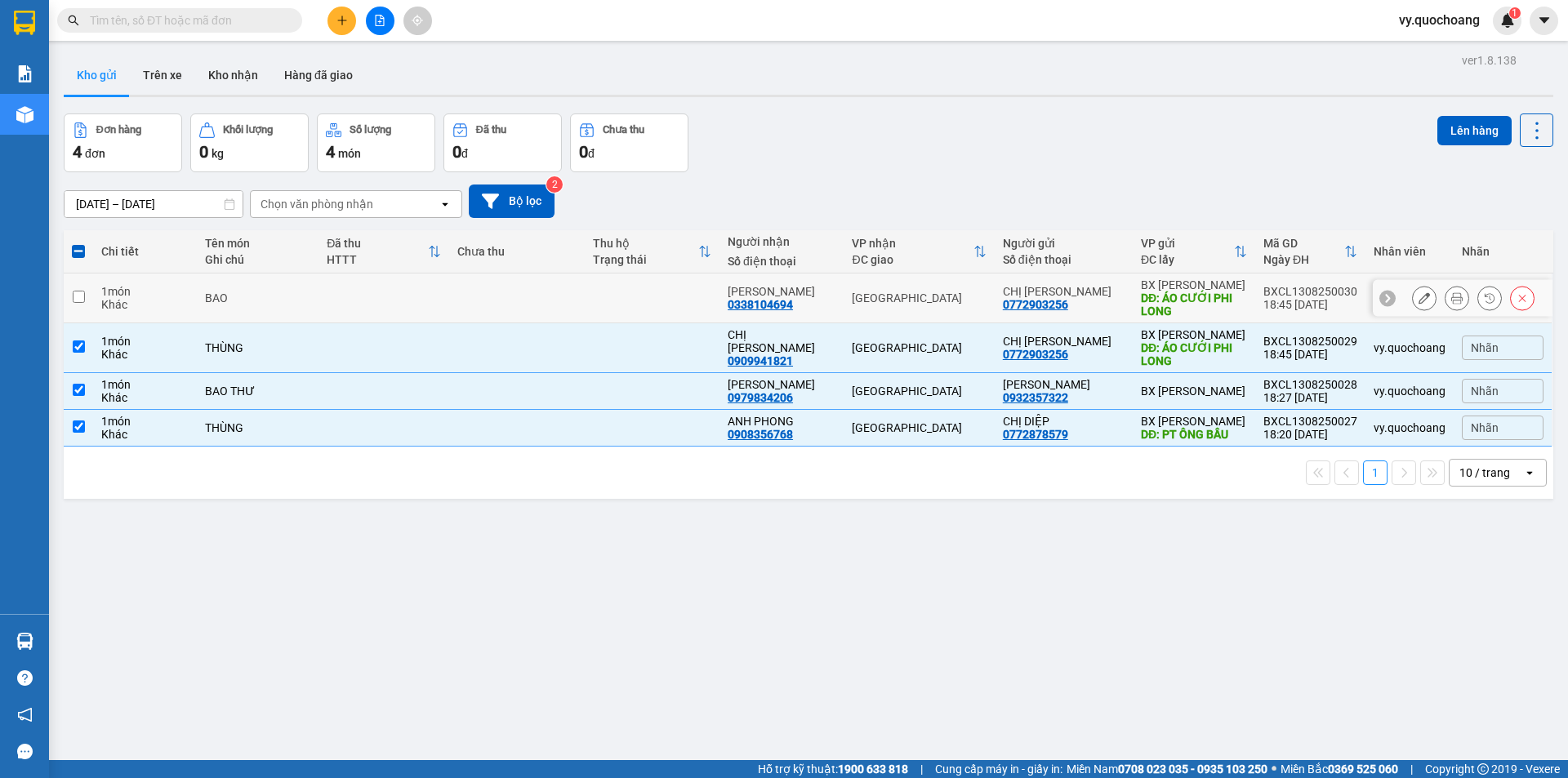
click at [608, 301] on td at bounding box center [652, 298] width 135 height 50
checkbox input "true"
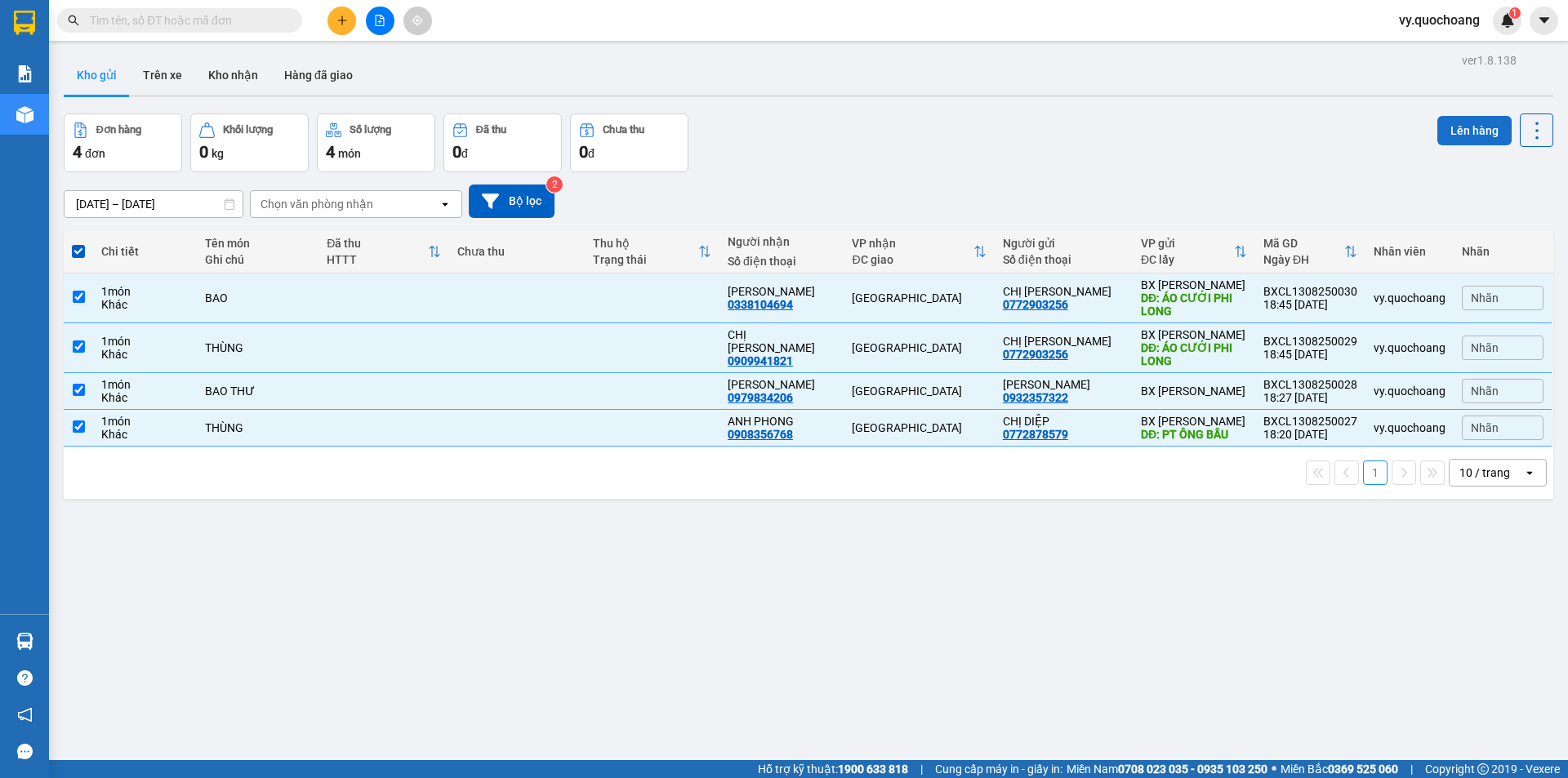
click at [1451, 119] on button "Lên hàng" at bounding box center [1473, 131] width 74 height 30
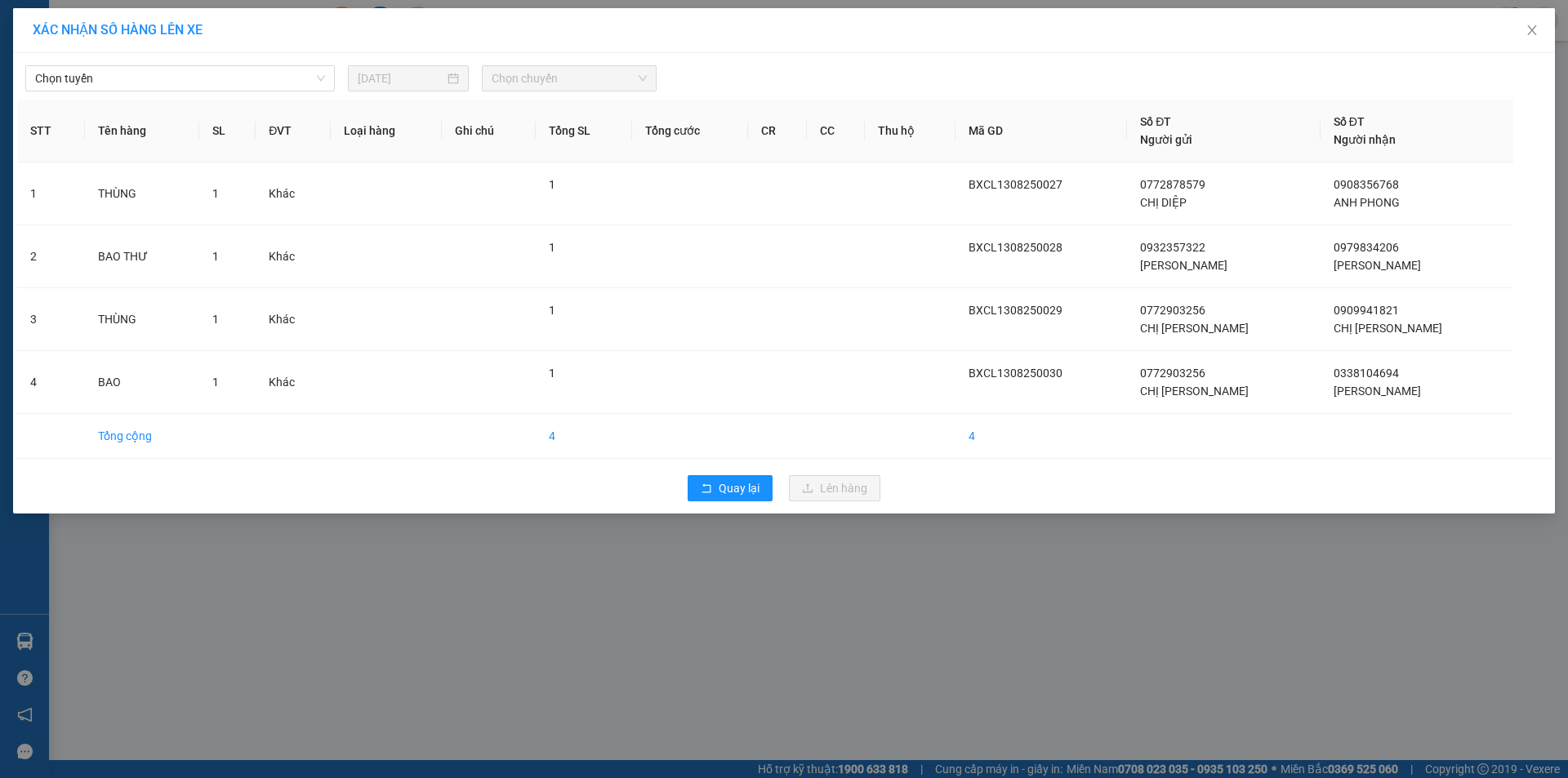
click at [183, 62] on div "Chọn tuyến [DATE] Chọn chuyến" at bounding box center [783, 74] width 1533 height 35
click at [181, 73] on span "Chọn tuyến" at bounding box center [180, 78] width 290 height 25
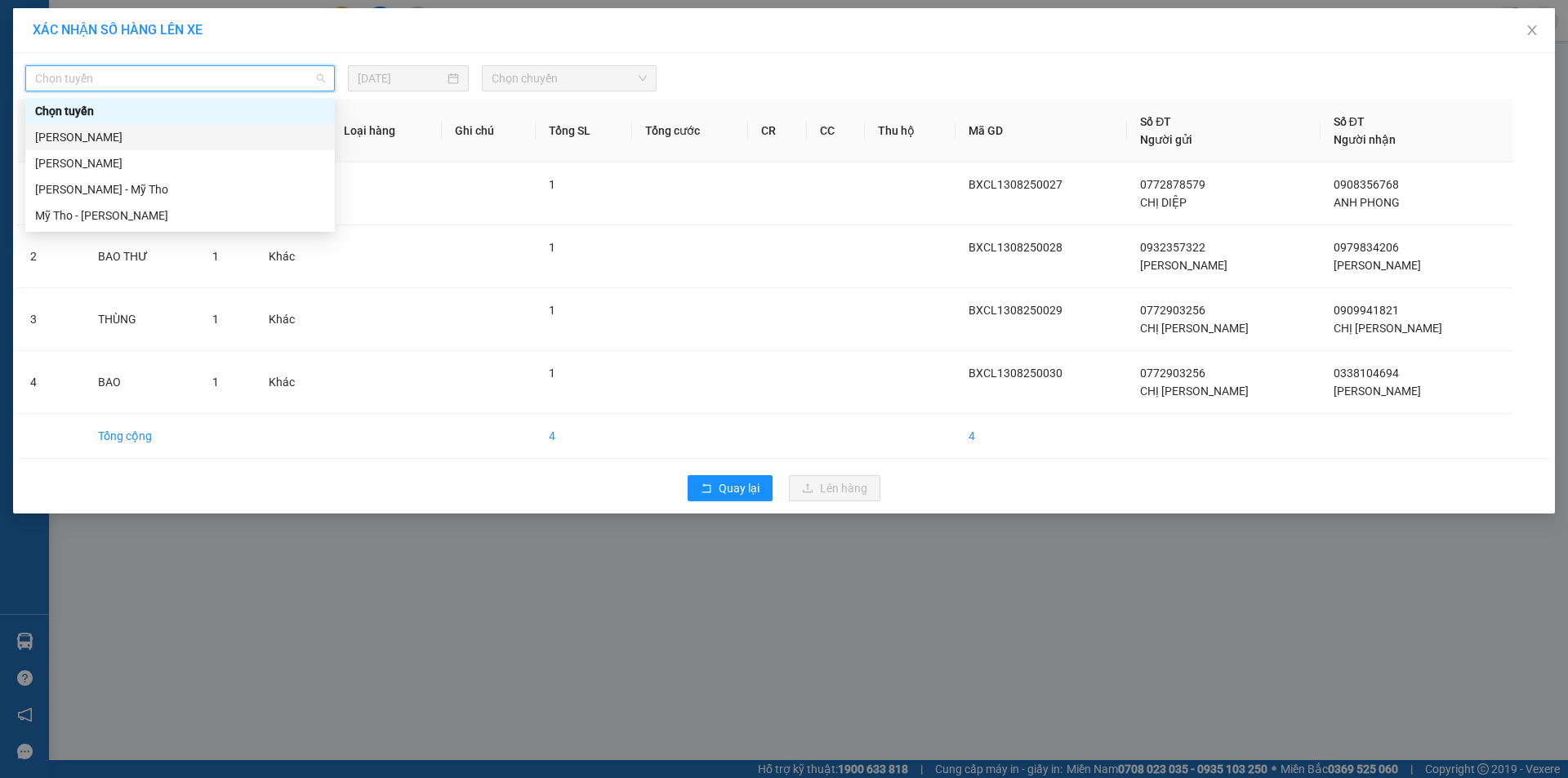
click at [187, 131] on div "[PERSON_NAME]" at bounding box center [180, 137] width 290 height 18
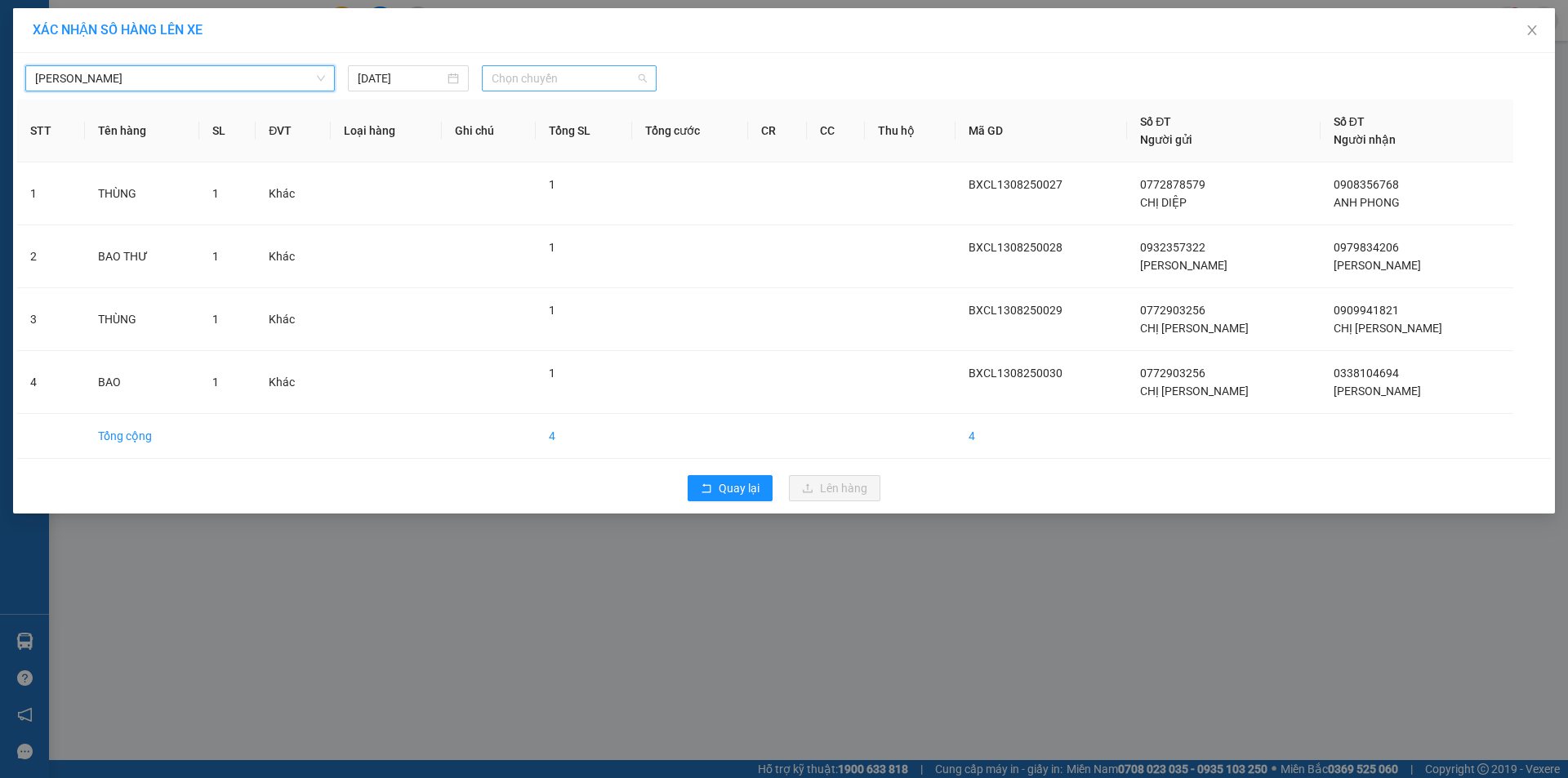
click at [542, 83] on span "Chọn chuyến" at bounding box center [568, 78] width 155 height 25
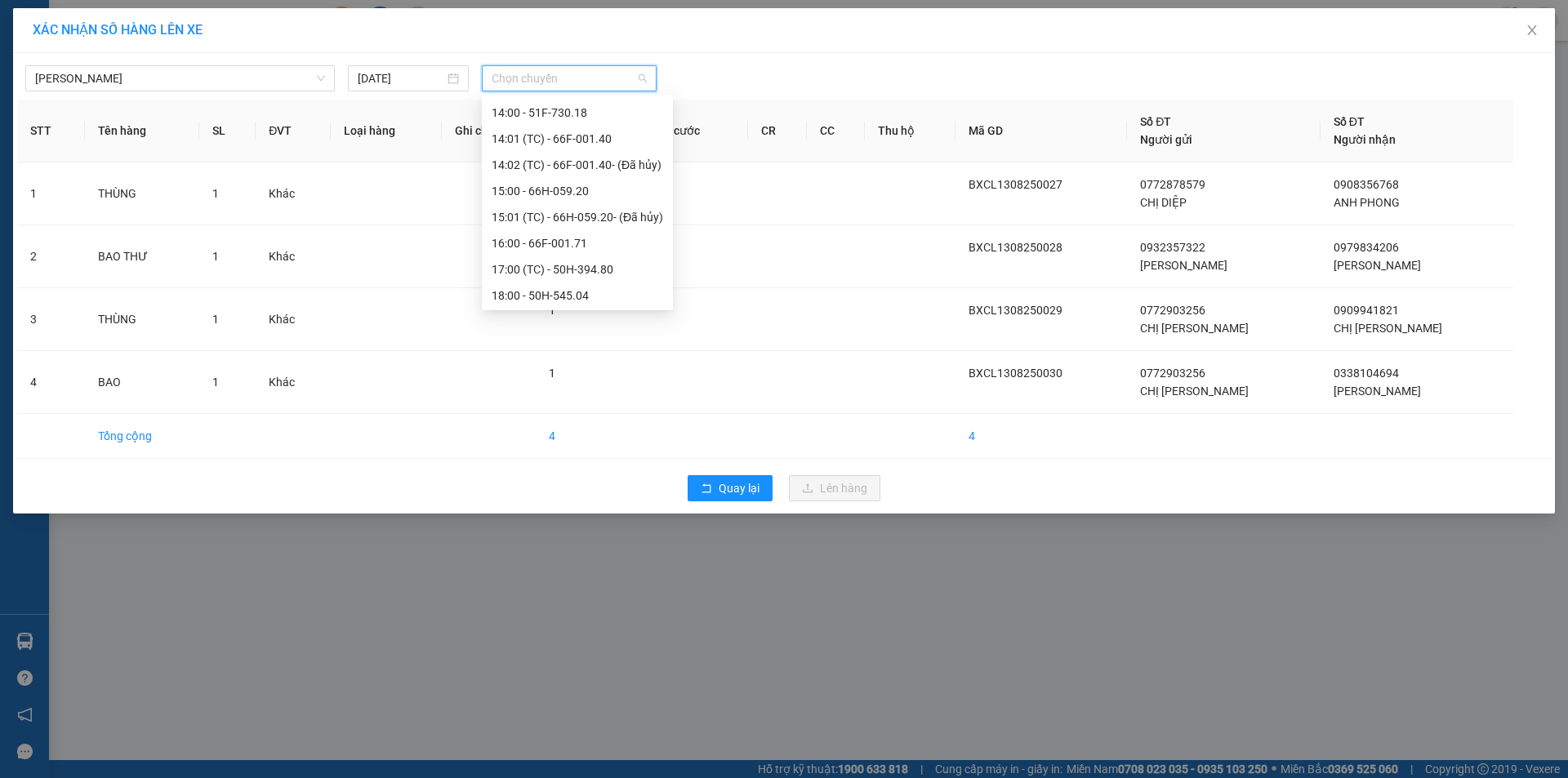
scroll to position [732, 0]
click at [558, 290] on div "19:00 (TC) - 66F-001.31" at bounding box center [577, 294] width 172 height 18
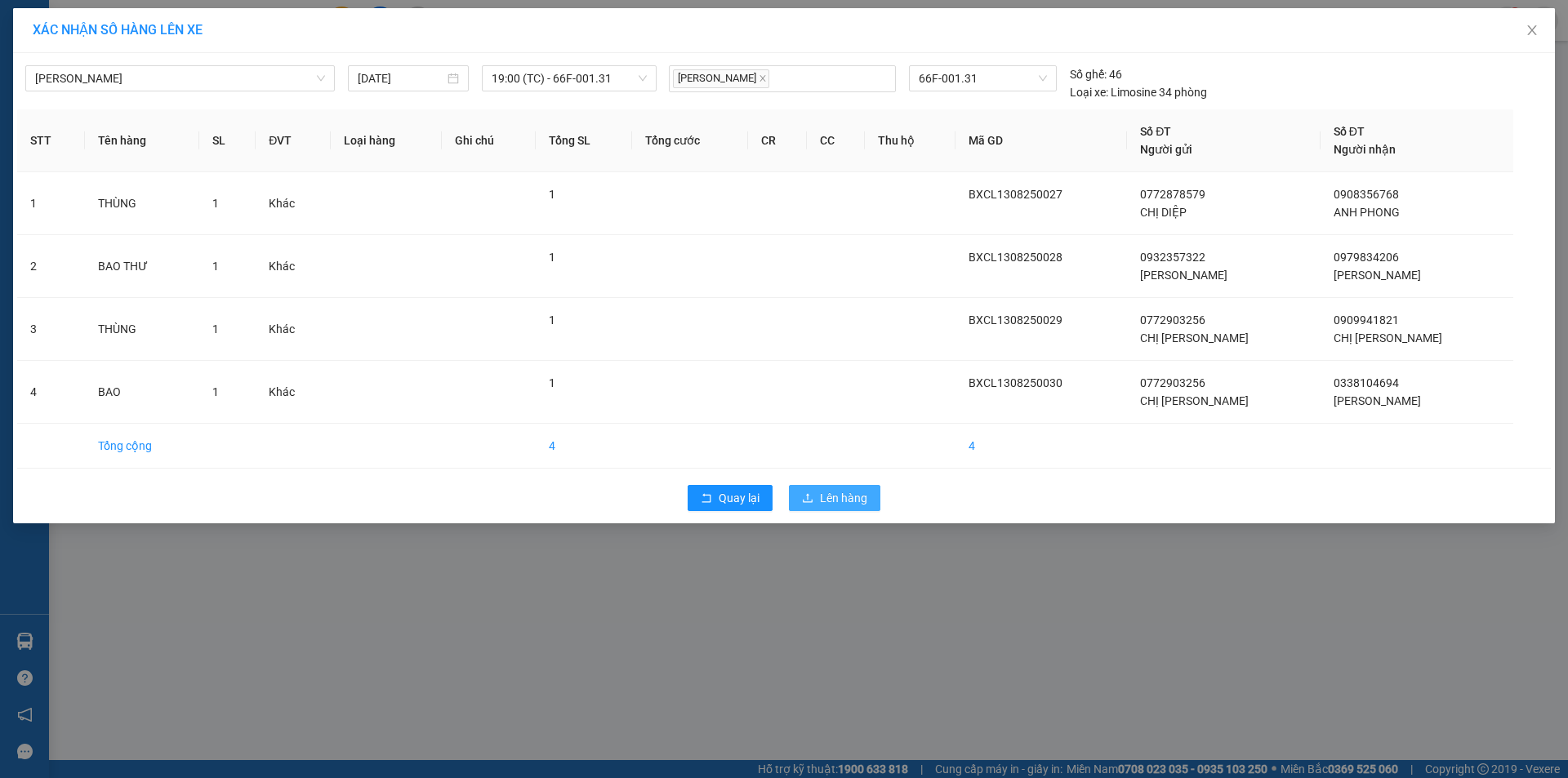
click at [841, 493] on span "Lên hàng" at bounding box center [843, 498] width 47 height 18
